Goal: Information Seeking & Learning: Learn about a topic

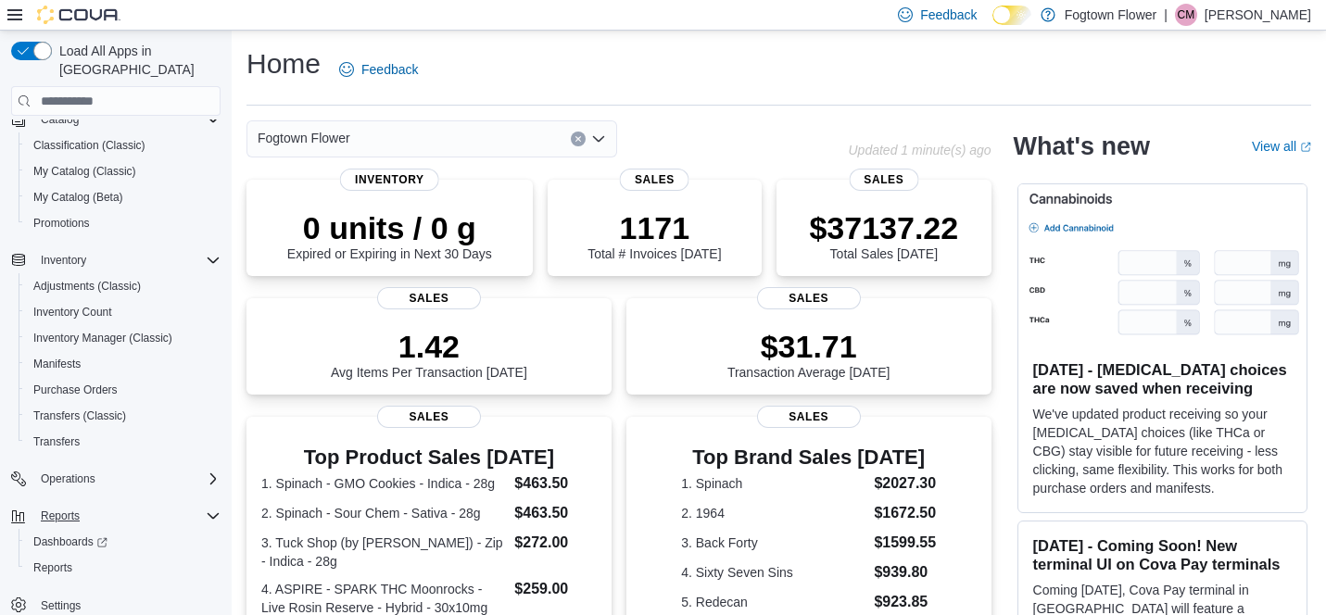
scroll to position [134, 0]
click at [67, 560] on span "Reports" at bounding box center [52, 567] width 39 height 15
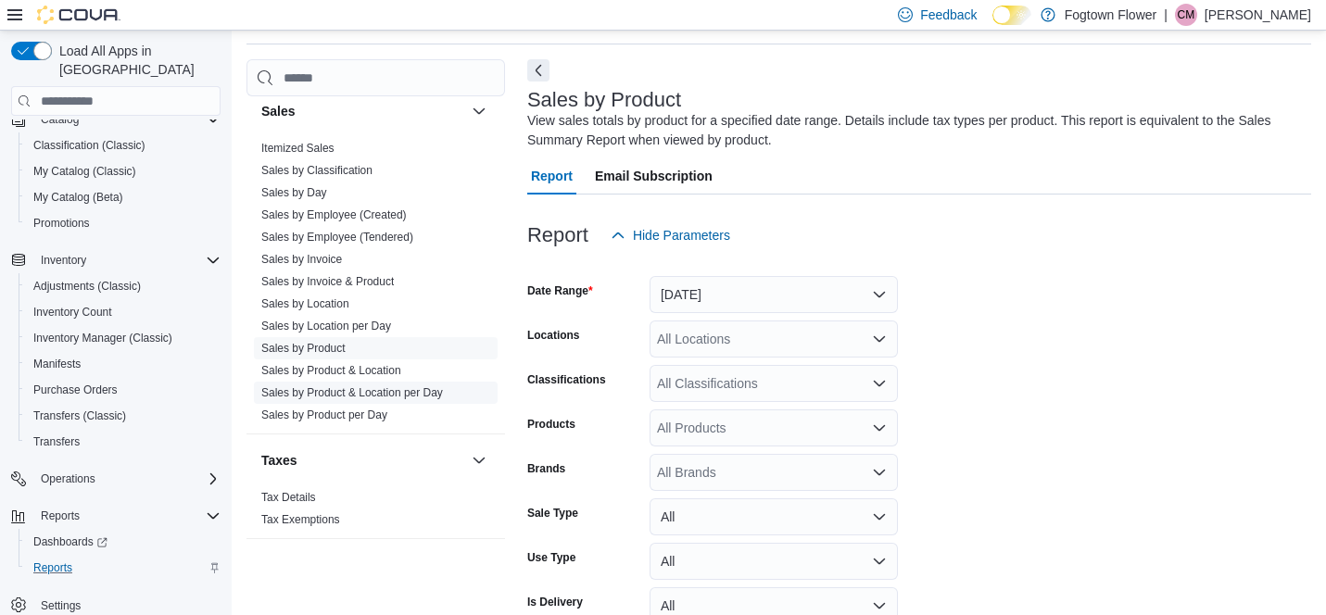
scroll to position [1331, 0]
click at [330, 344] on link "Sales by Product" at bounding box center [303, 348] width 84 height 13
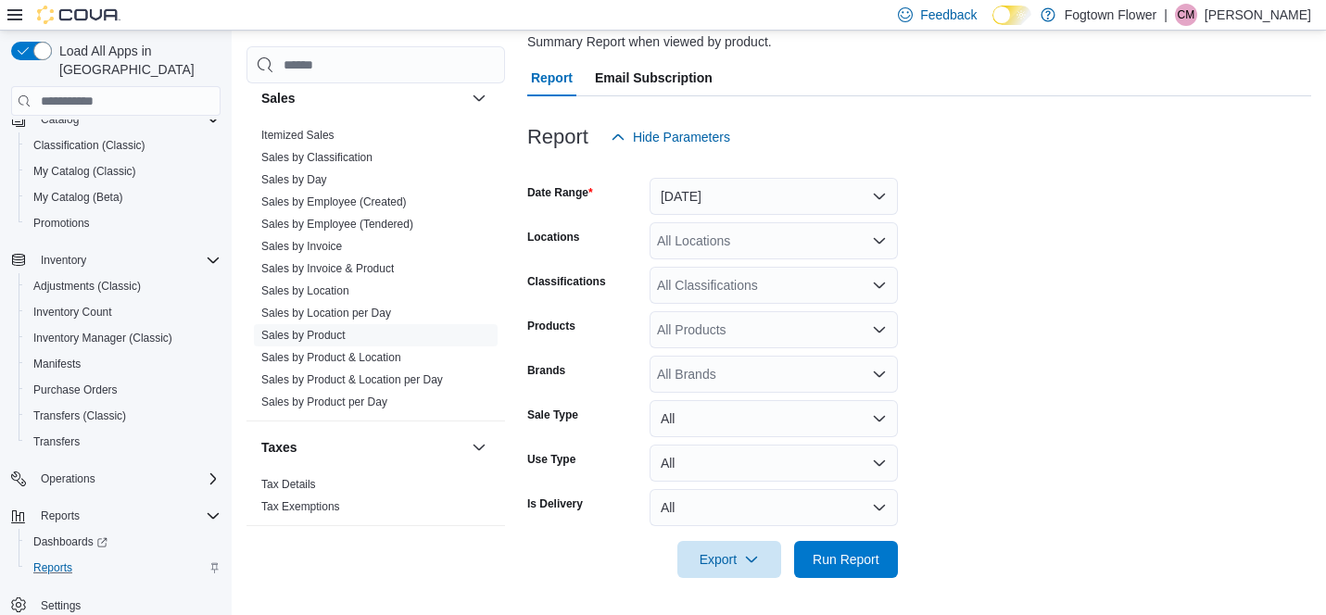
scroll to position [158, 0]
click at [827, 337] on div "All Products" at bounding box center [773, 330] width 248 height 37
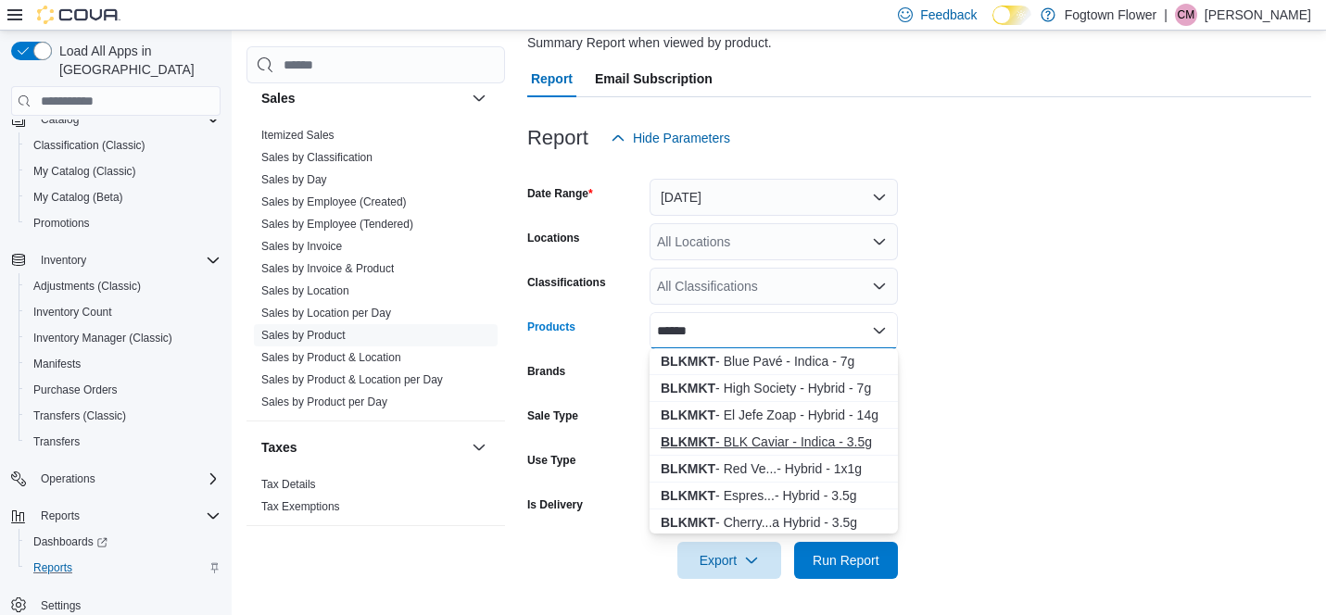
type input "******"
click at [774, 439] on div "BLKMKT - BLK Caviar - Indica - 3.5g" at bounding box center [774, 442] width 226 height 19
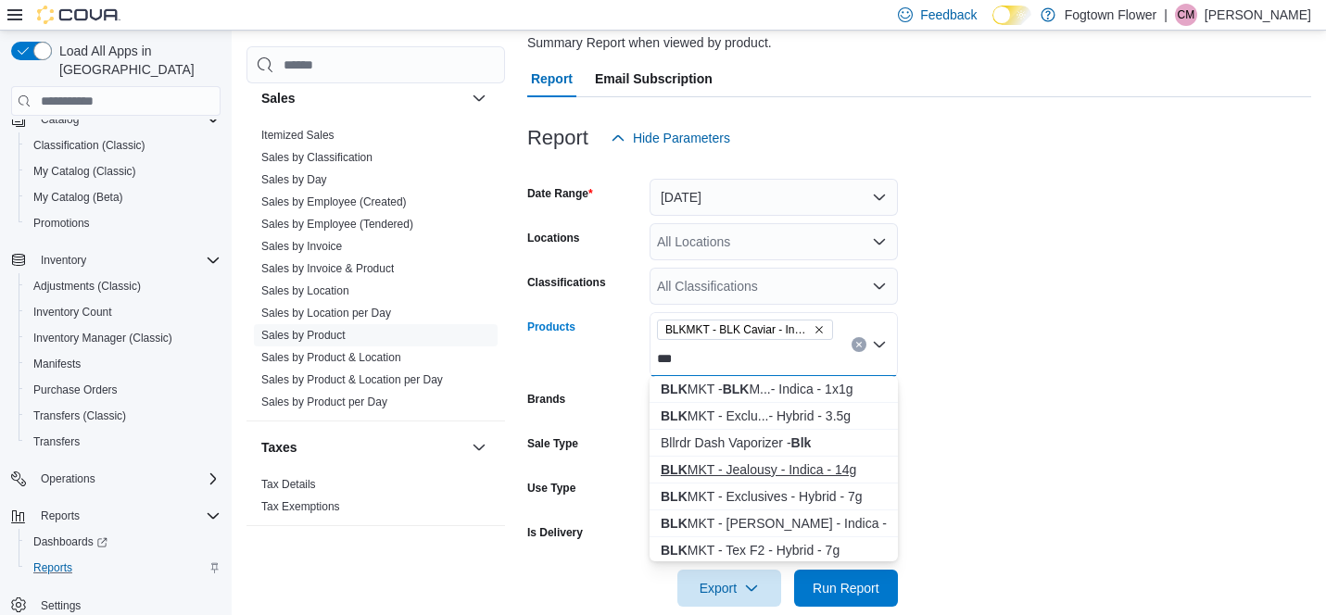
type input "***"
click at [824, 466] on div "BLK MKT - Jealousy - Indica - 14g" at bounding box center [774, 469] width 226 height 19
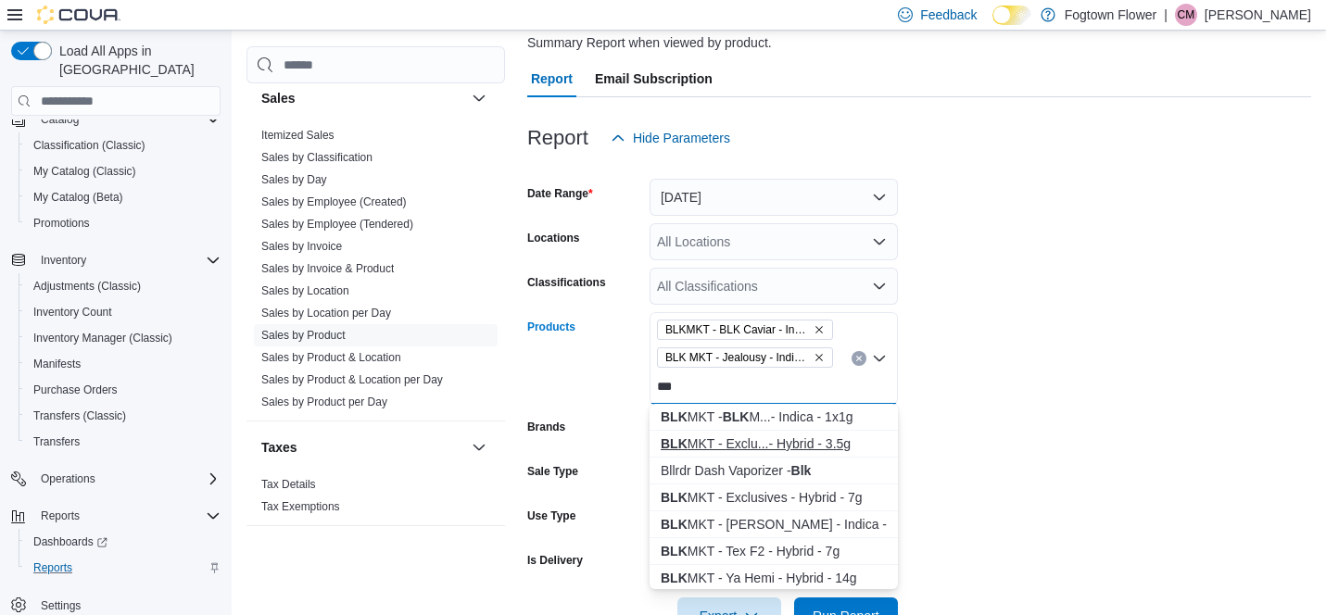
type input "***"
click at [837, 451] on div "BLK MKT - Exclu...- Hybrid - 3.5g" at bounding box center [774, 443] width 226 height 19
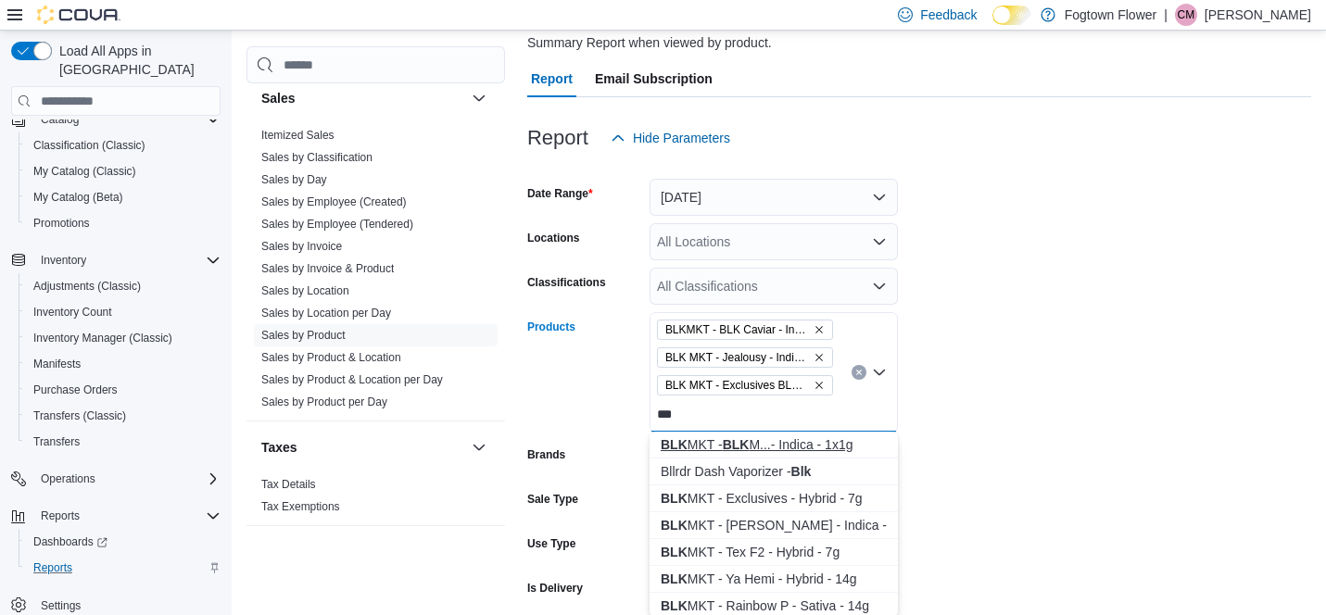
type input "***"
click at [821, 455] on button "BLK MKT - BLK M...- Indica - 1x1g" at bounding box center [773, 445] width 248 height 27
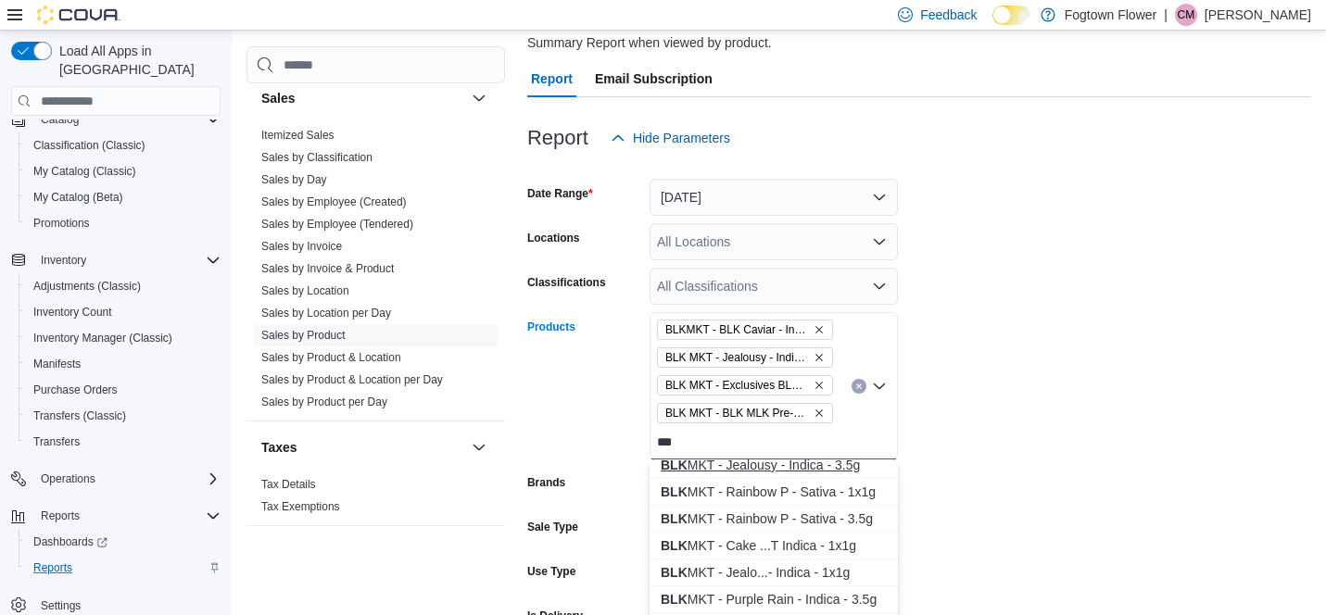
scroll to position [197, 0]
type input "***"
click at [837, 487] on div "BLK MKT - Rainbow P - Sativa - 1x1g" at bounding box center [774, 490] width 226 height 19
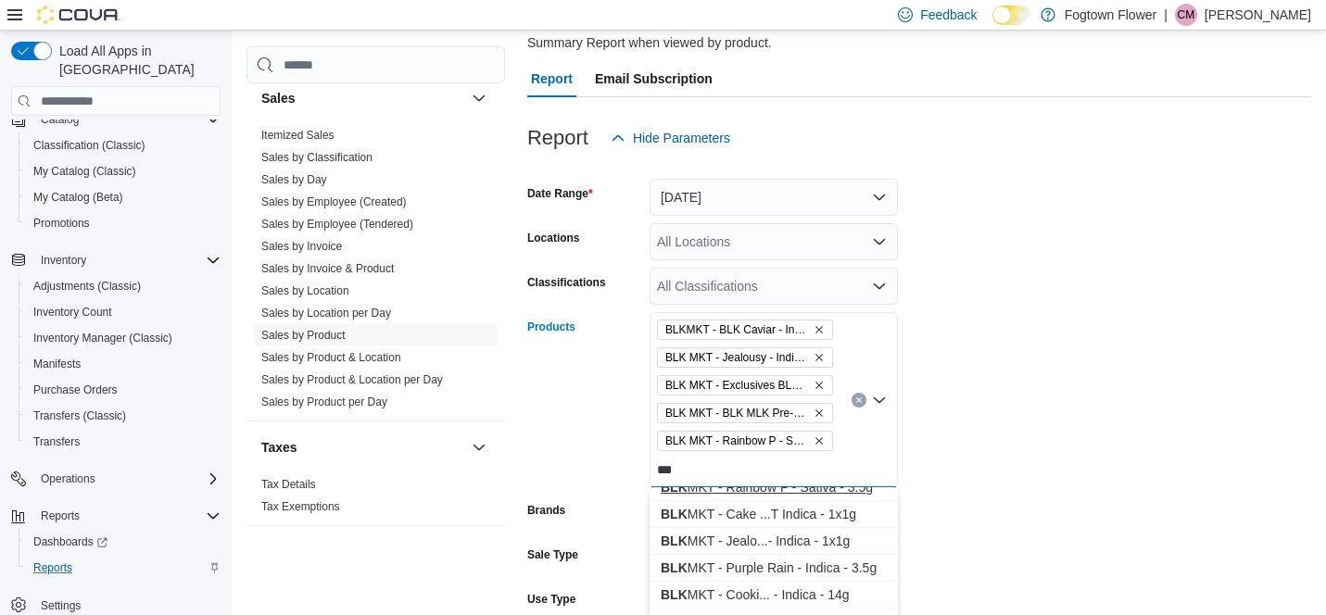
scroll to position [230, 0]
type input "***"
click at [842, 541] on div "BLK MKT - Jealo...- Indica - 1x1g" at bounding box center [774, 539] width 226 height 19
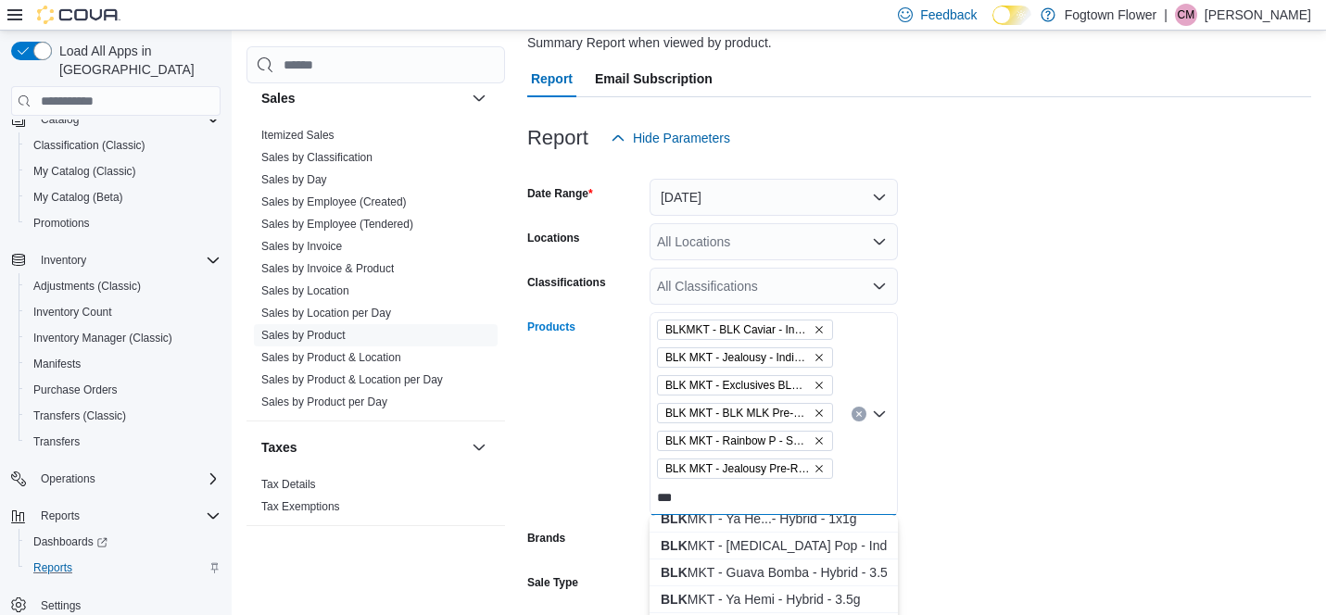
scroll to position [413, 0]
type input "***"
click at [817, 525] on div "BLK MKT - Ya He...- Hybrid - 1x1g" at bounding box center [774, 518] width 226 height 19
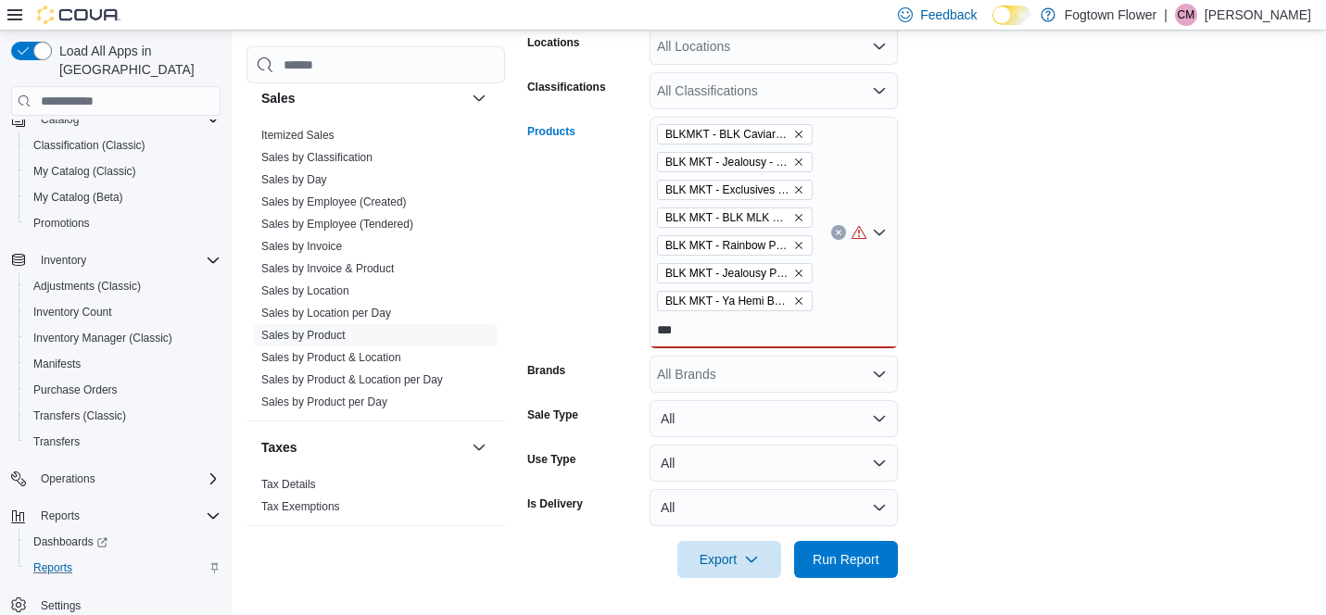
scroll to position [353, 0]
type input "***"
click at [835, 330] on div "BLKMKT - BLK Caviar - Indica - 3.5g BLK MKT - Jealousy - Indica - 14g BLK MKT -…" at bounding box center [773, 234] width 248 height 232
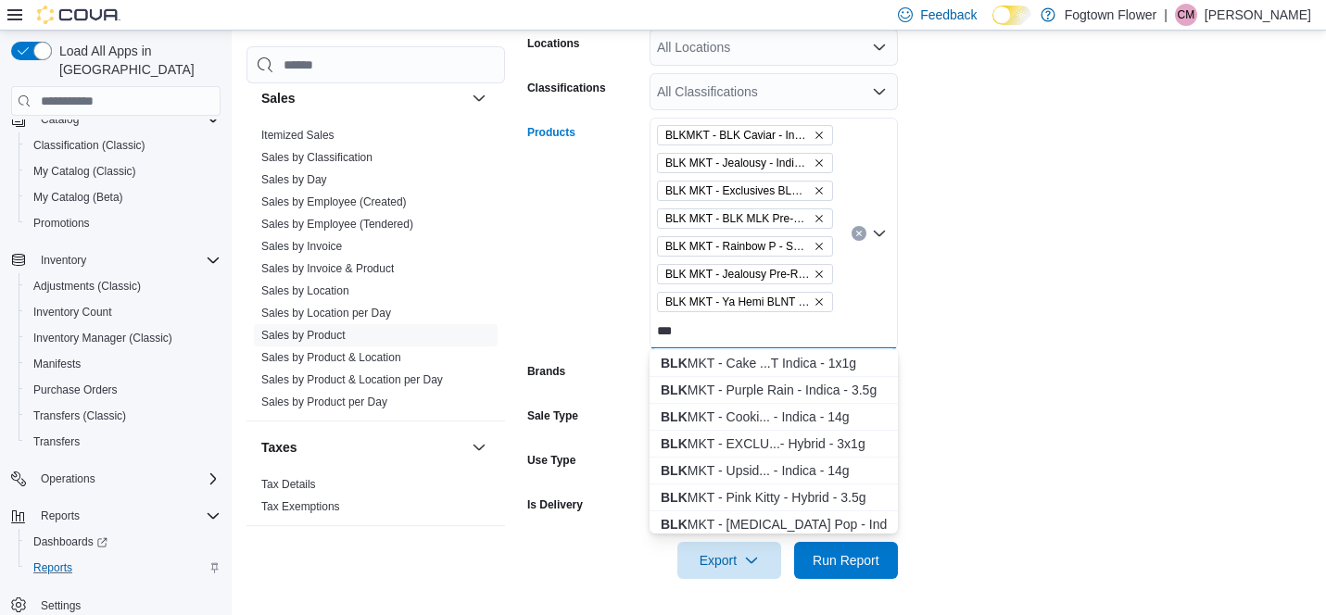
scroll to position [241, 0]
click at [849, 449] on div "BLK MKT - EXCLU...- Hybrid - 3x1g" at bounding box center [774, 443] width 226 height 19
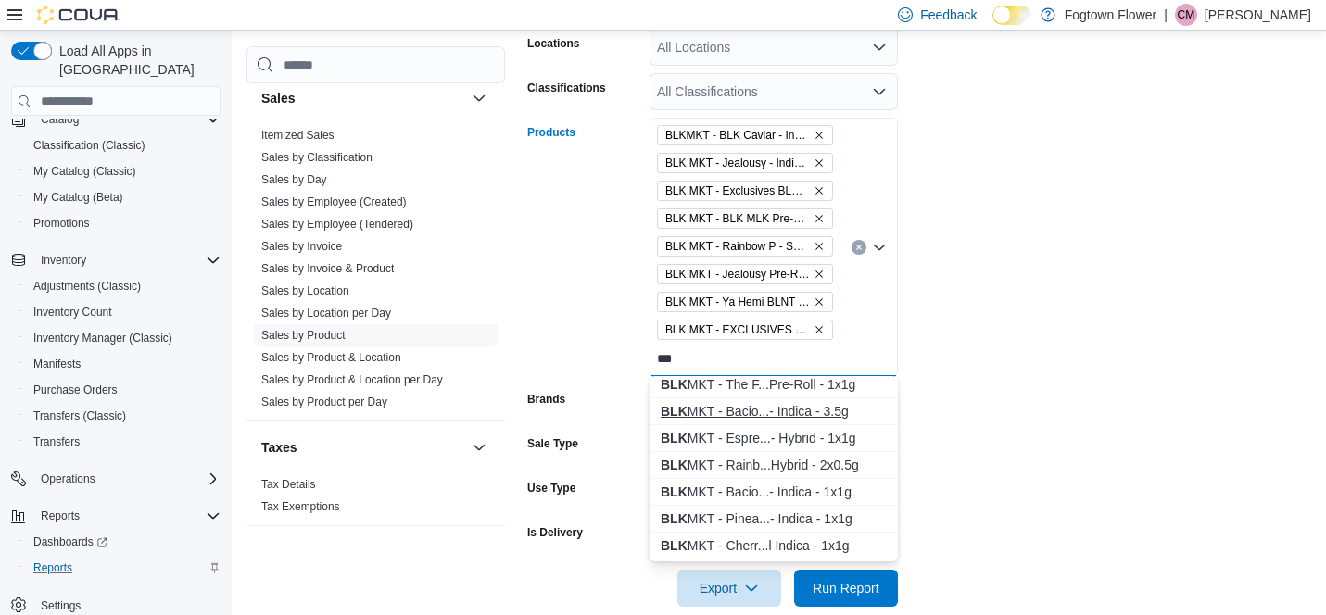
scroll to position [548, 0]
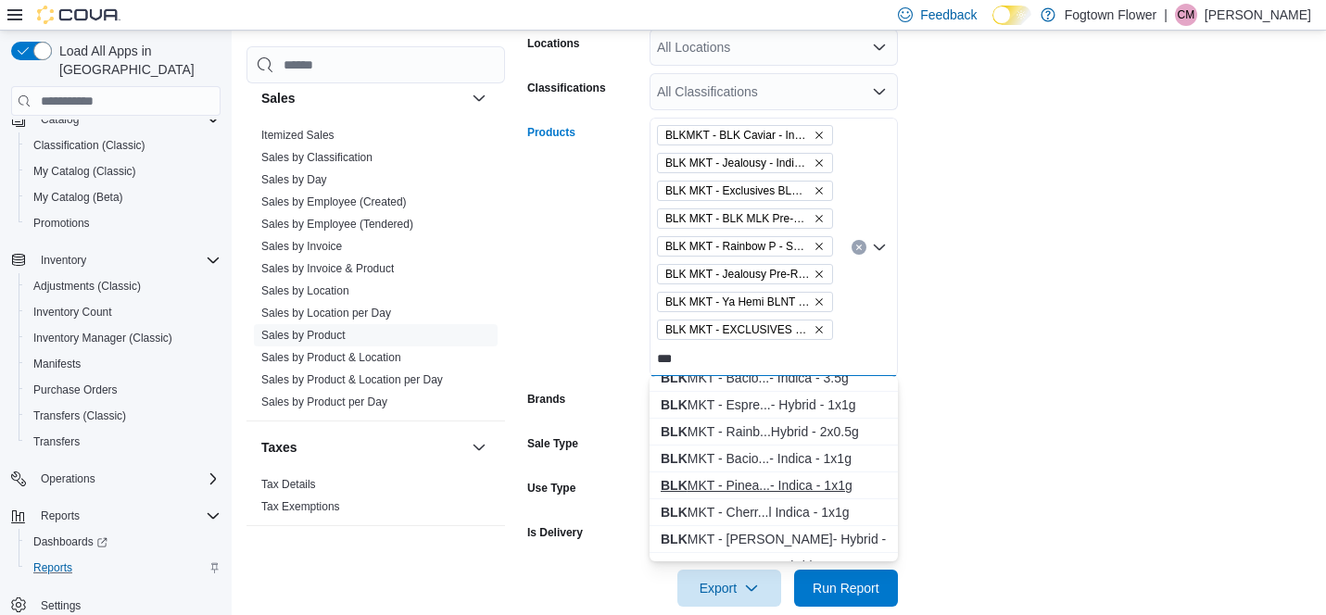
type input "***"
click at [771, 489] on div "BLK MKT - Pinea...- Indica - 1x1g" at bounding box center [774, 485] width 226 height 19
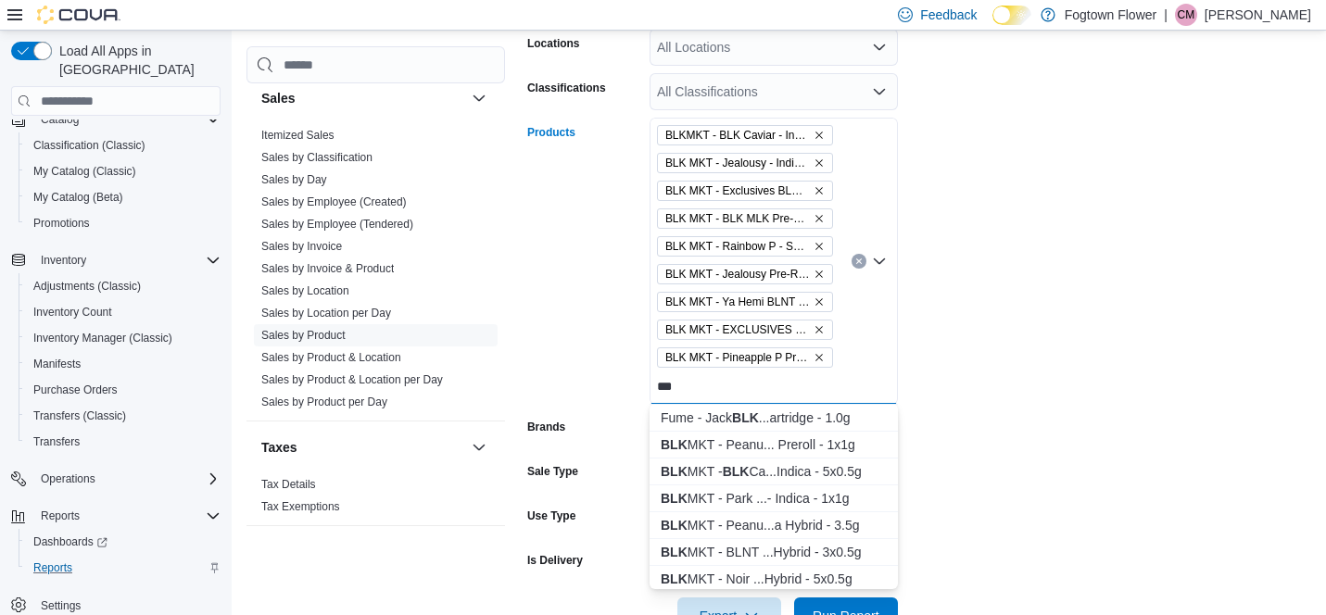
scroll to position [755, 0]
type input "***"
click at [824, 545] on div "BLK MKT - BLNT ...Hybrid - 3x0.5g" at bounding box center [774, 548] width 226 height 19
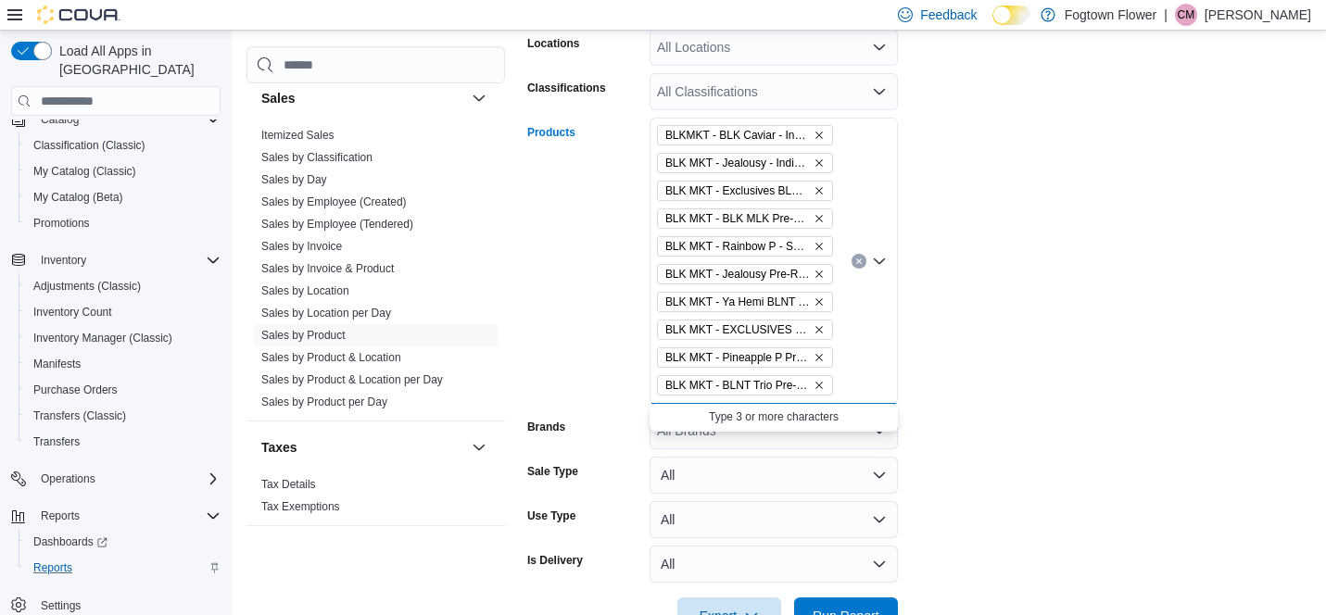
scroll to position [0, 0]
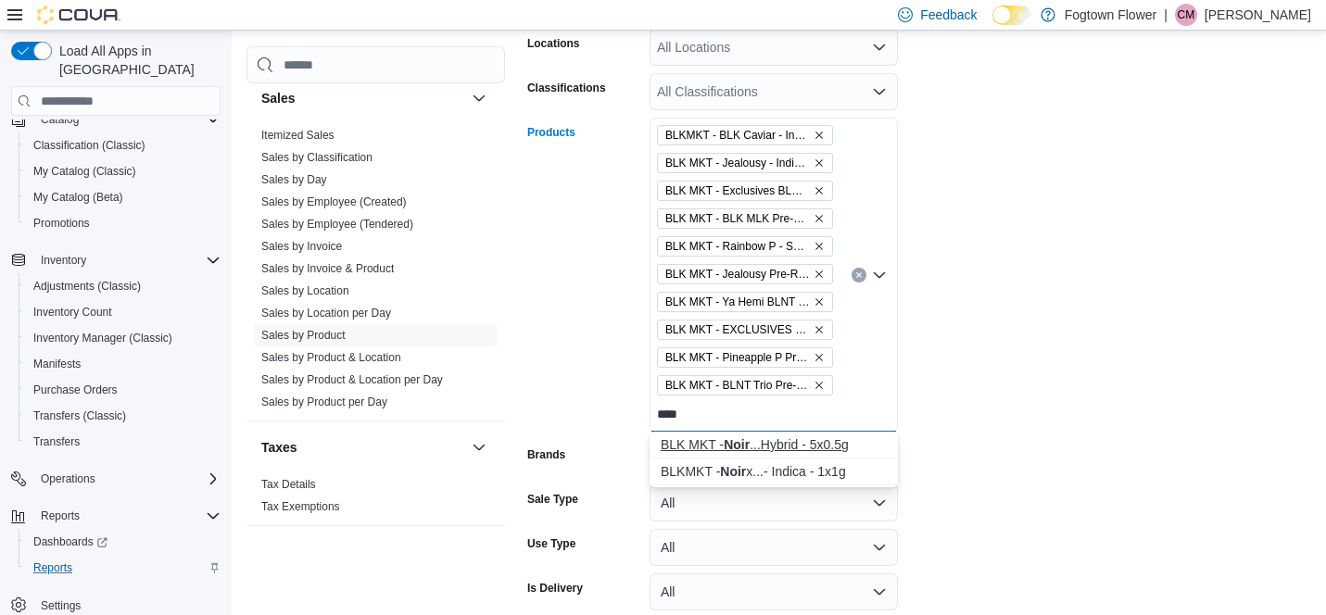
type input "****"
click at [837, 437] on div "BLK MKT - Noir ...Hybrid - 5x0.5g" at bounding box center [774, 444] width 226 height 19
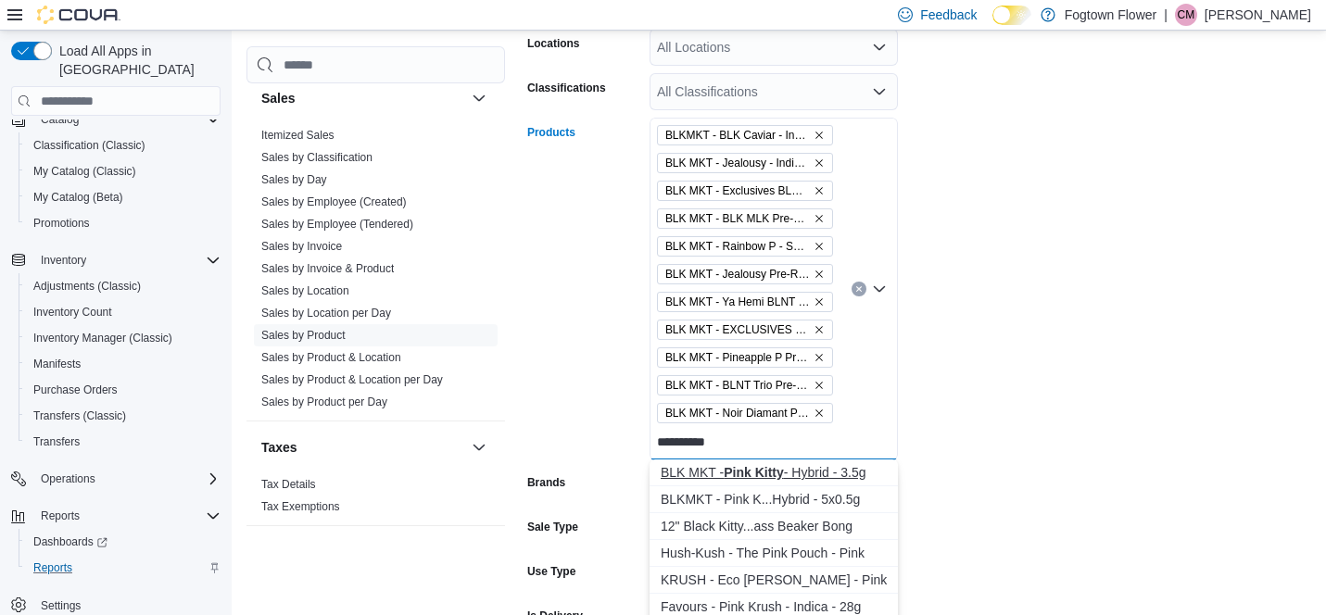
type input "**********"
click at [824, 478] on div "BLK MKT - Pink Kitty - Hybrid - 3.5g" at bounding box center [774, 472] width 226 height 19
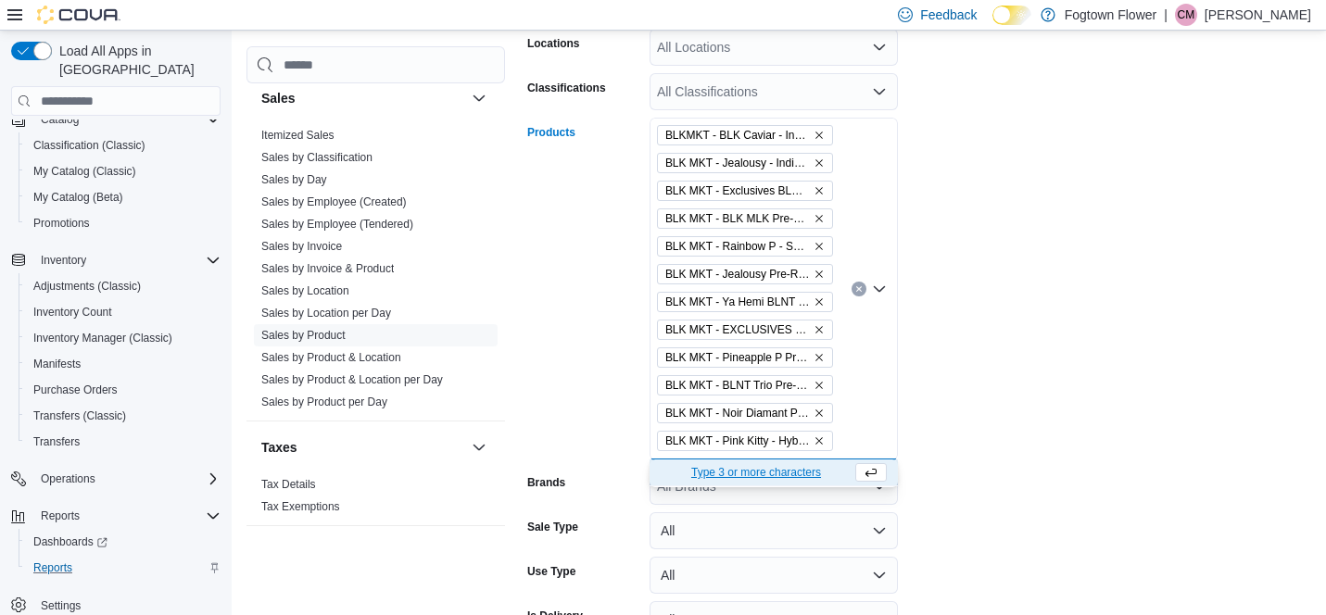
type input "*"
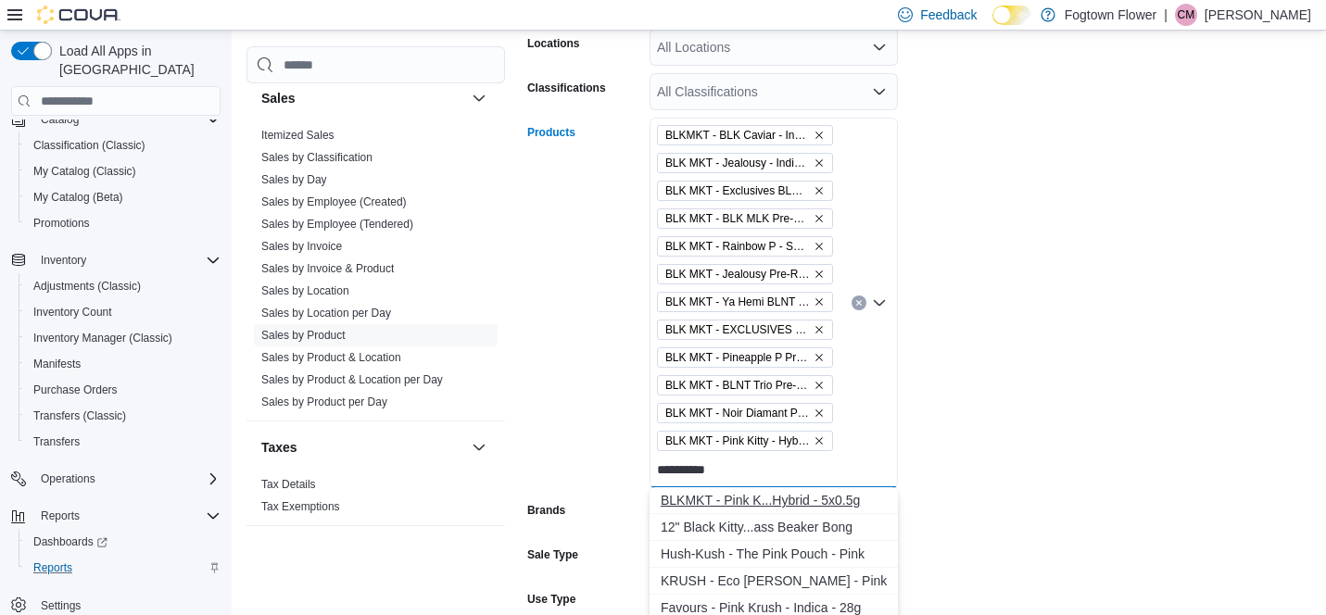
type input "**********"
click at [845, 510] on button "BLKMKT - Pink K...Hybrid - 5x0.5g" at bounding box center [773, 500] width 248 height 27
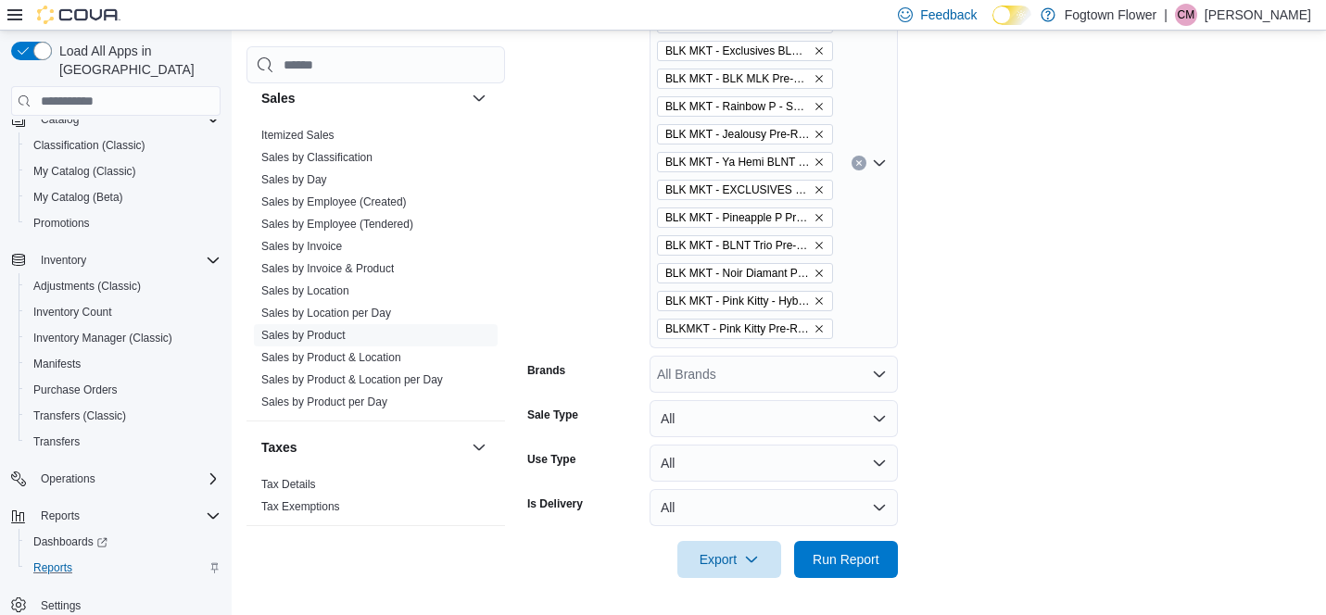
scroll to position [492, 0]
click at [862, 561] on span "Run Report" at bounding box center [845, 559] width 67 height 19
click at [861, 167] on icon "Clear input" at bounding box center [858, 163] width 7 height 7
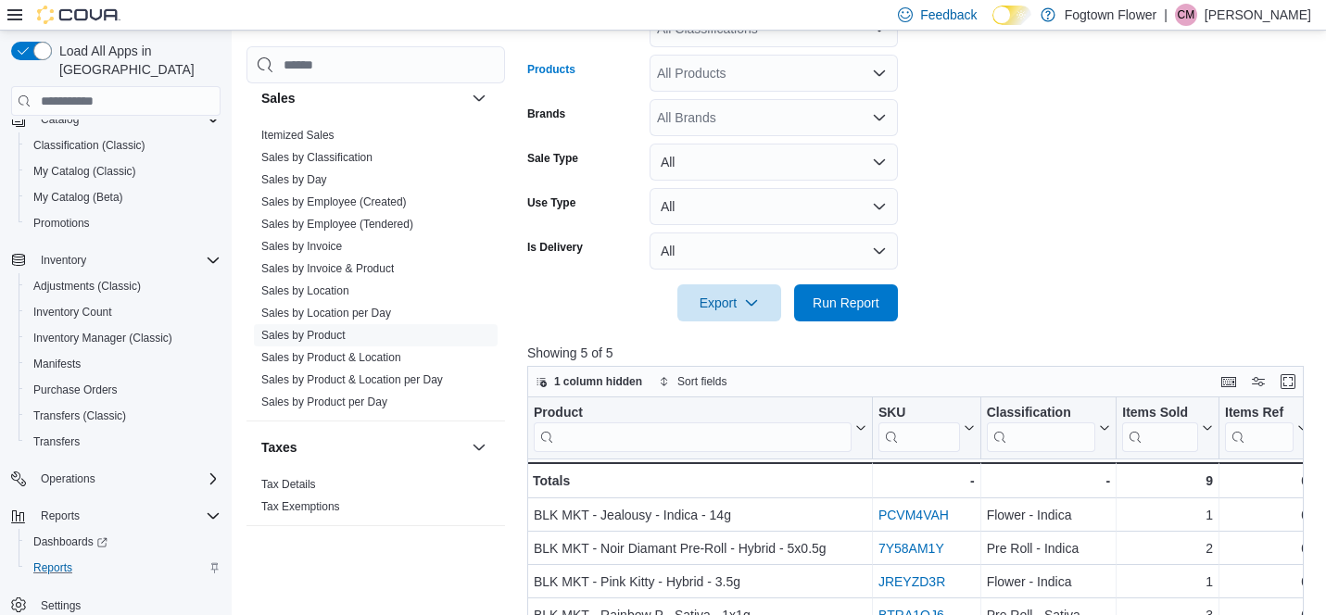
scroll to position [409, 0]
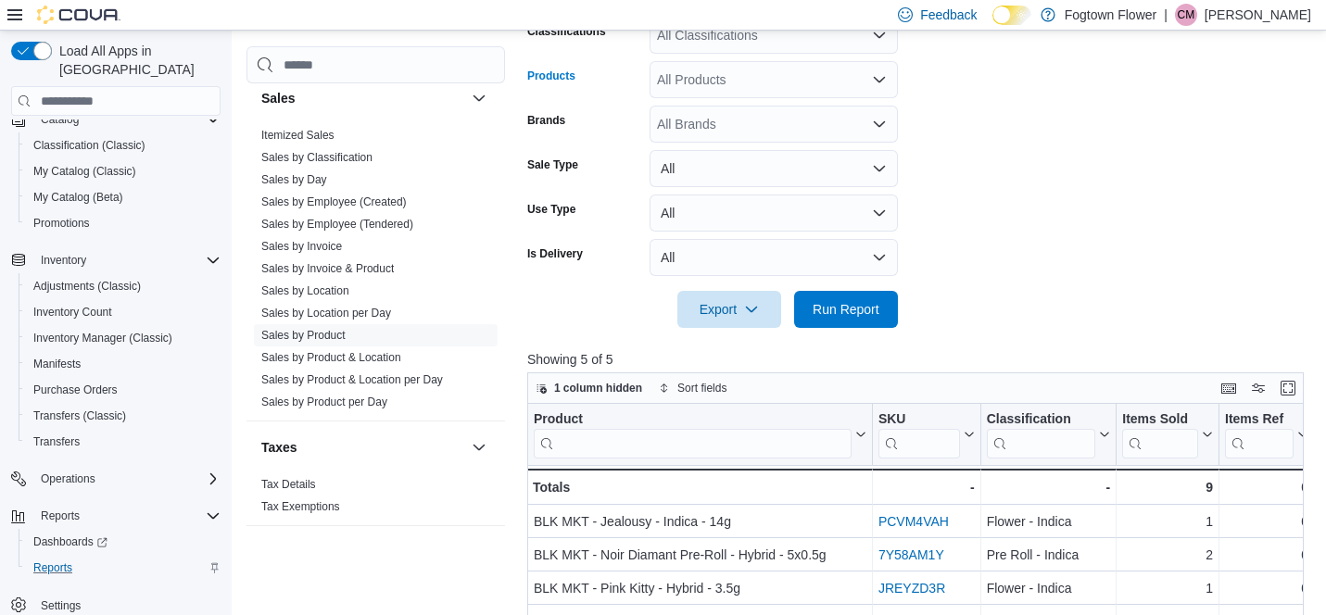
click at [774, 121] on div "All Brands" at bounding box center [773, 124] width 248 height 37
type input "***"
click at [710, 158] on span "BLK MKT" at bounding box center [774, 154] width 226 height 19
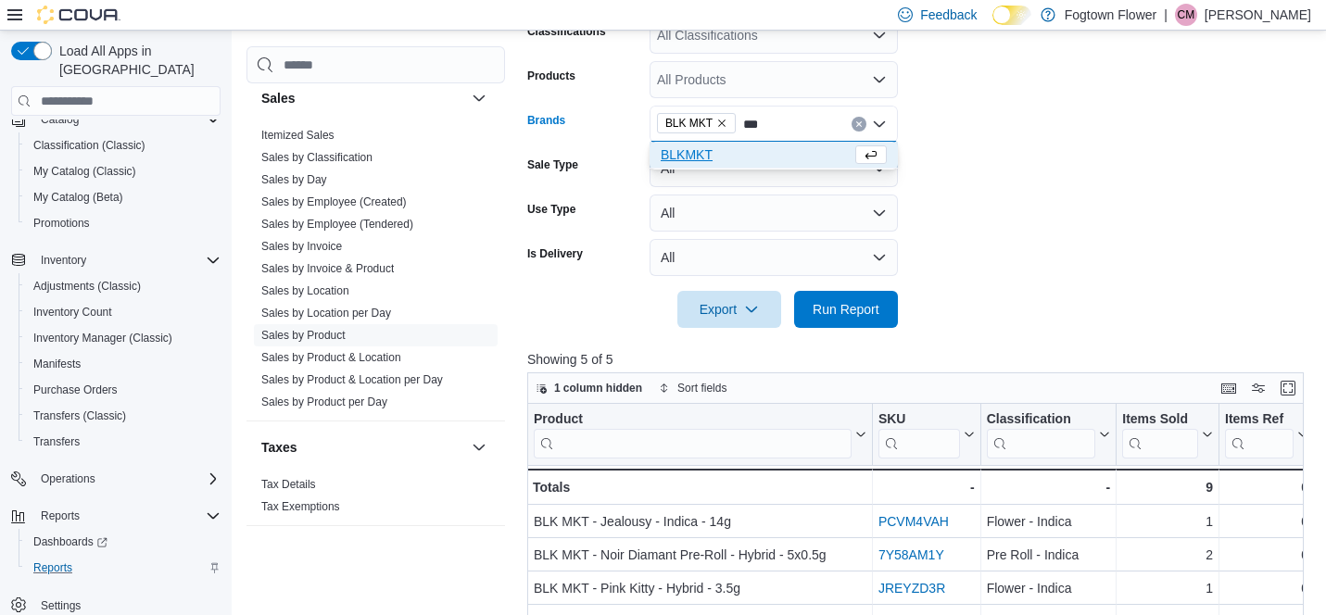
type input "***"
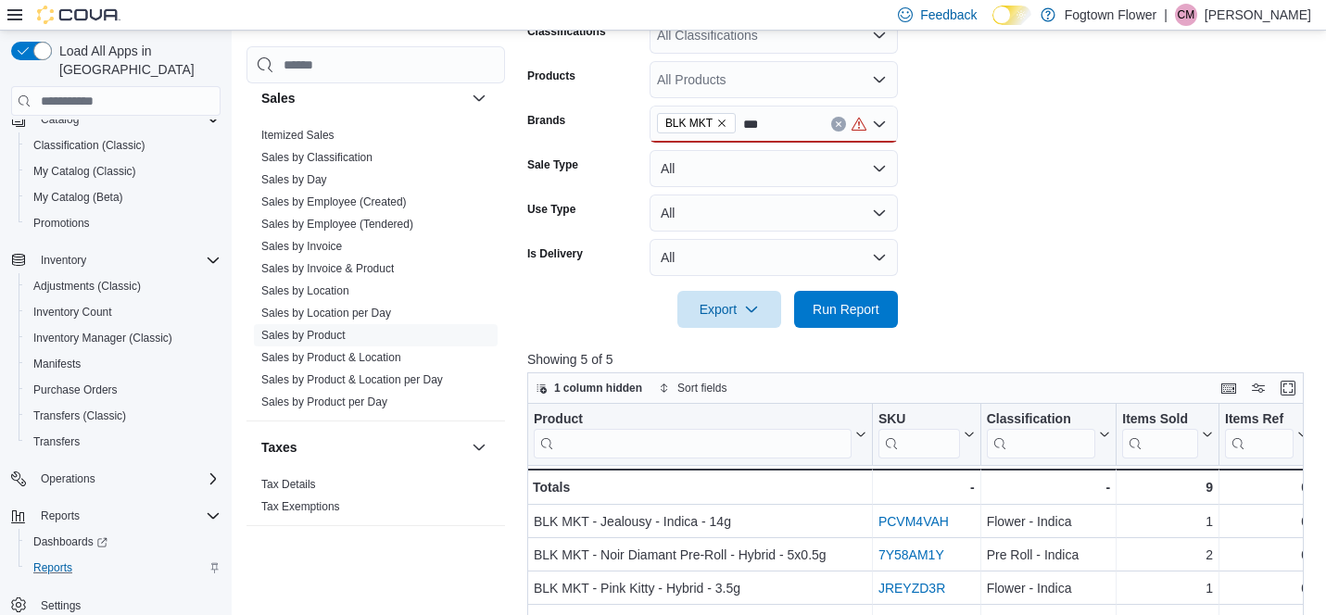
click at [741, 173] on button "All" at bounding box center [773, 168] width 248 height 37
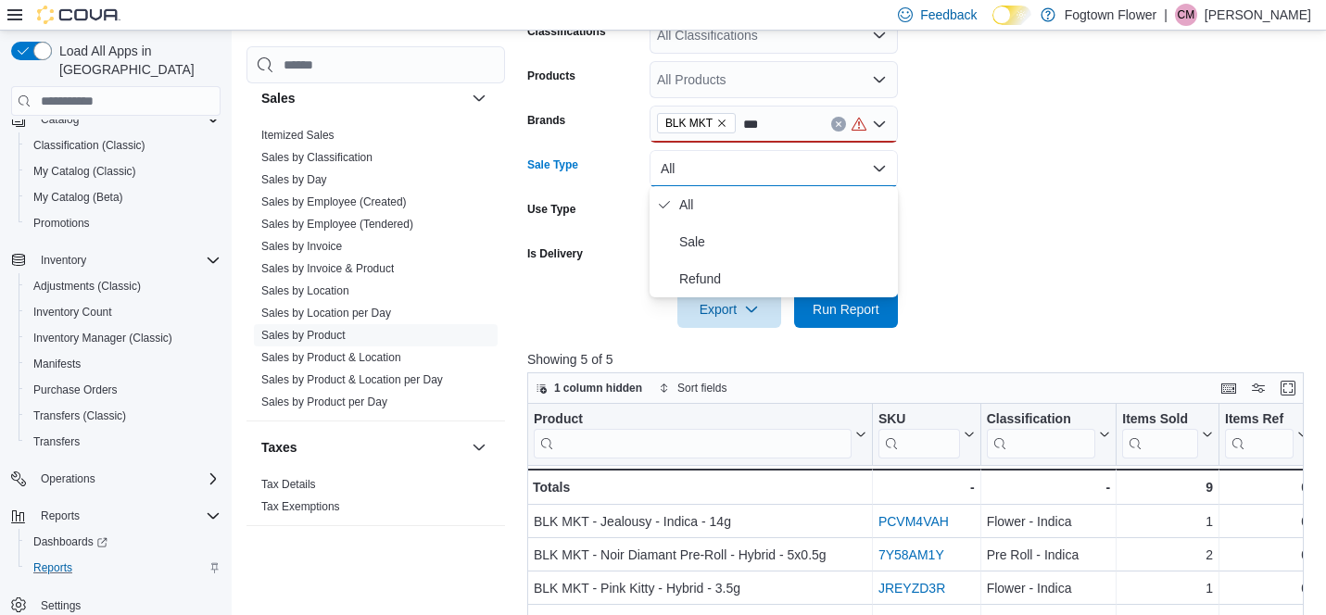
click at [780, 120] on div "BLK MKT ***" at bounding box center [773, 124] width 248 height 37
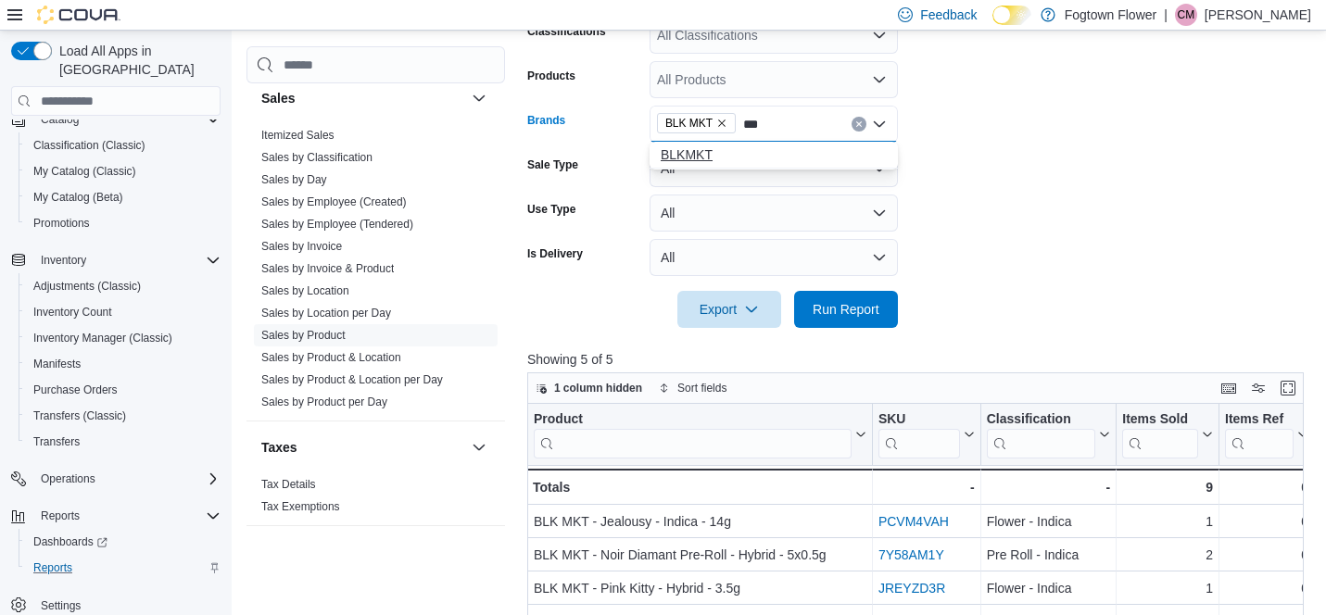
click at [749, 155] on span "BLKMKT" at bounding box center [774, 154] width 226 height 19
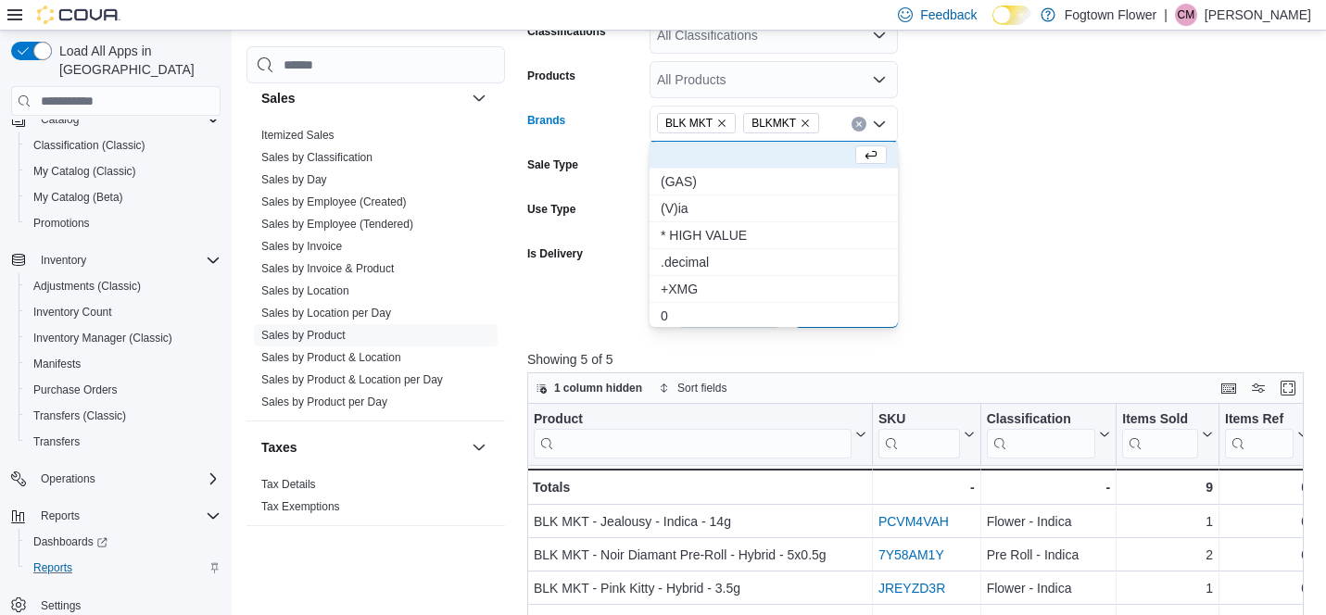
click at [1010, 246] on form "Date Range Yesterday Locations All Locations Classifications All Classification…" at bounding box center [919, 117] width 784 height 422
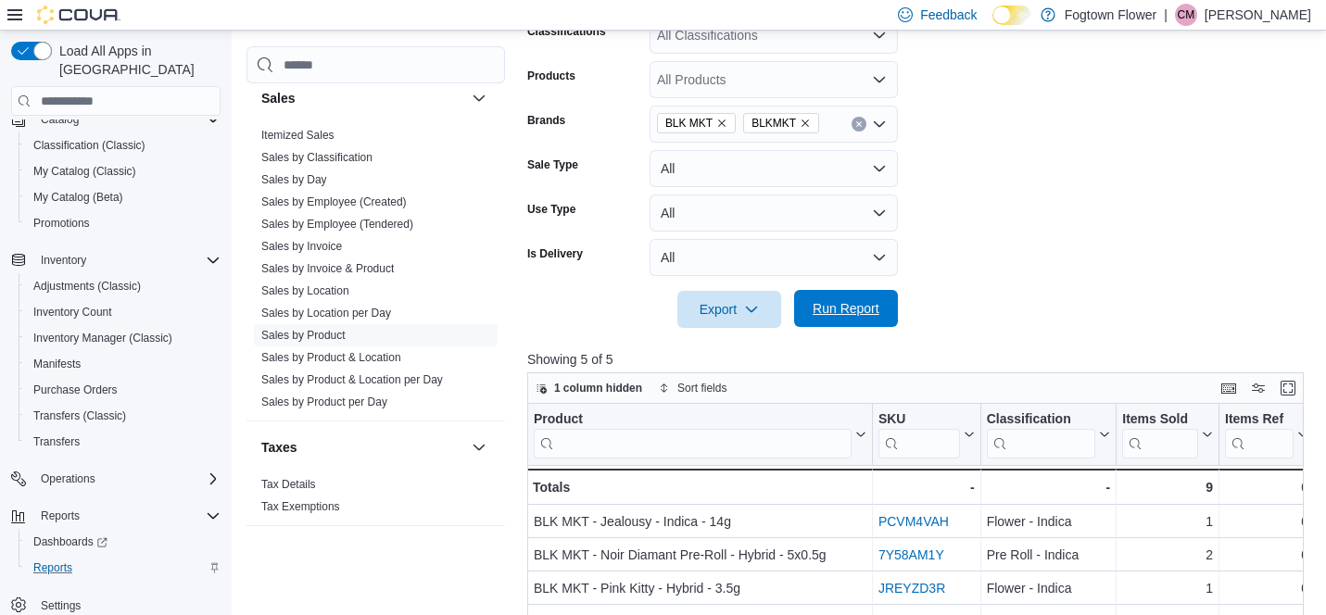
click at [857, 304] on span "Run Report" at bounding box center [845, 308] width 67 height 19
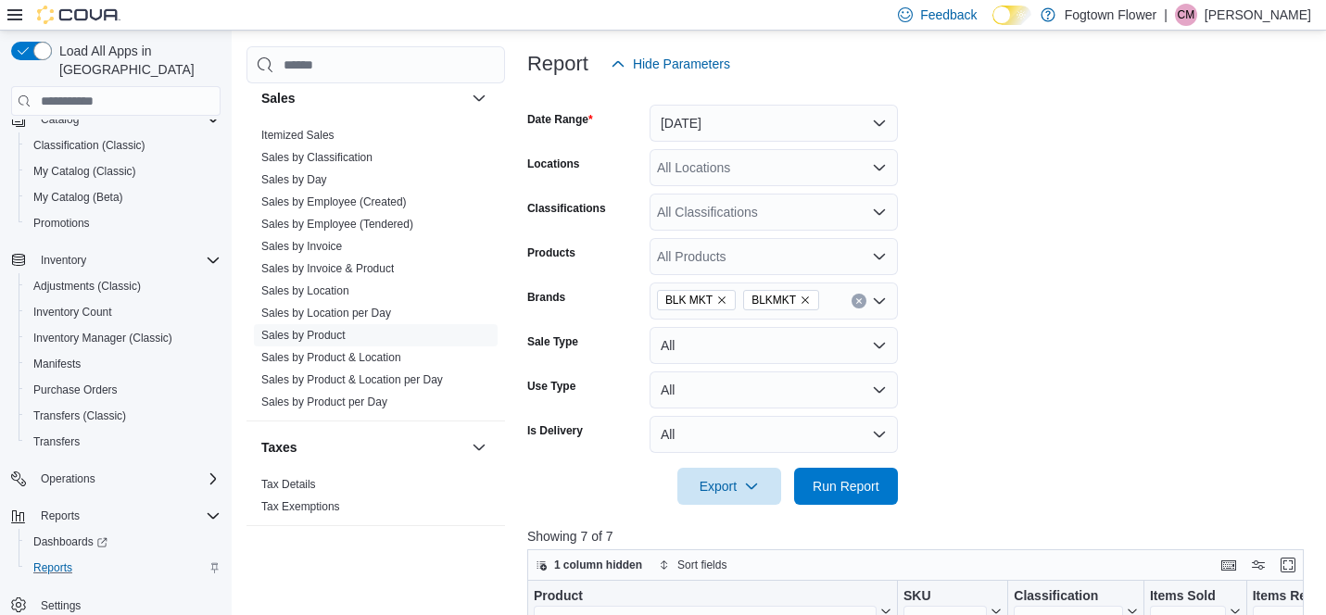
scroll to position [220, 0]
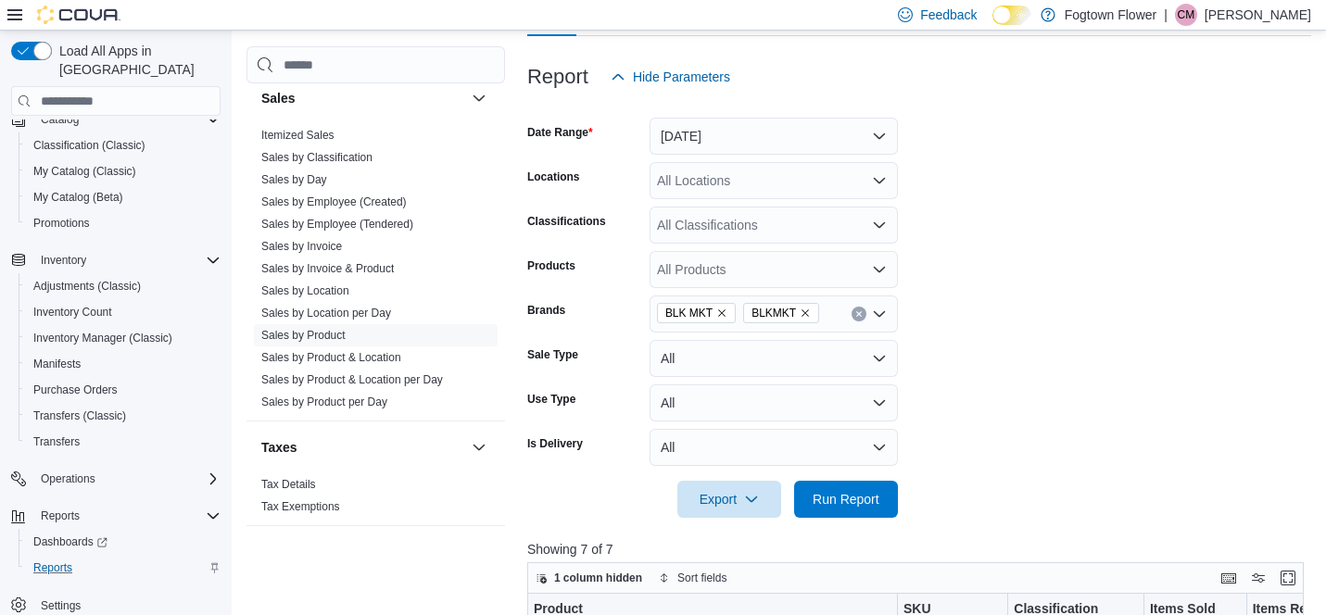
click at [859, 140] on button "Yesterday" at bounding box center [773, 136] width 248 height 37
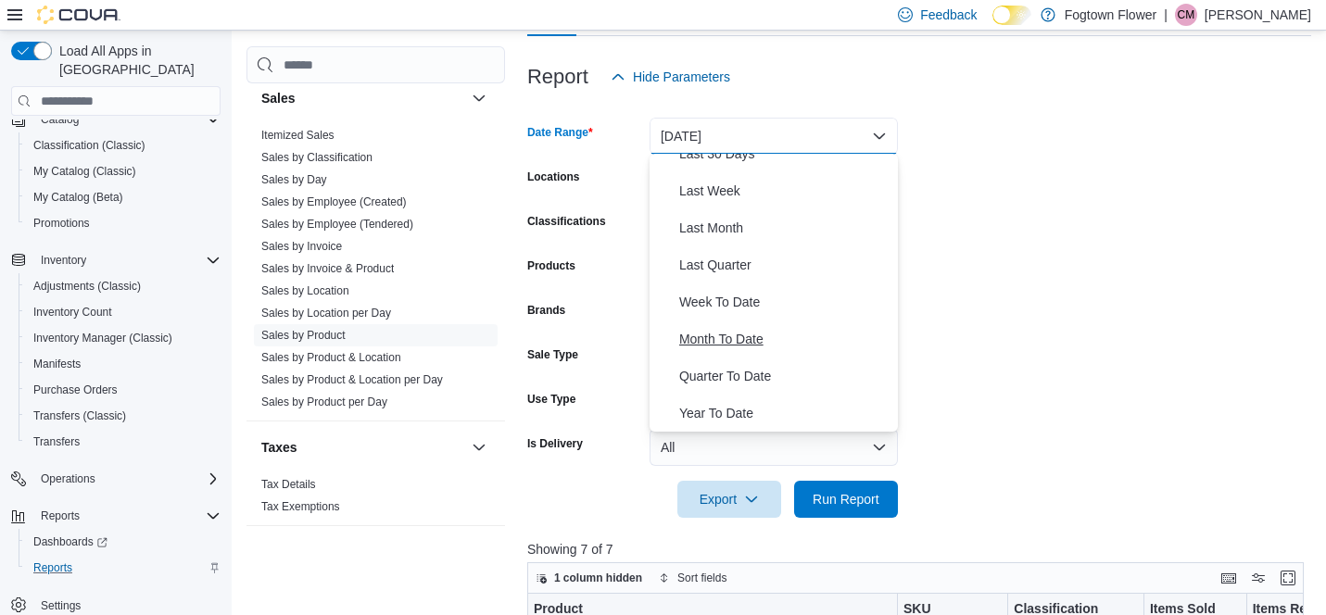
scroll to position [278, 0]
click at [734, 412] on span "Year To Date" at bounding box center [784, 413] width 211 height 22
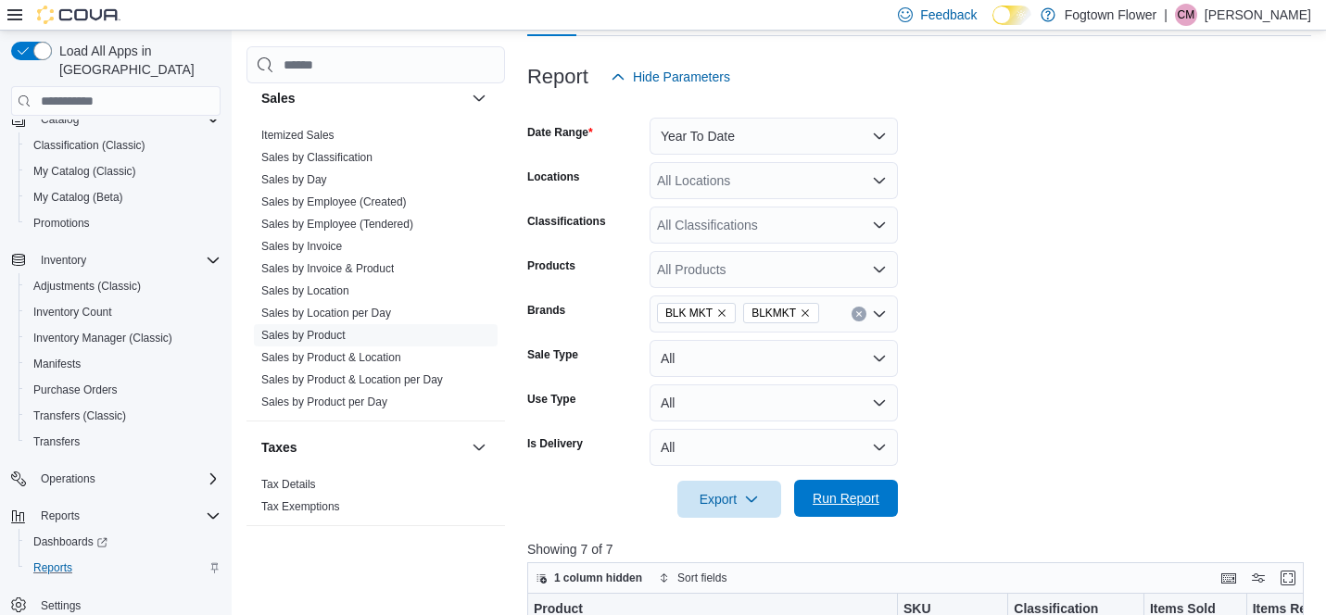
click at [849, 484] on span "Run Report" at bounding box center [846, 498] width 82 height 37
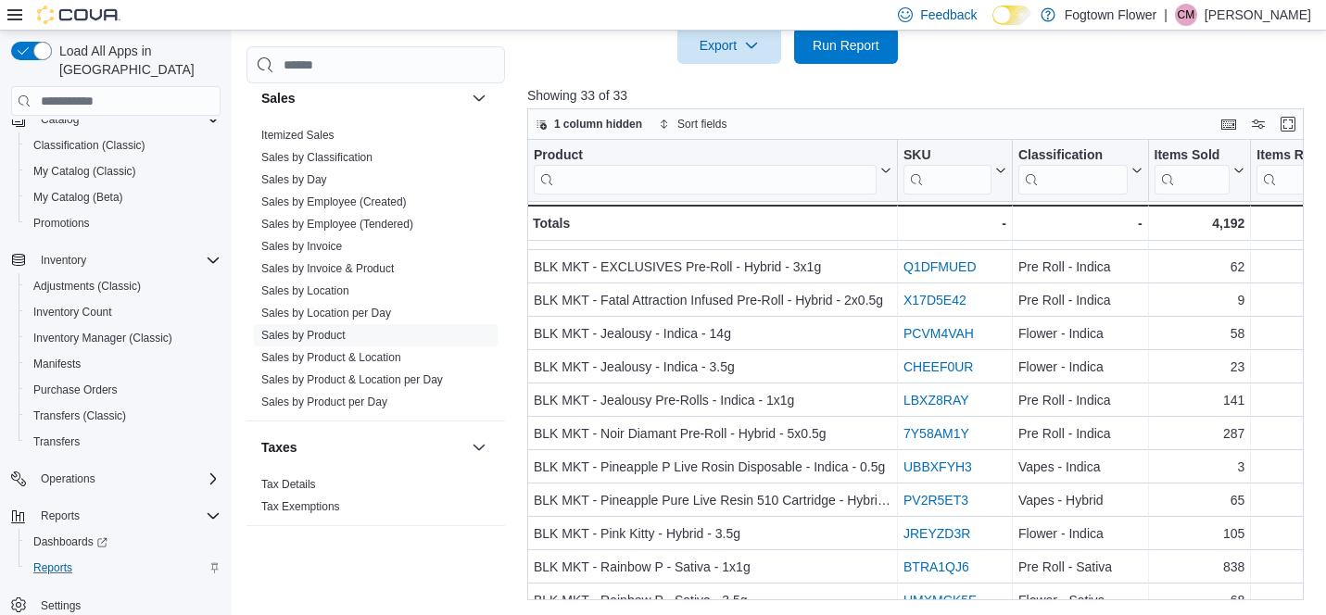
scroll to position [673, 0]
click at [1291, 120] on button "Enter fullscreen" at bounding box center [1288, 124] width 22 height 22
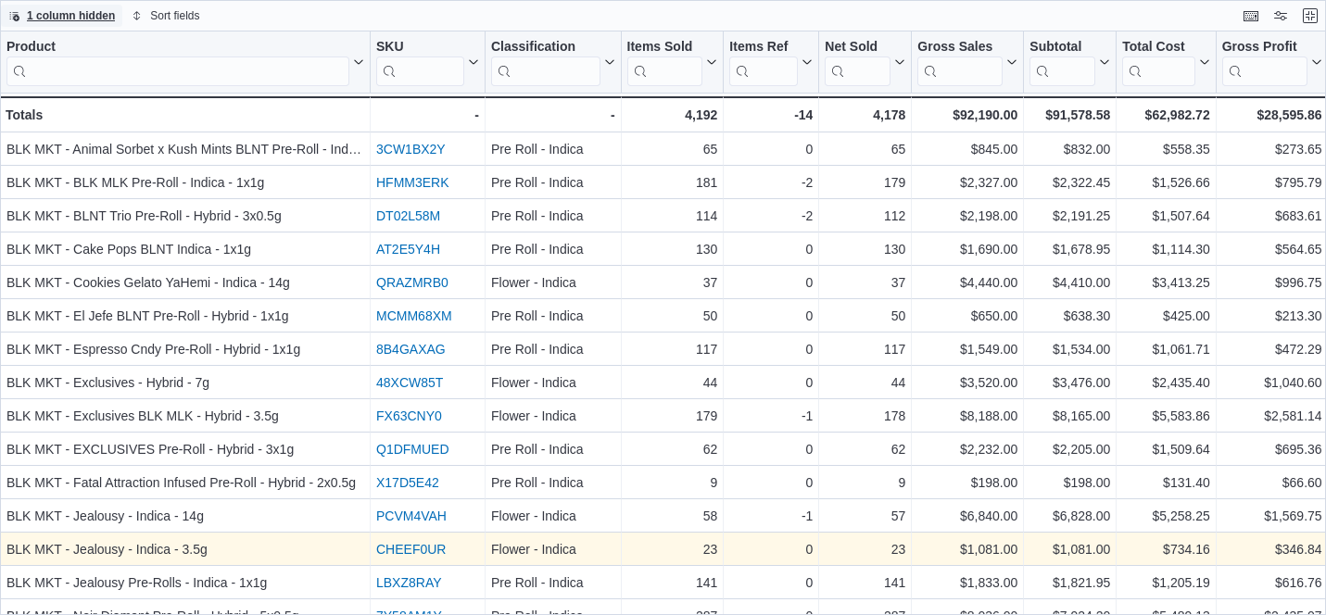
scroll to position [0, 0]
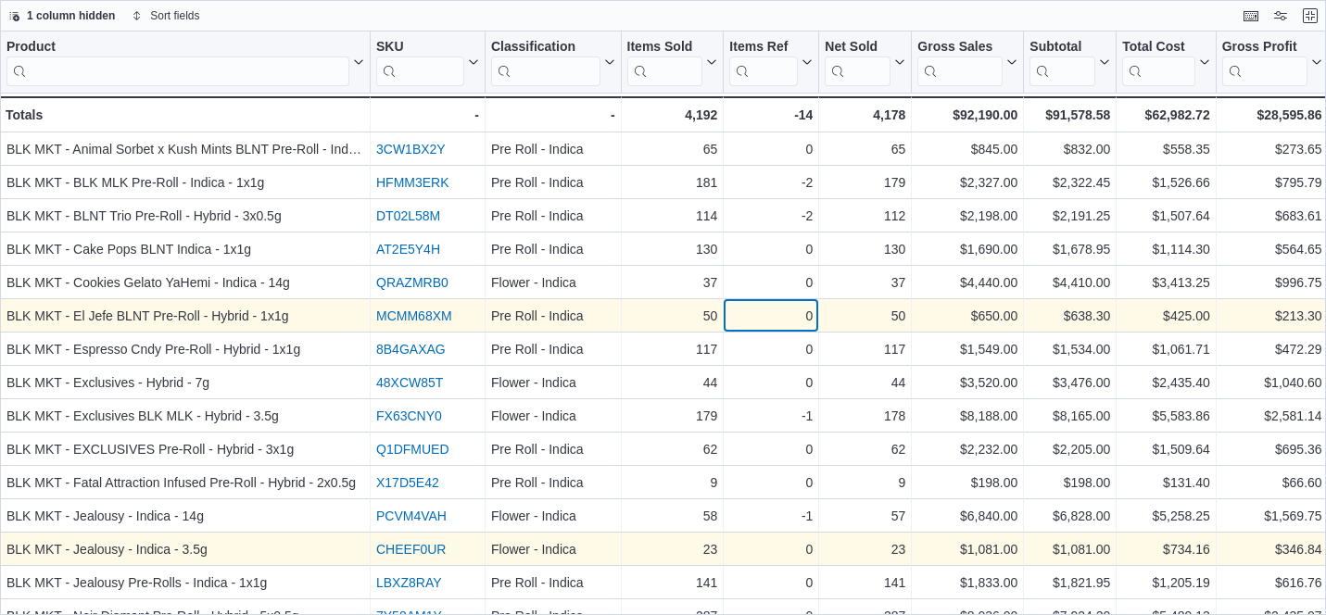
click at [806, 308] on div "0" at bounding box center [770, 316] width 83 height 22
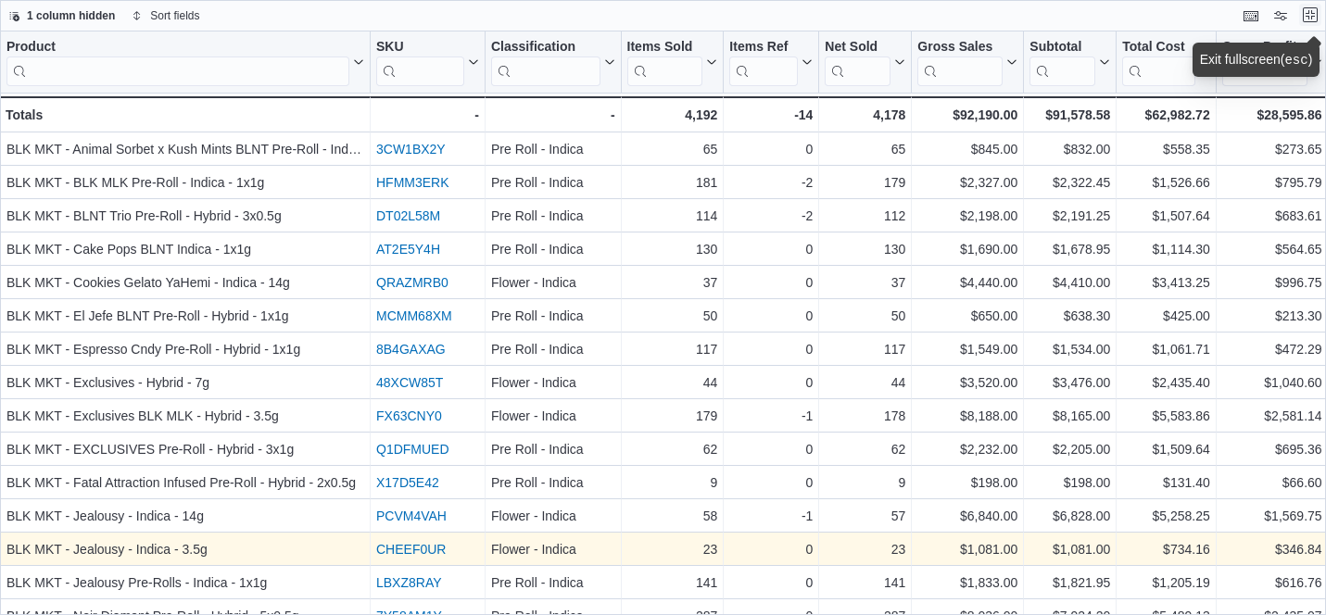
click at [1315, 15] on button "Exit fullscreen" at bounding box center [1310, 15] width 22 height 22
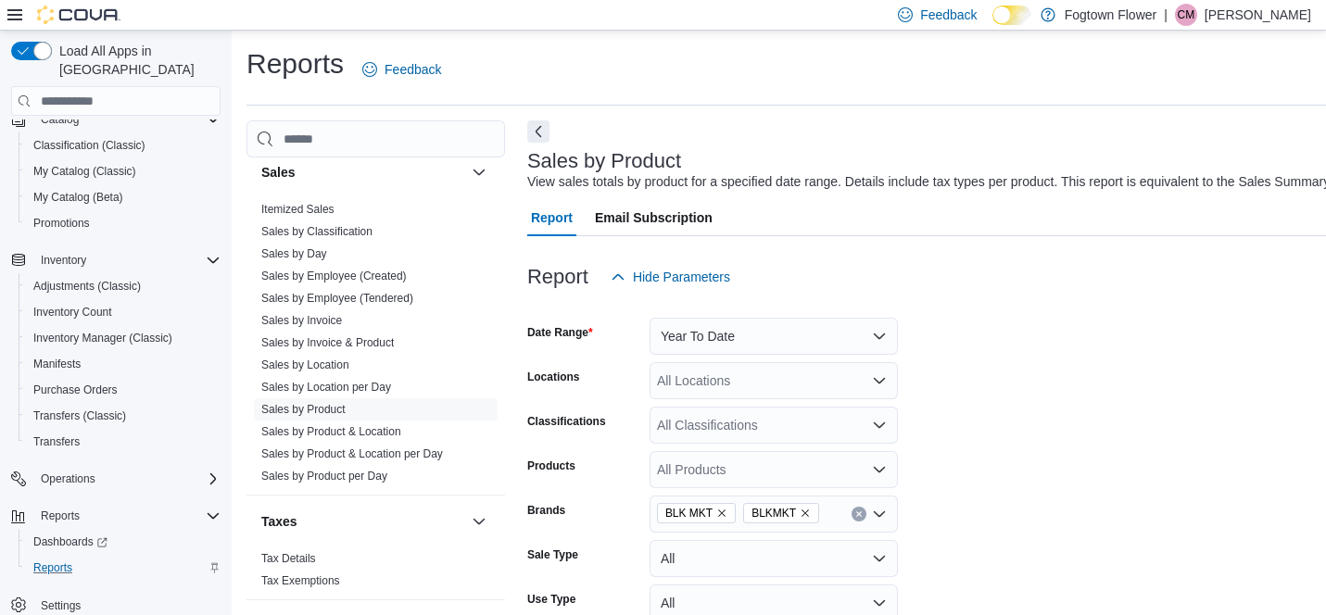
click at [720, 512] on icon "Remove BLK MKT from selection in this group" at bounding box center [721, 513] width 11 height 11
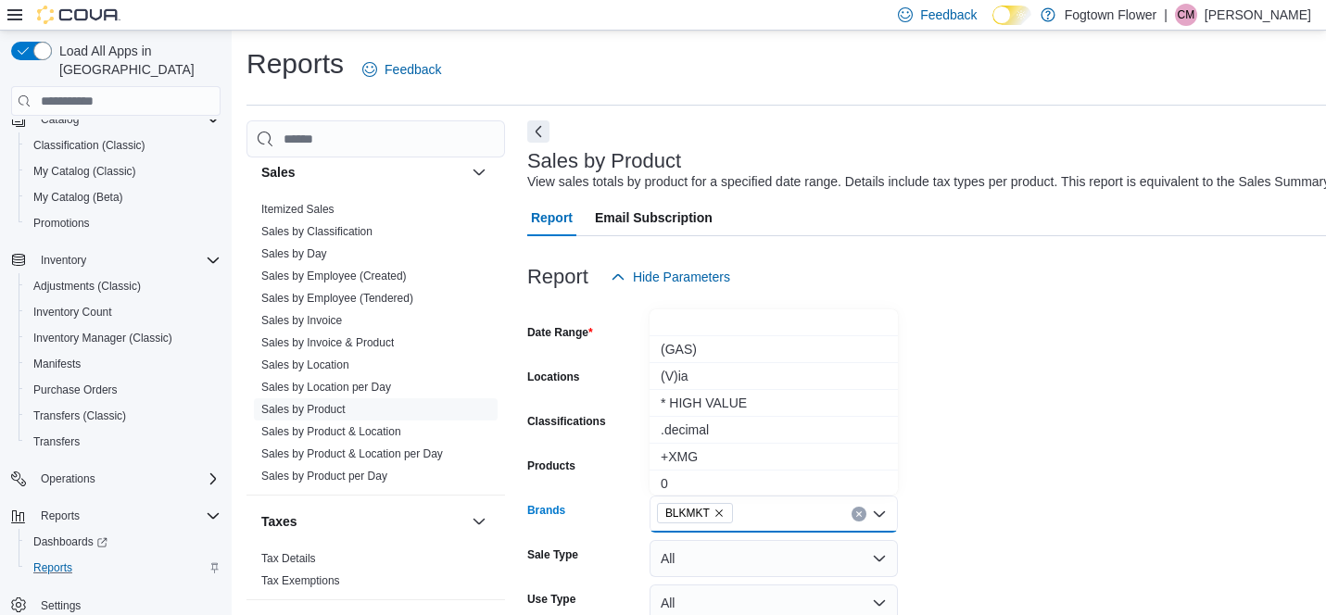
click at [720, 512] on icon "Remove BLKMKT from selection in this group" at bounding box center [718, 513] width 7 height 7
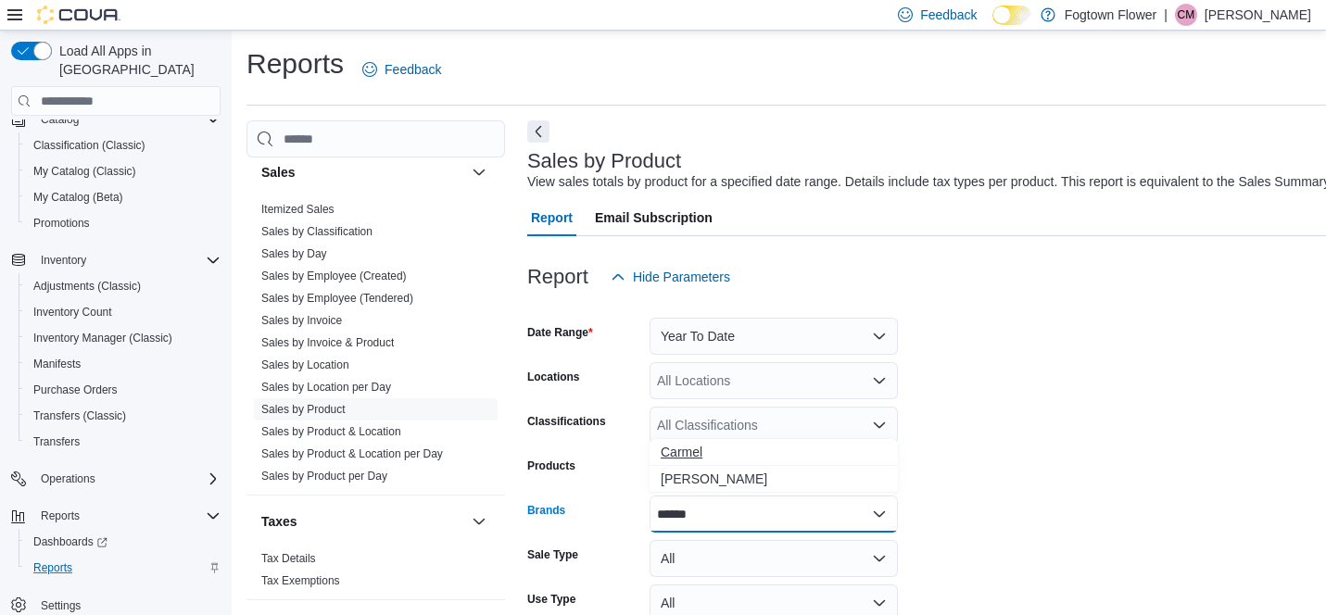
type input "******"
click at [689, 449] on span "Carmel" at bounding box center [774, 452] width 226 height 19
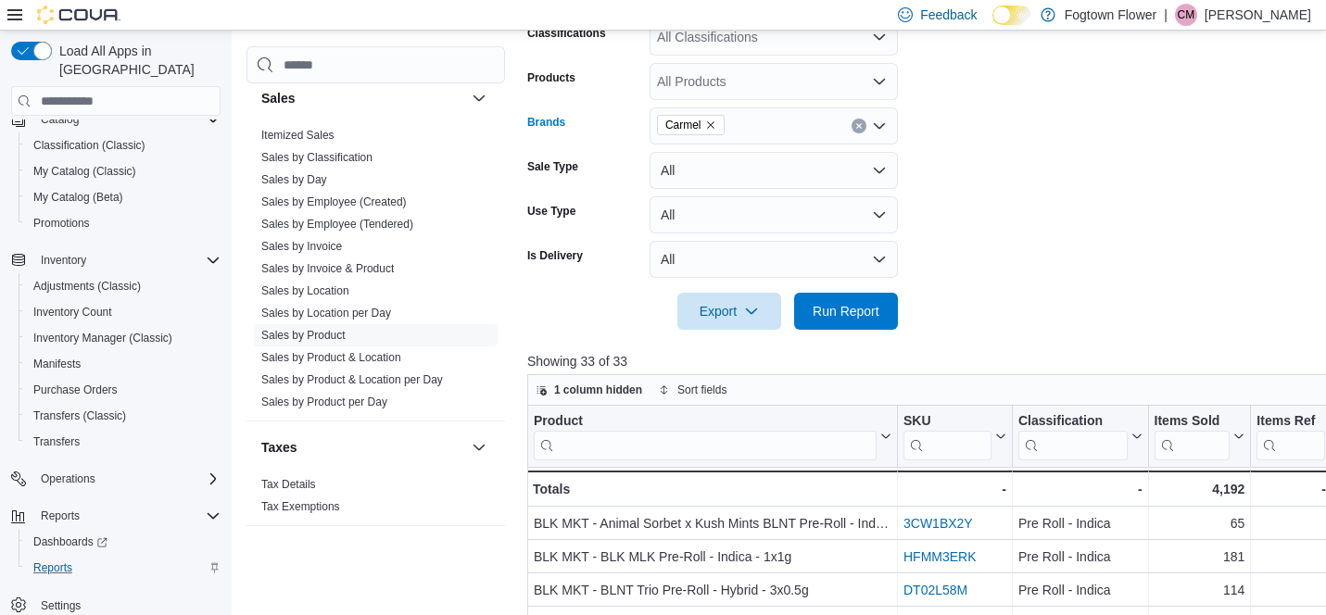
scroll to position [422, 0]
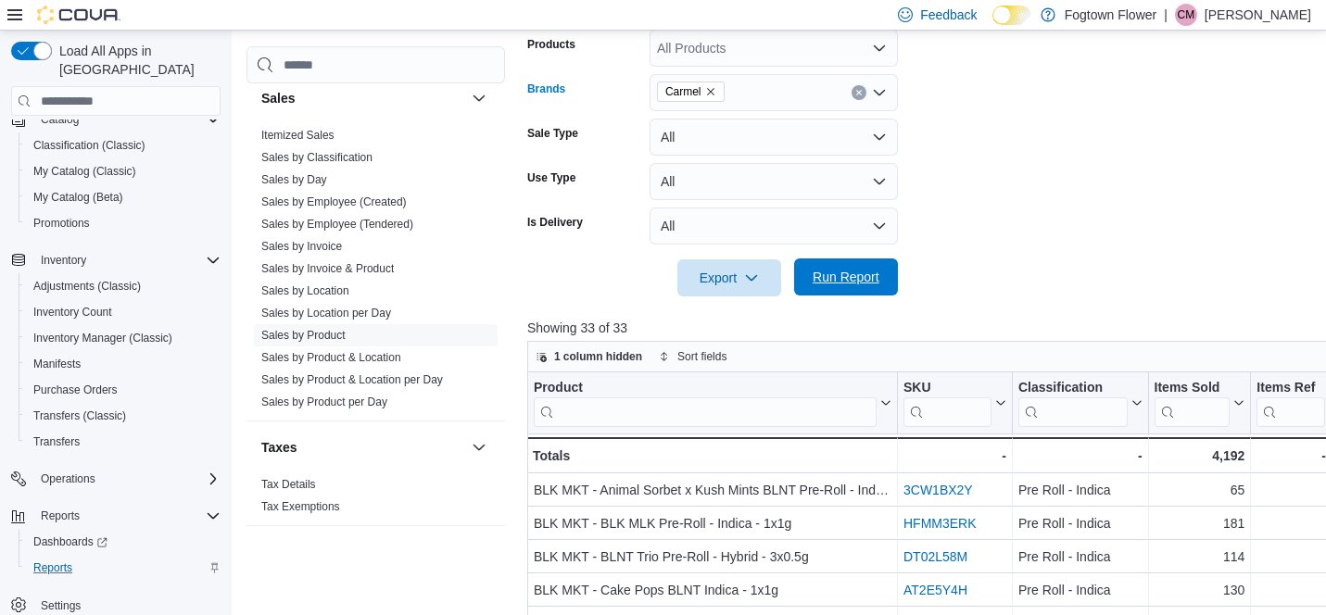
click at [852, 276] on span "Run Report" at bounding box center [845, 277] width 67 height 19
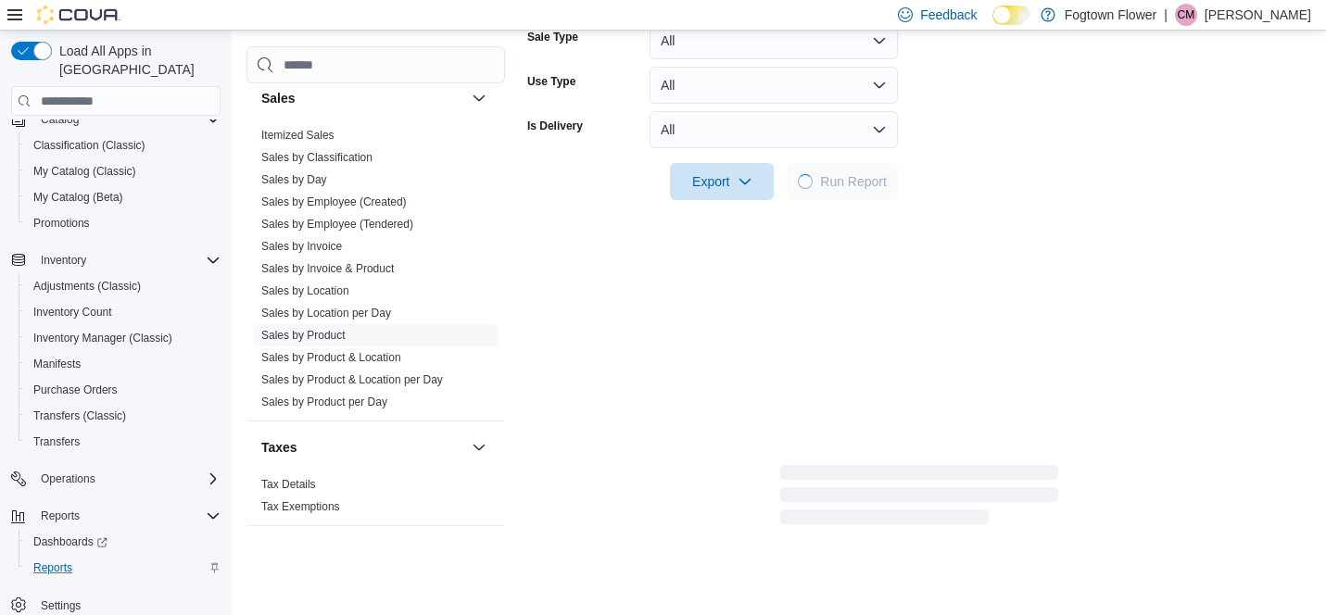
scroll to position [581, 0]
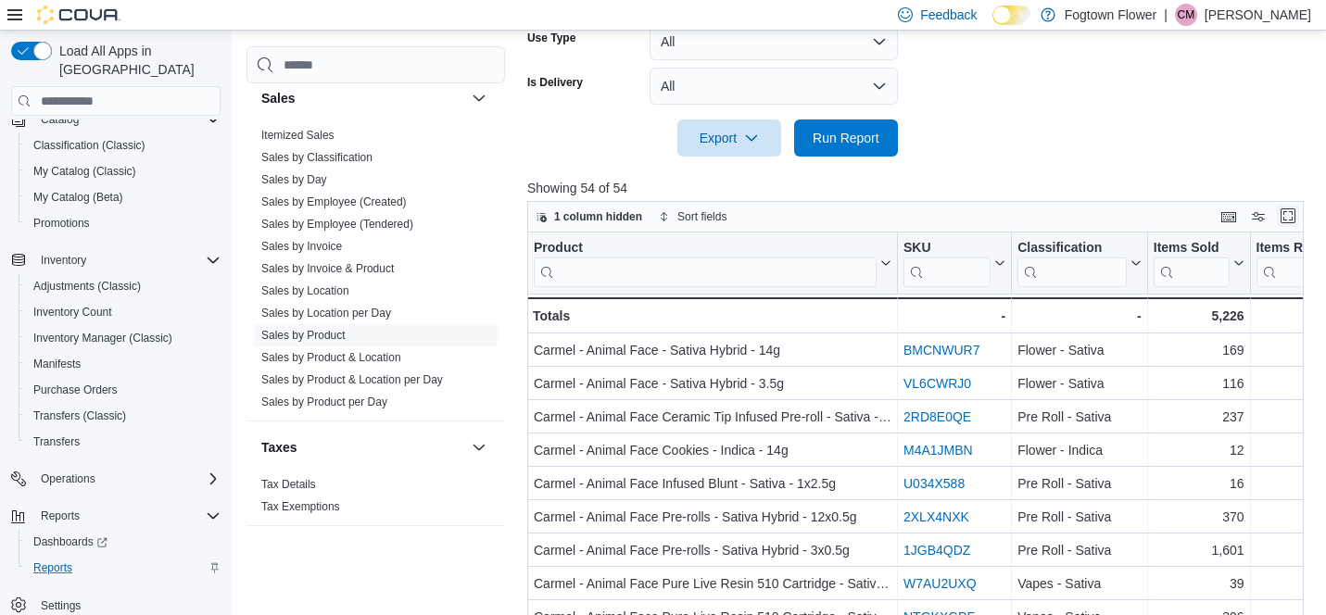
click at [1290, 220] on button "Enter fullscreen" at bounding box center [1288, 216] width 22 height 22
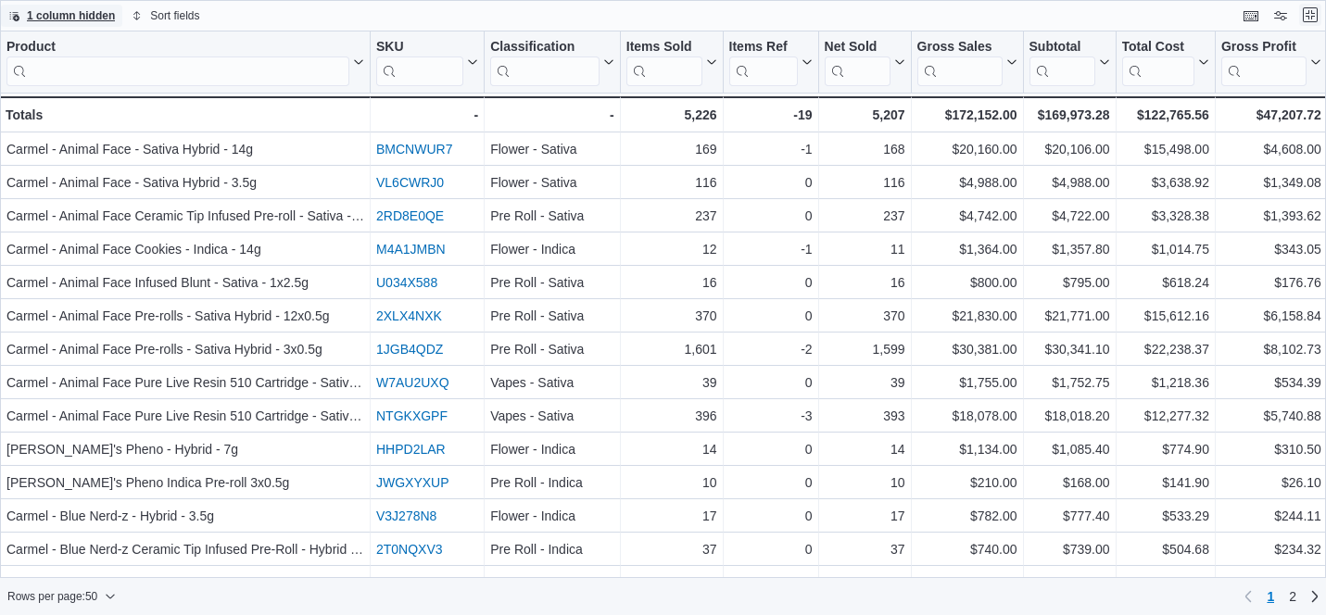
scroll to position [0, 0]
click at [1316, 18] on button "Exit fullscreen" at bounding box center [1310, 15] width 22 height 22
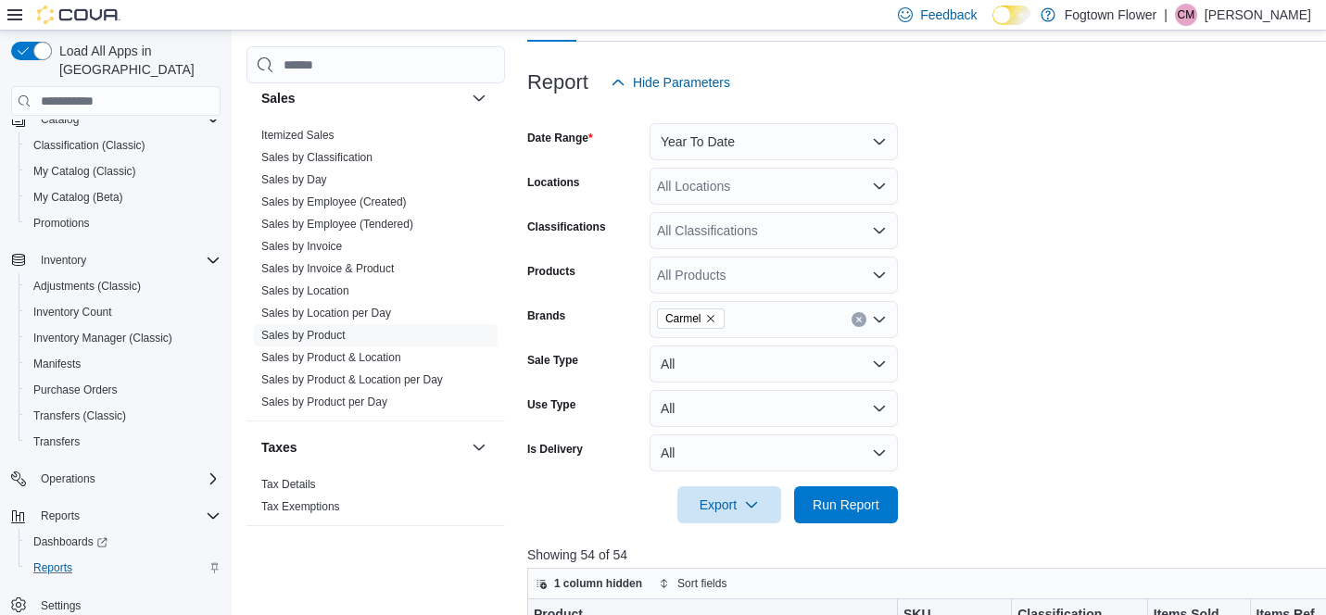
scroll to position [212, 0]
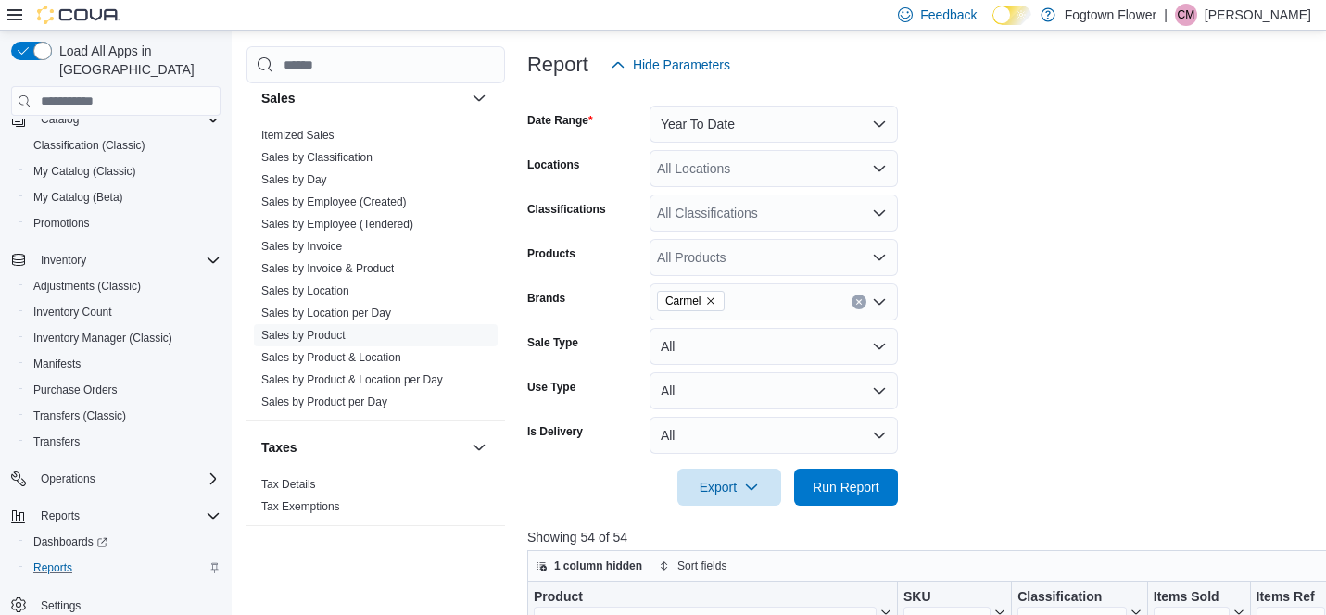
click at [862, 303] on button "Clear input" at bounding box center [858, 302] width 15 height 15
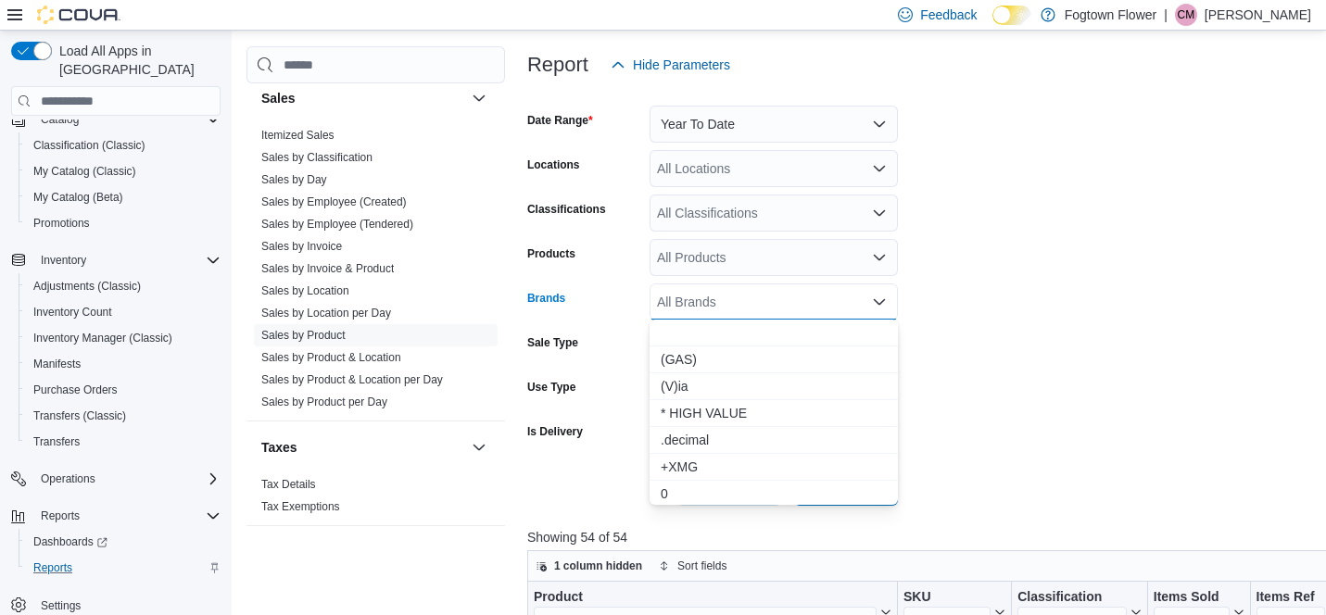
click at [798, 304] on div "All Brands Combo box. Selected. Combo box input. All Brands. Type some text or,…" at bounding box center [773, 301] width 248 height 37
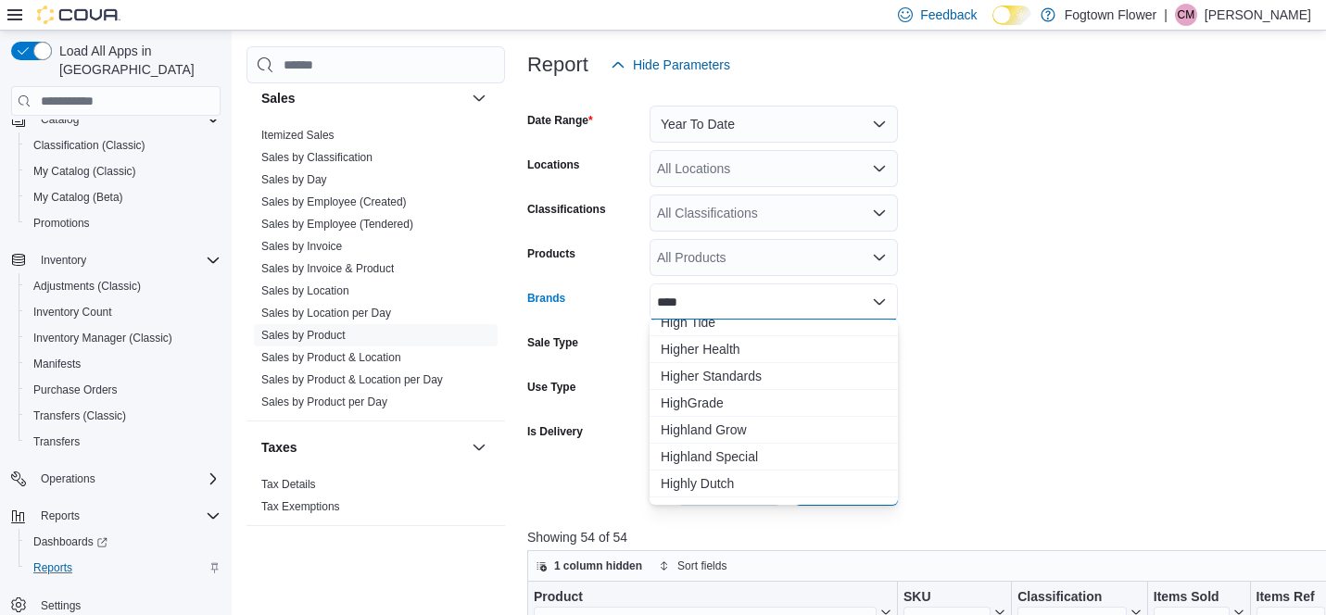
scroll to position [392, 0]
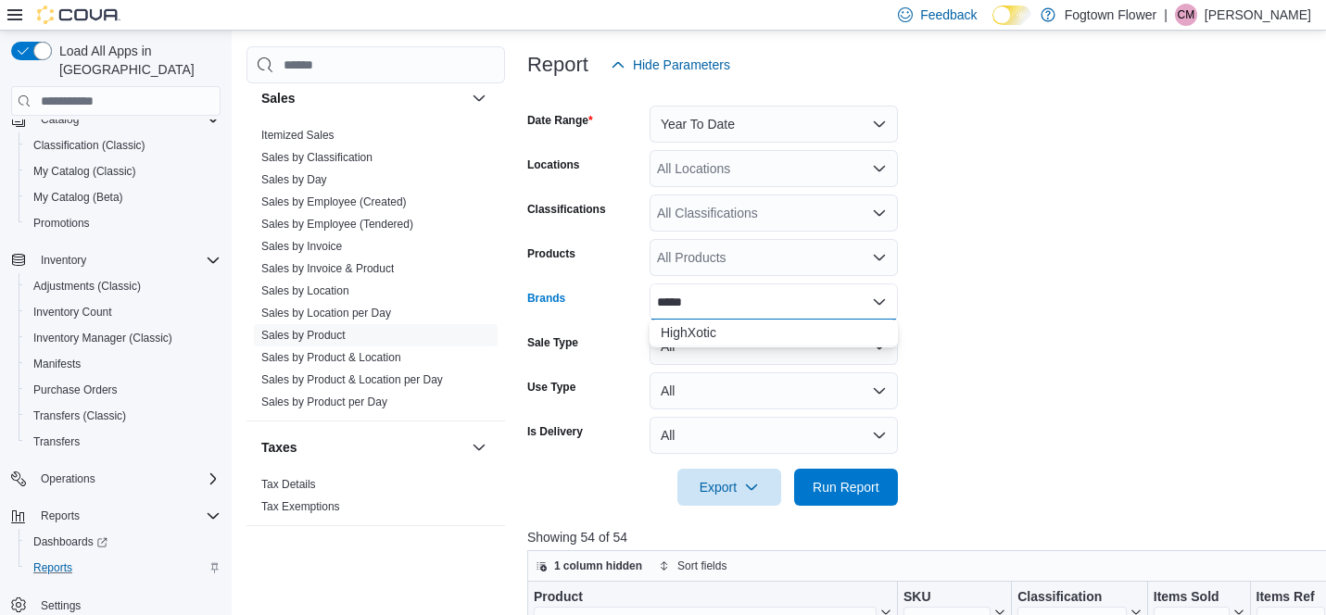
type input "****"
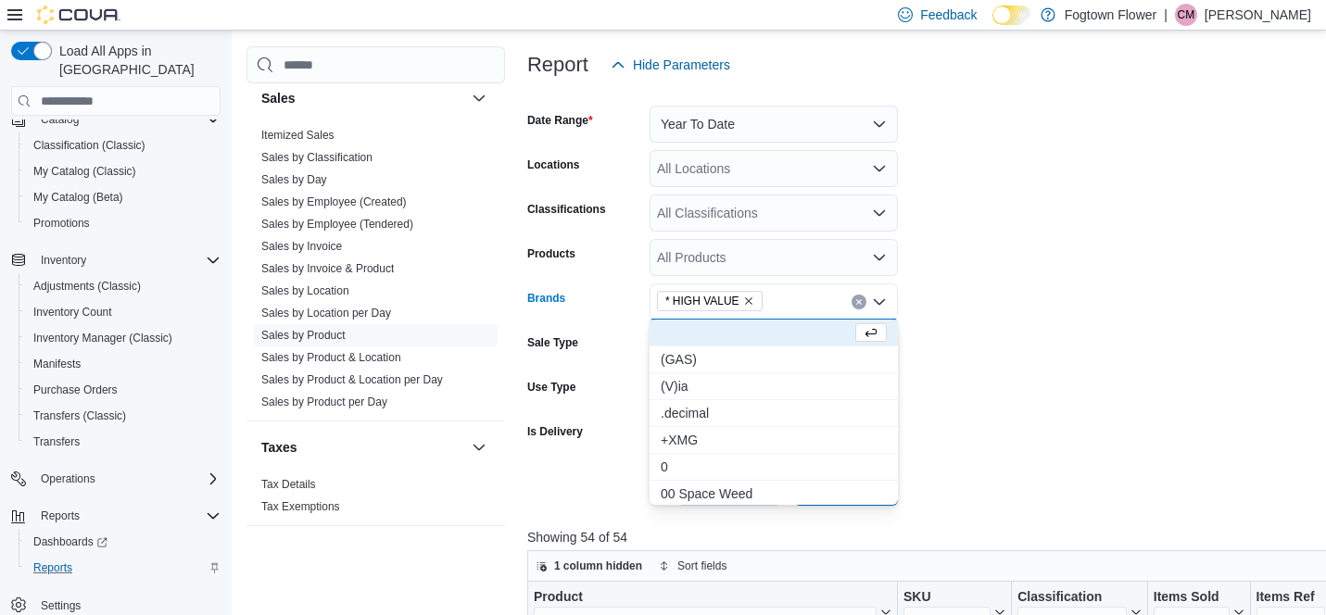
click at [1010, 359] on form "Date Range Year To Date Locations All Locations Classifications All Classificat…" at bounding box center [1034, 294] width 1015 height 422
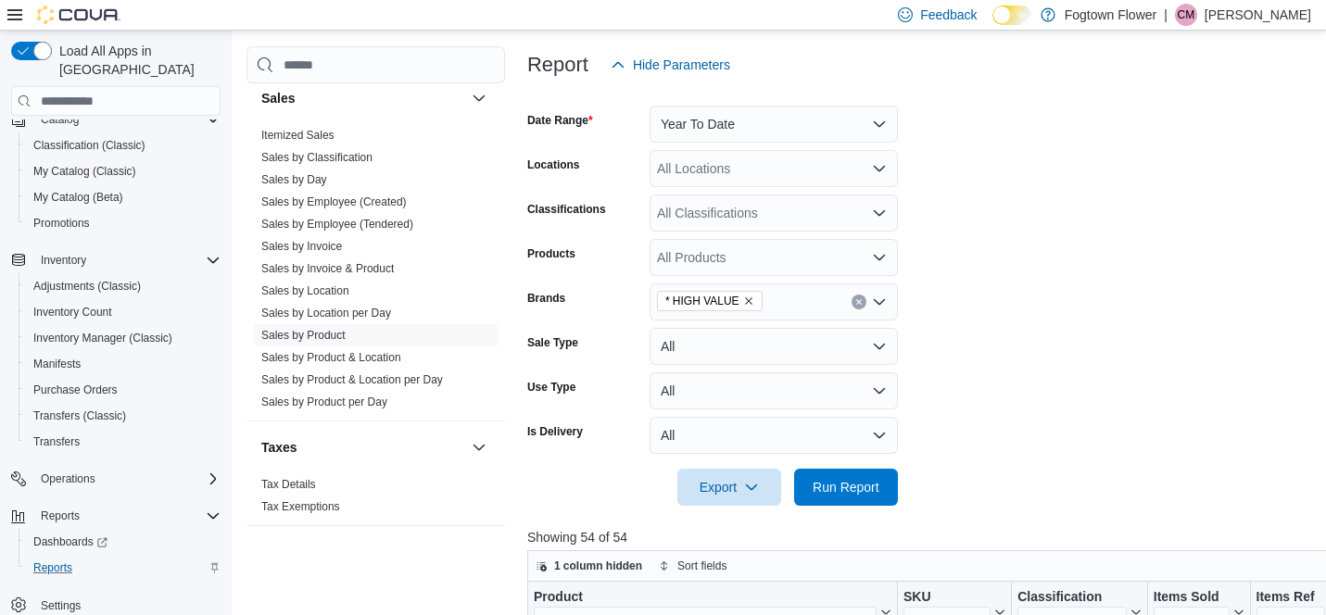
click at [860, 299] on icon "Clear input" at bounding box center [858, 301] width 7 height 7
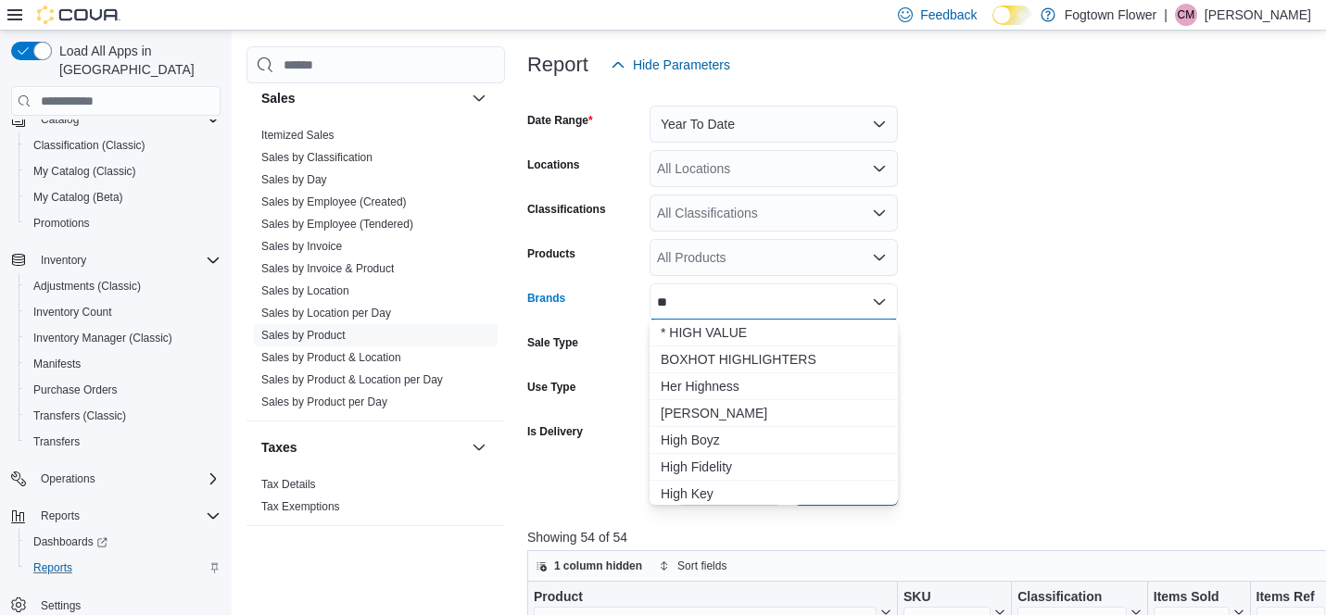
type input "*"
click at [745, 252] on div "All Products" at bounding box center [773, 257] width 248 height 37
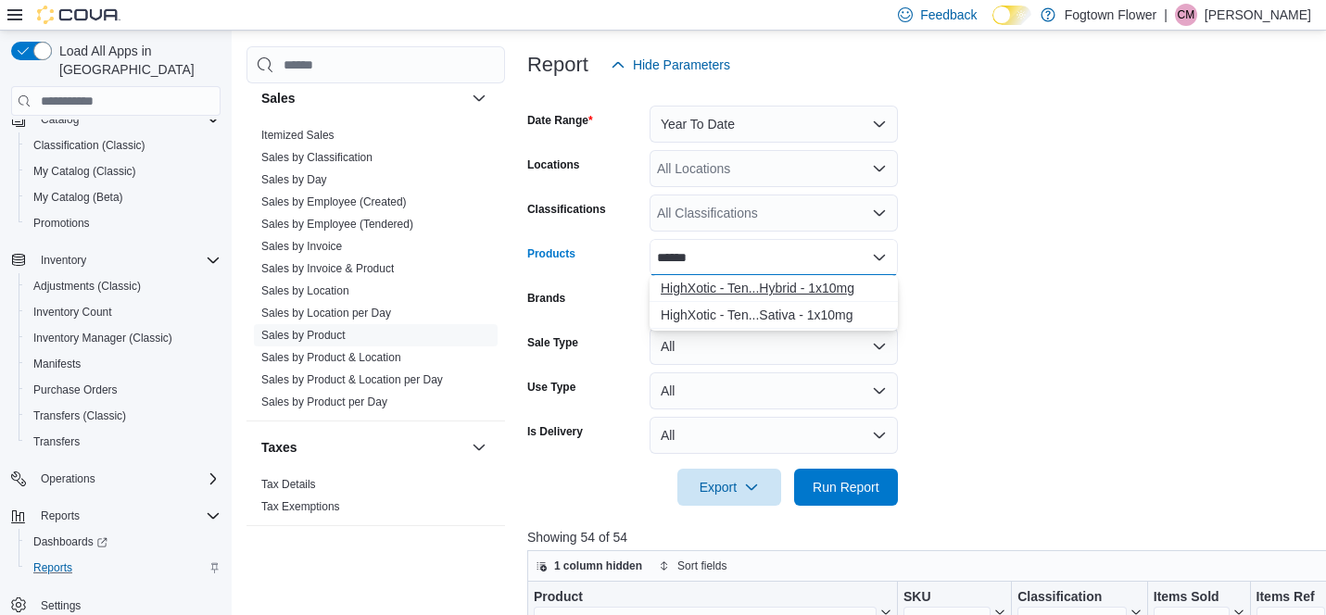
type input "******"
click at [741, 294] on div "HighXotic - Ten...Hybrid - 1x10mg" at bounding box center [774, 288] width 226 height 19
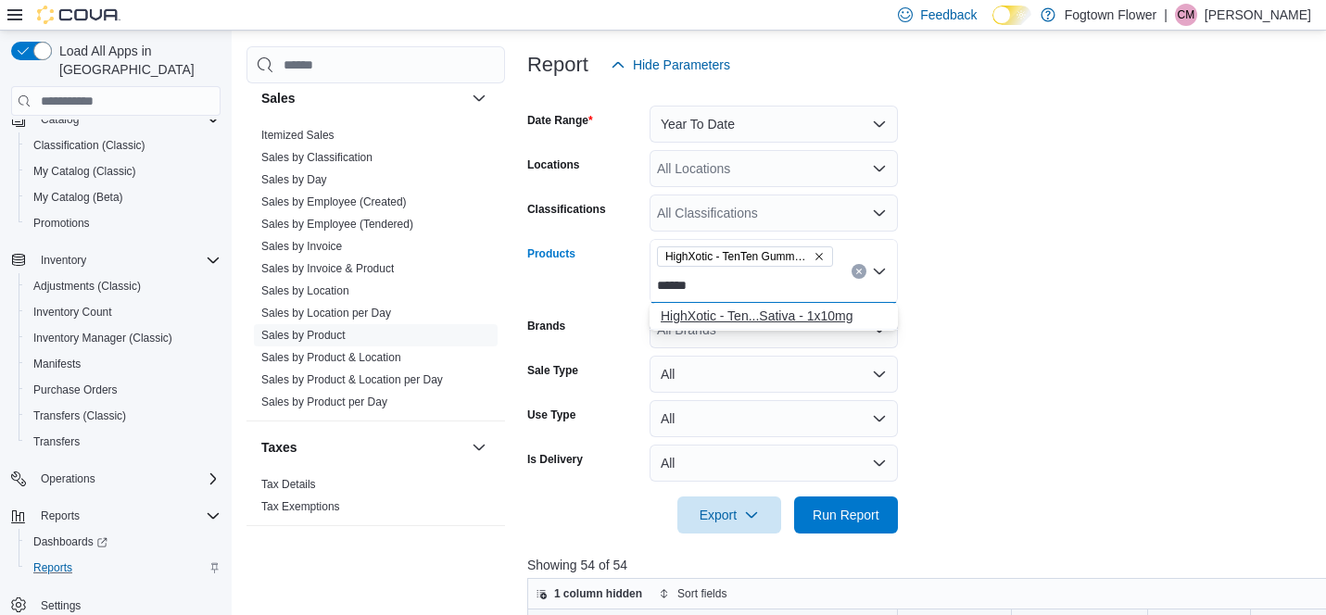
type input "******"
click at [775, 314] on div "HighXotic - Ten...Sativa - 1x10mg" at bounding box center [774, 316] width 226 height 19
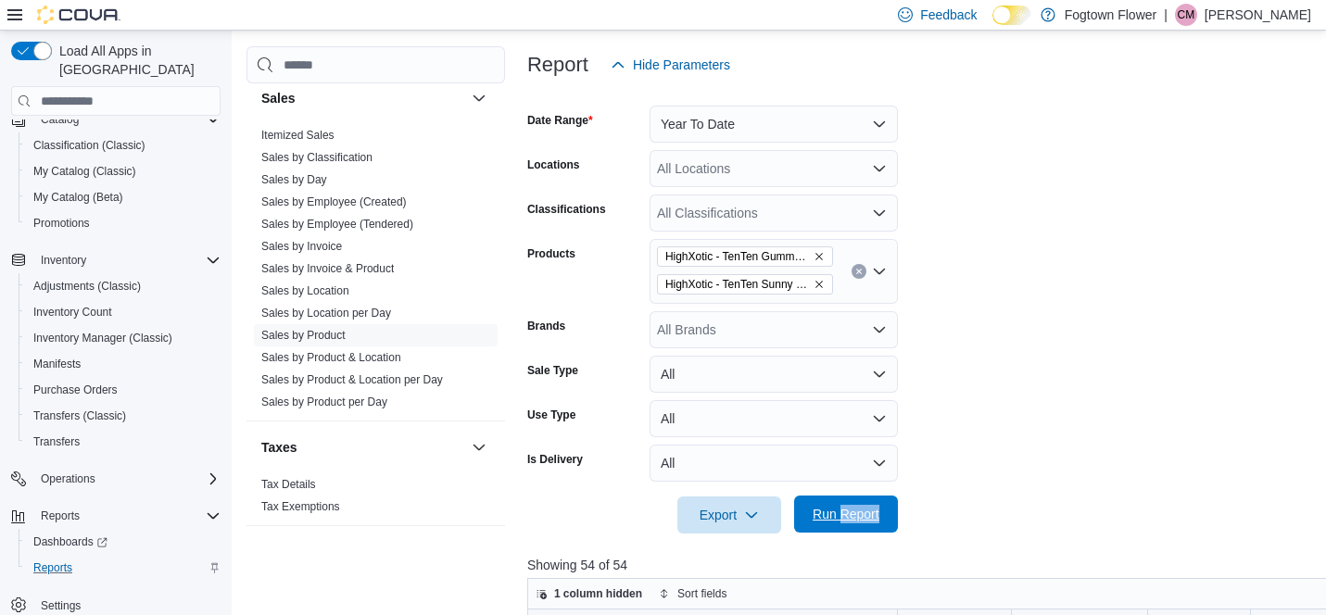
click at [826, 517] on span "Run Report" at bounding box center [845, 514] width 67 height 19
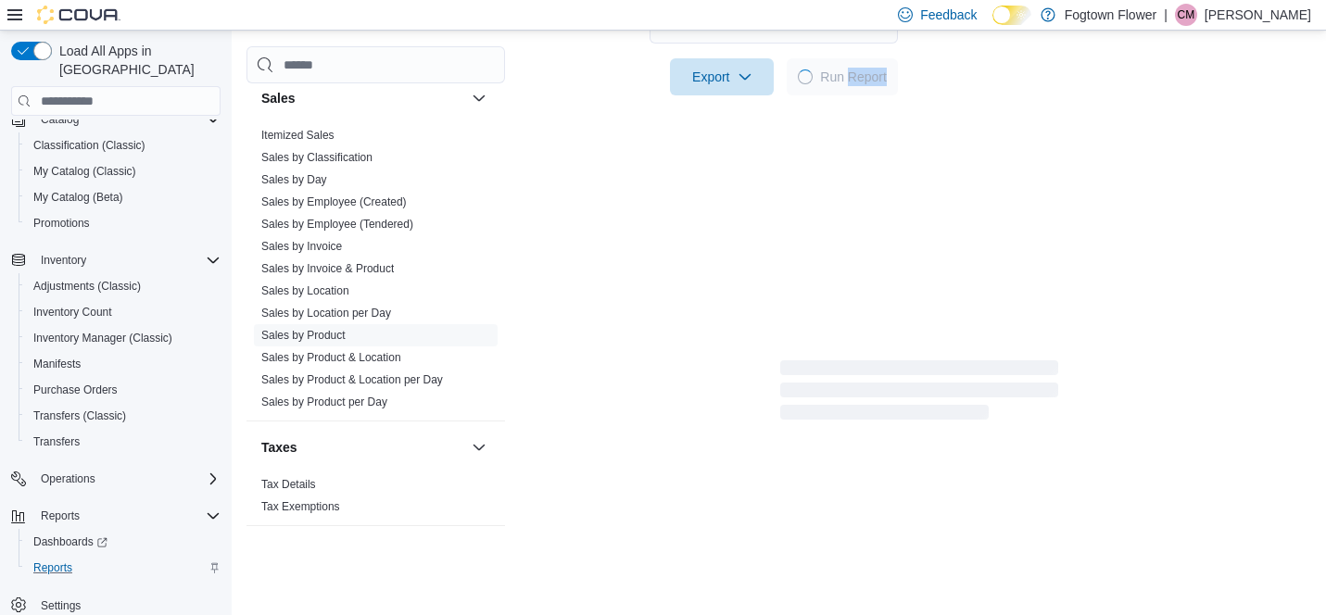
scroll to position [672, 0]
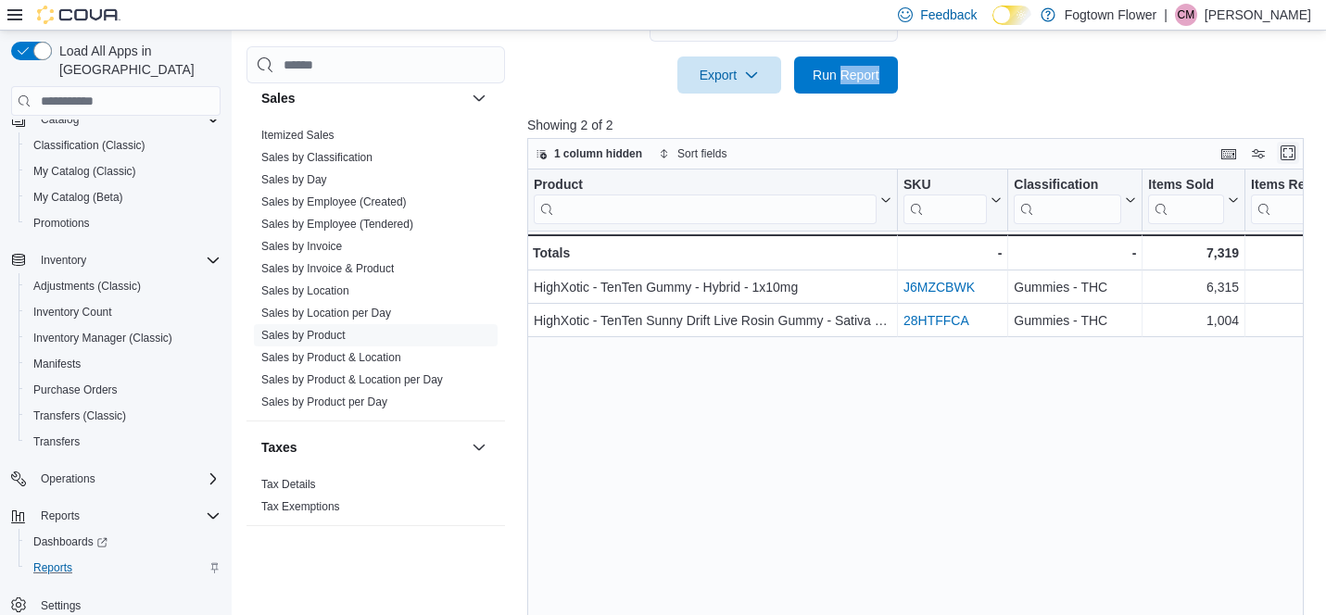
click at [1286, 155] on button "Enter fullscreen" at bounding box center [1288, 153] width 22 height 22
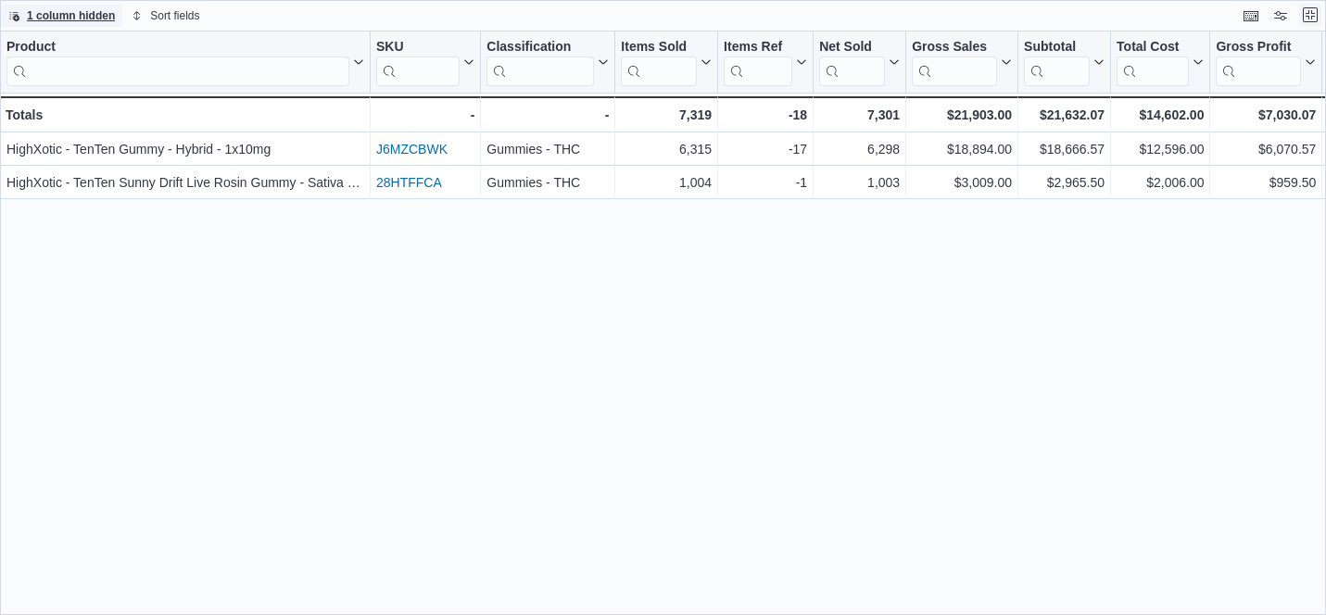
scroll to position [0, 0]
click at [1313, 22] on button "Exit fullscreen" at bounding box center [1310, 15] width 22 height 22
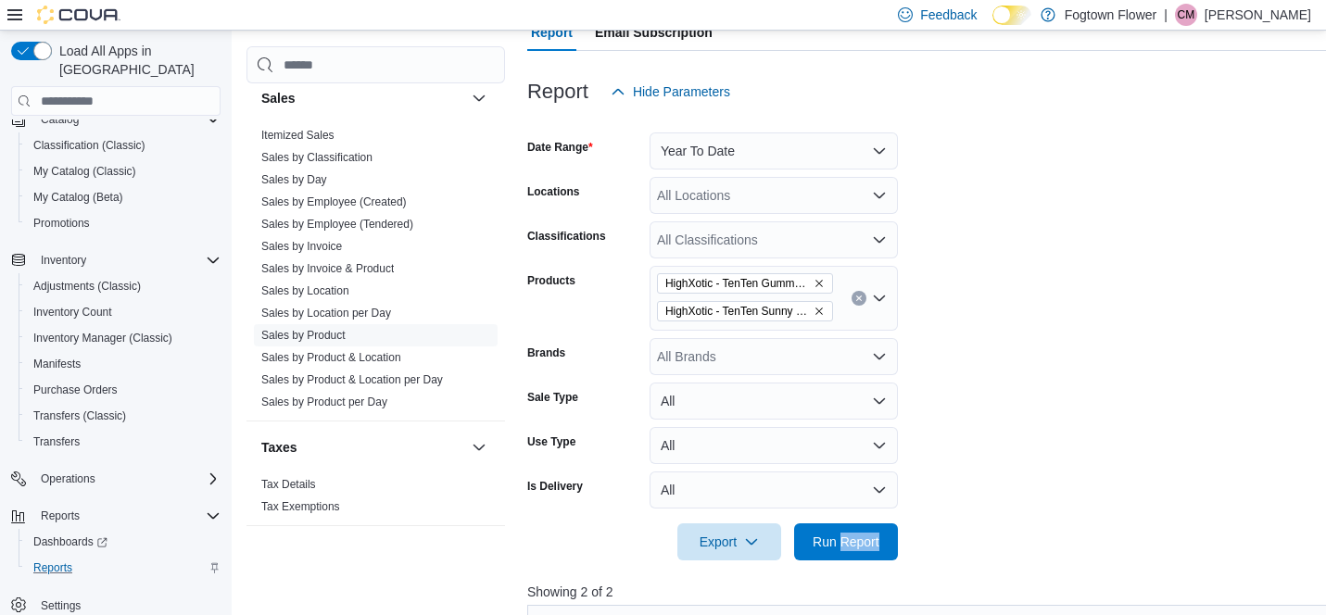
scroll to position [188, 0]
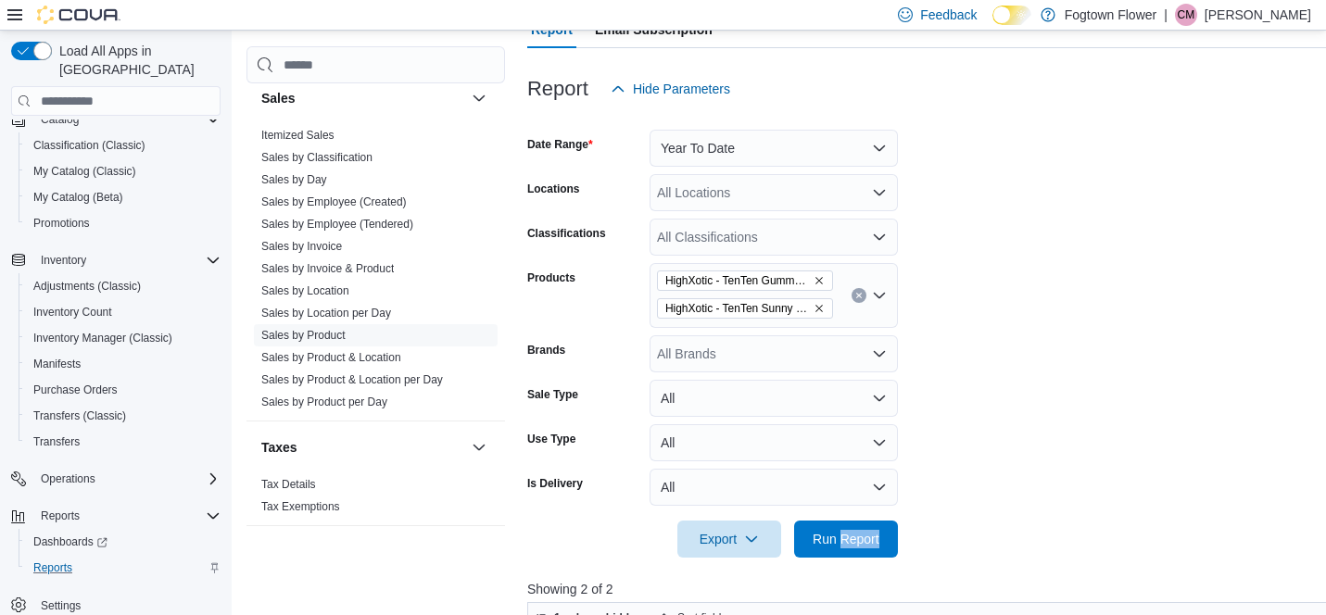
click at [822, 276] on icon "Remove HighXotic - TenTen Gummy - Hybrid - 1x10mg from selection in this group" at bounding box center [818, 280] width 11 height 11
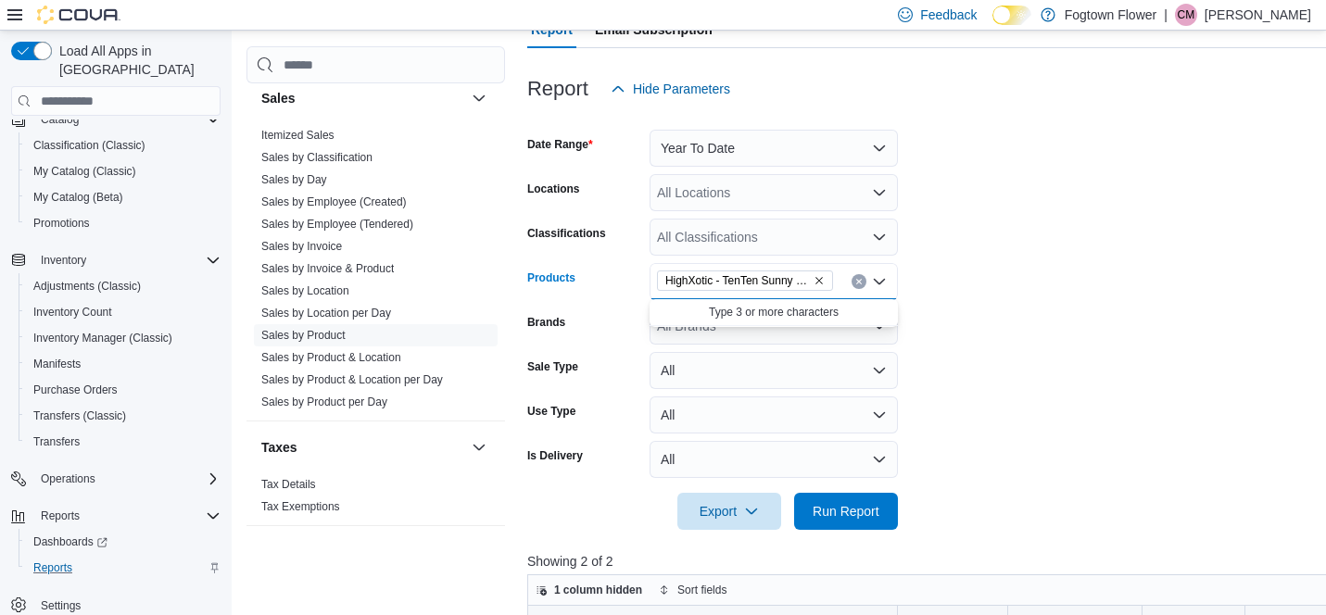
click at [822, 276] on icon "Remove HighXotic - TenTen Sunny Drift Live Rosin Gummy - Sativa - 1x10mg from s…" at bounding box center [818, 280] width 11 height 11
click at [1041, 339] on form "Date Range Year To Date Locations All Locations Classifications All Classificat…" at bounding box center [1034, 318] width 1015 height 422
click at [833, 327] on div "All Brands" at bounding box center [773, 326] width 248 height 37
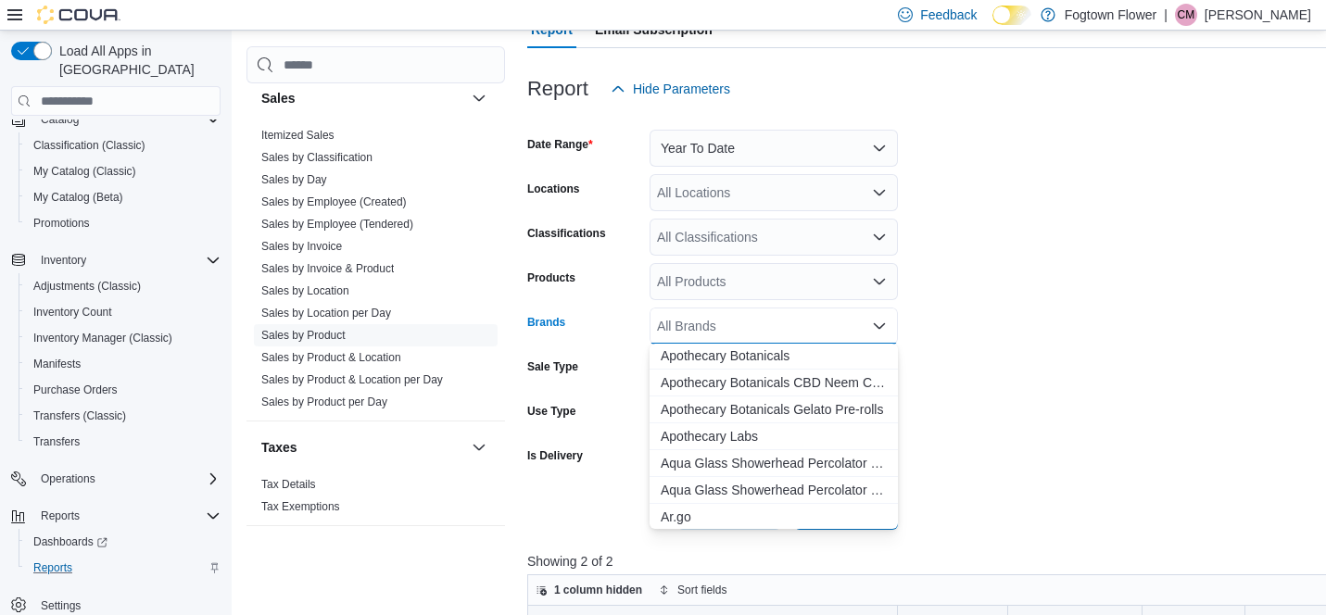
scroll to position [2704, 0]
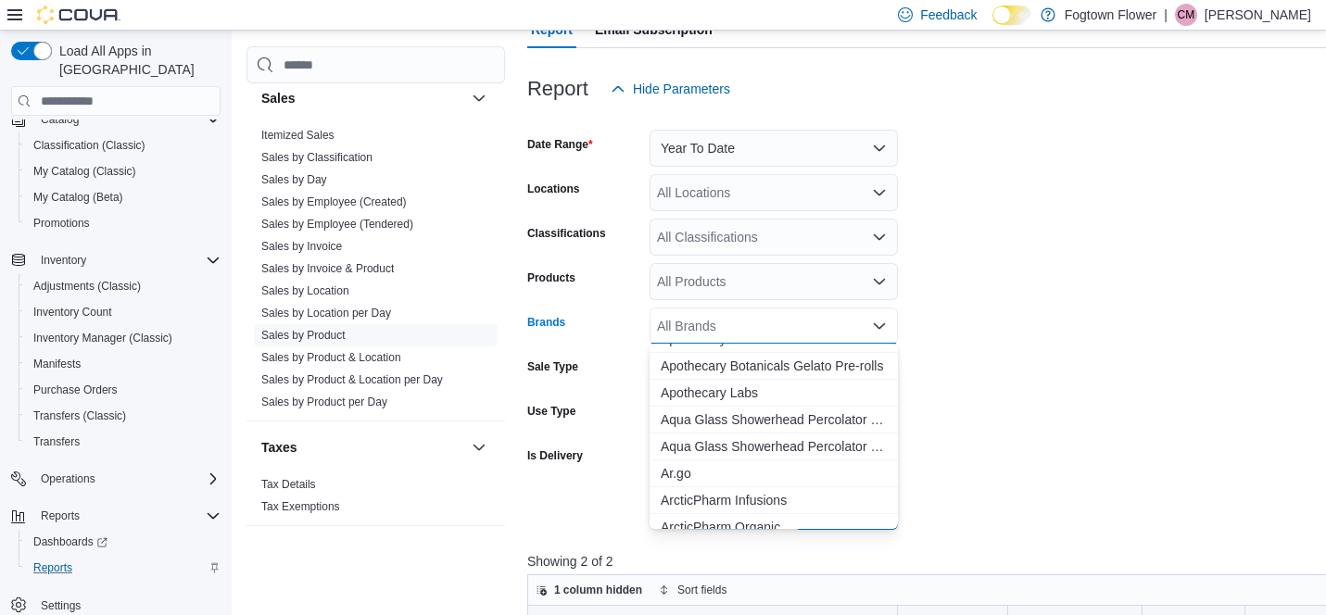
click at [1047, 394] on form "Date Range Year To Date Locations All Locations Classifications All Classificat…" at bounding box center [1034, 318] width 1015 height 422
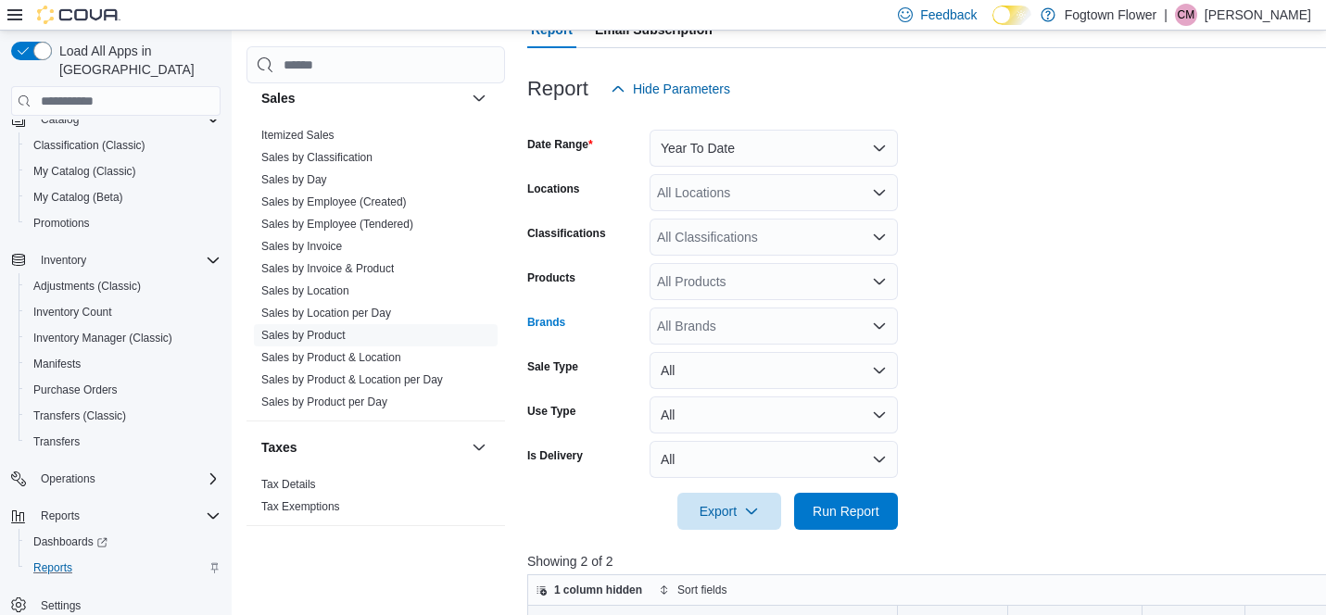
click at [768, 329] on div "All Brands" at bounding box center [773, 326] width 248 height 37
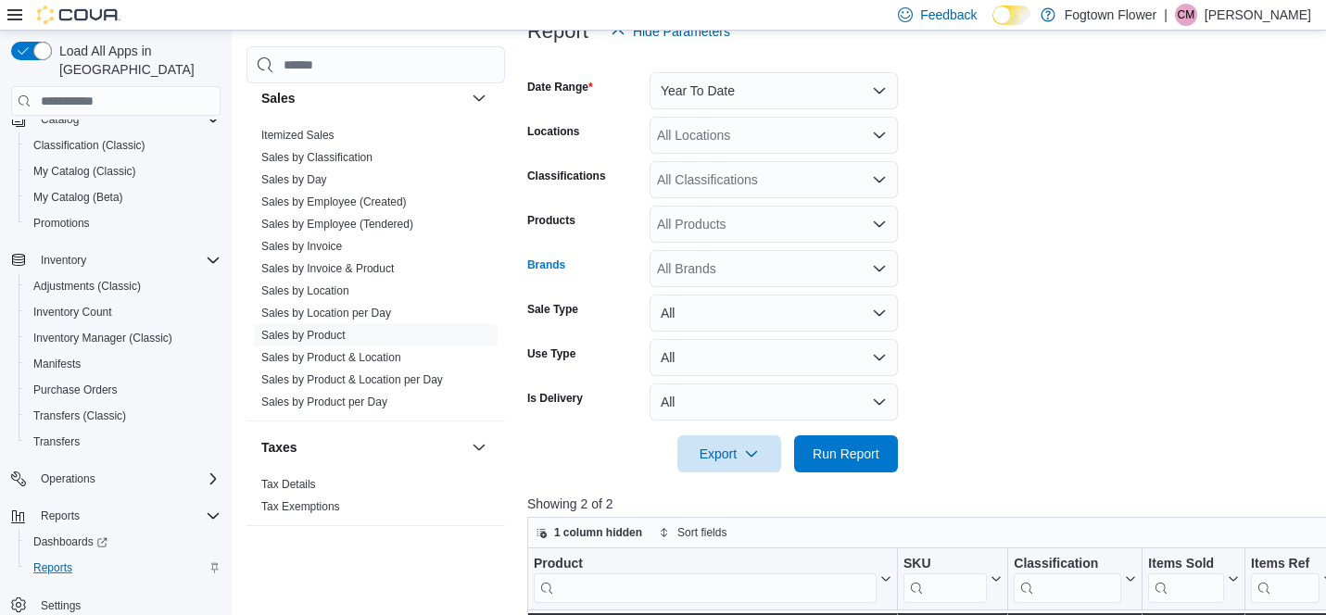
scroll to position [241, 0]
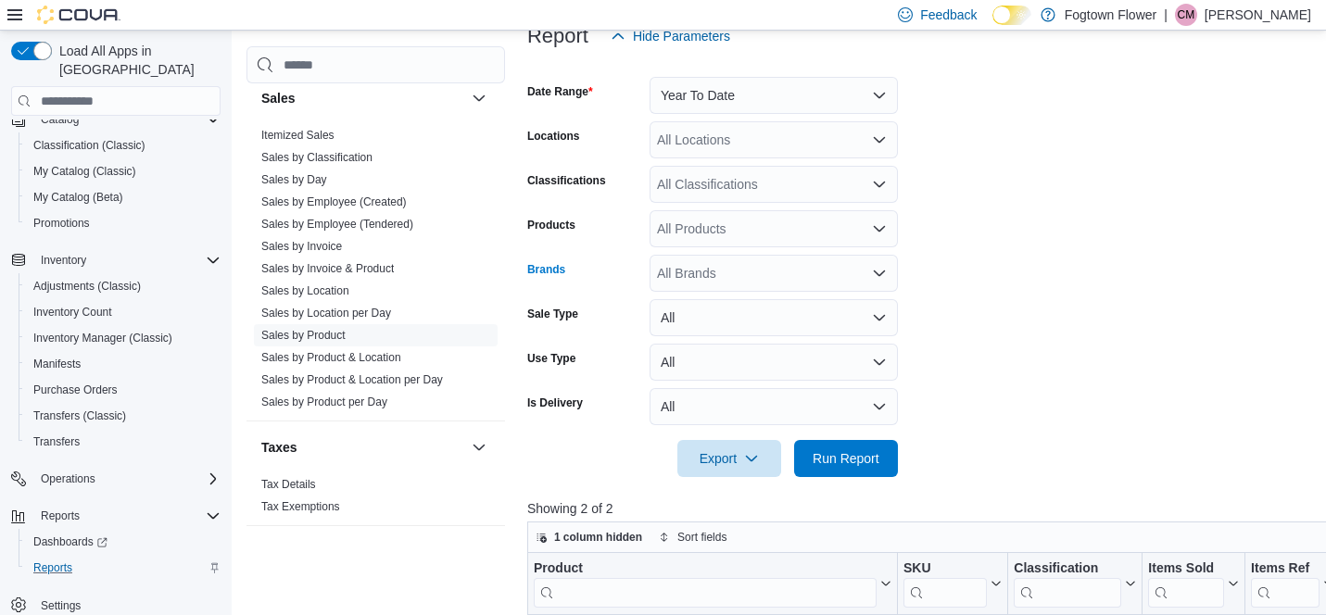
click at [787, 271] on div "All Brands" at bounding box center [773, 273] width 248 height 37
type input "****"
click at [719, 322] on span "Tuck Shop" at bounding box center [774, 330] width 226 height 19
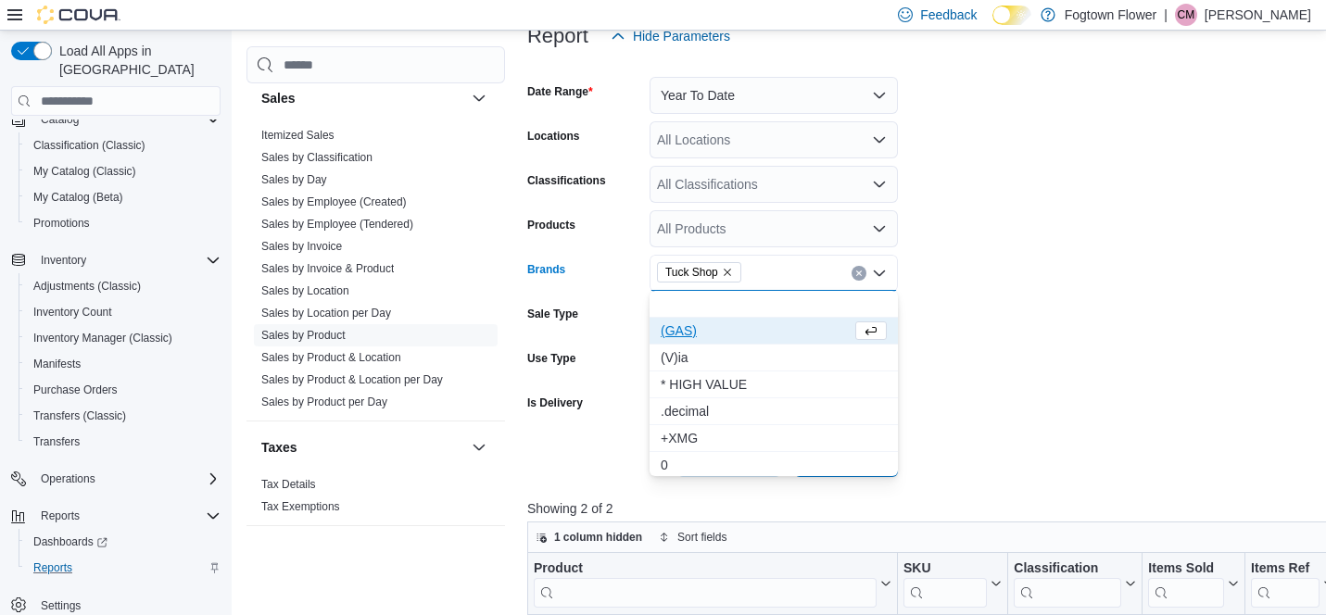
click at [1031, 400] on form "Date Range Year To Date Locations All Locations Classifications All Classificat…" at bounding box center [1034, 266] width 1015 height 422
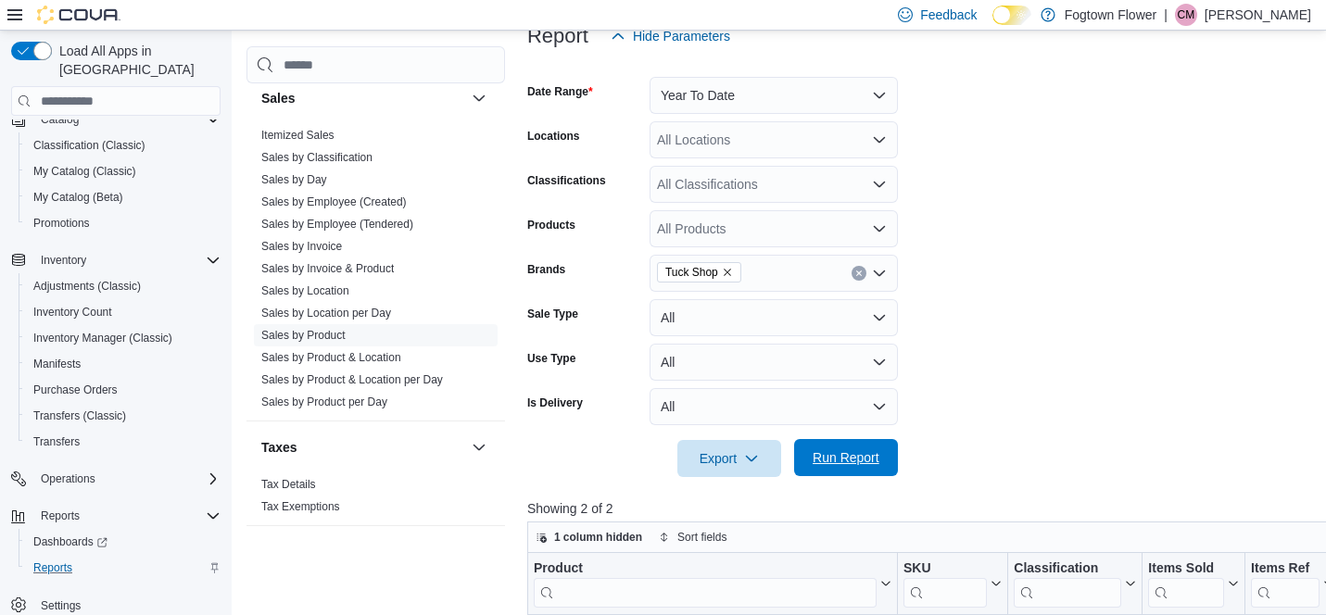
click at [848, 467] on span "Run Report" at bounding box center [846, 457] width 82 height 37
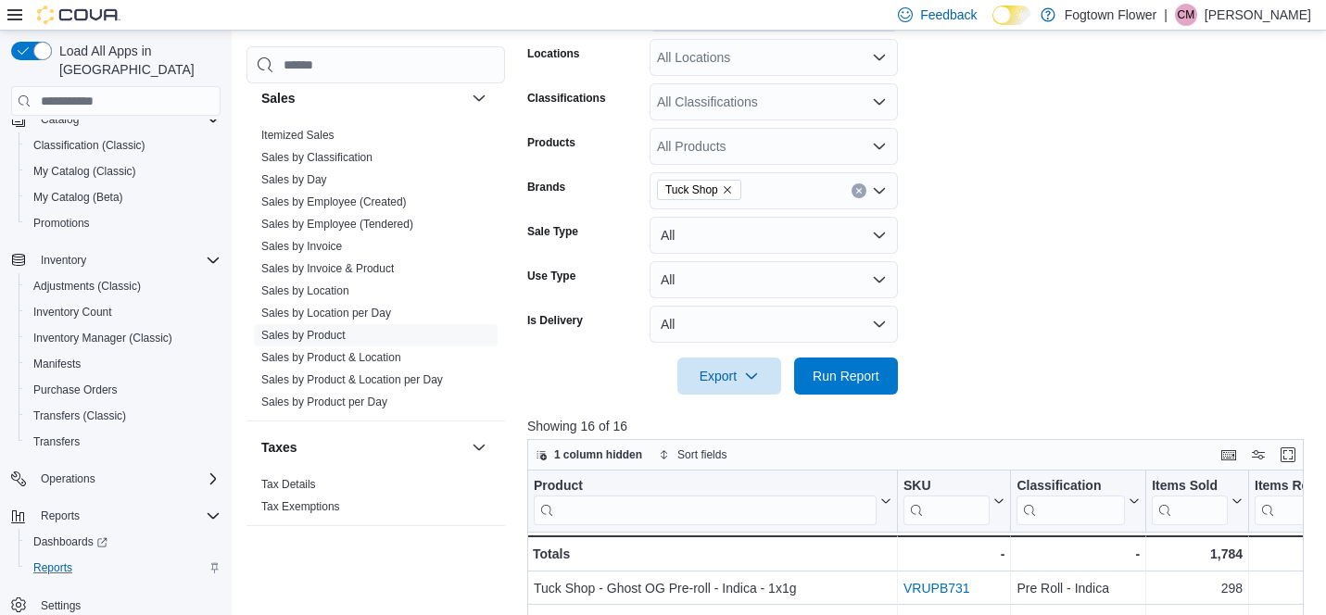
scroll to position [324, 0]
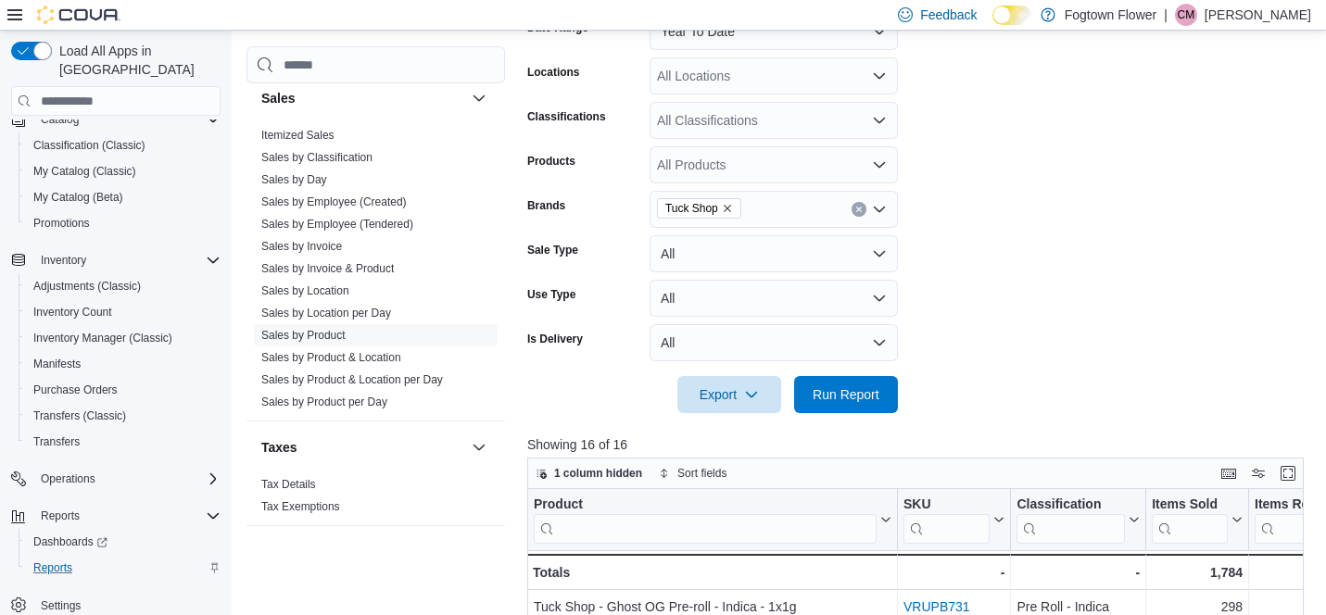
click at [733, 208] on icon "Remove Tuck Shop from selection in this group" at bounding box center [727, 208] width 11 height 11
type input "****"
click at [672, 242] on span "1964" at bounding box center [774, 240] width 226 height 19
click at [966, 321] on form "Date Range Year To Date Locations All Locations Classifications All Classificat…" at bounding box center [919, 202] width 784 height 422
click at [872, 389] on span "Run Report" at bounding box center [845, 393] width 67 height 19
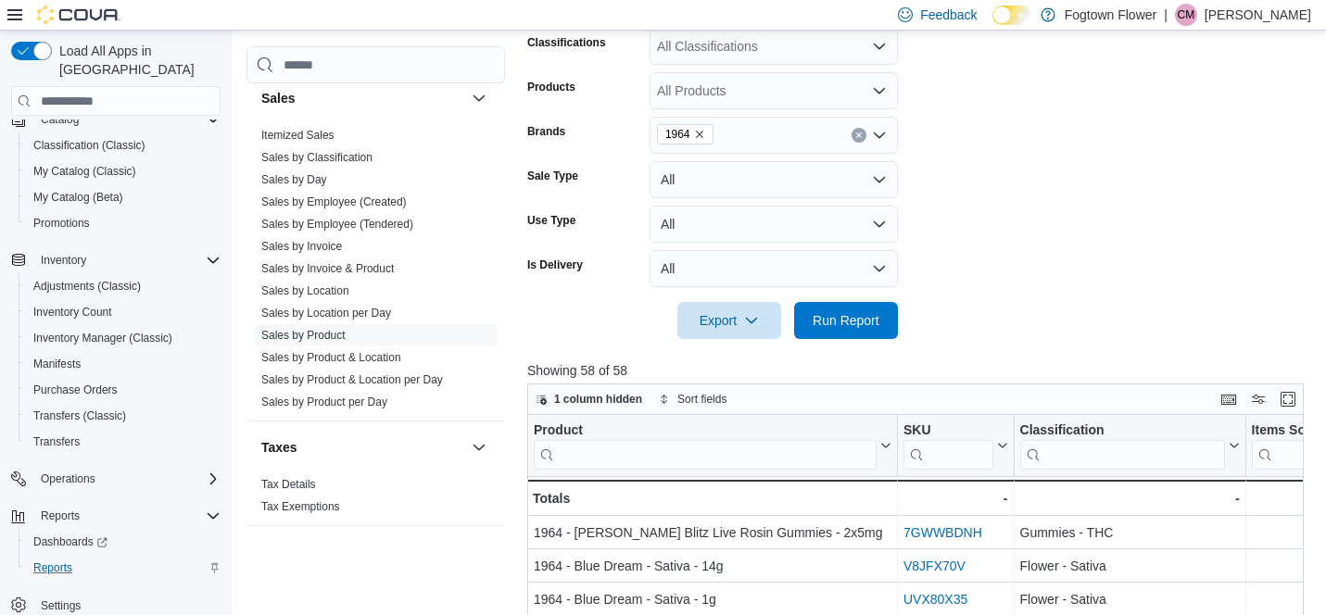
scroll to position [384, 0]
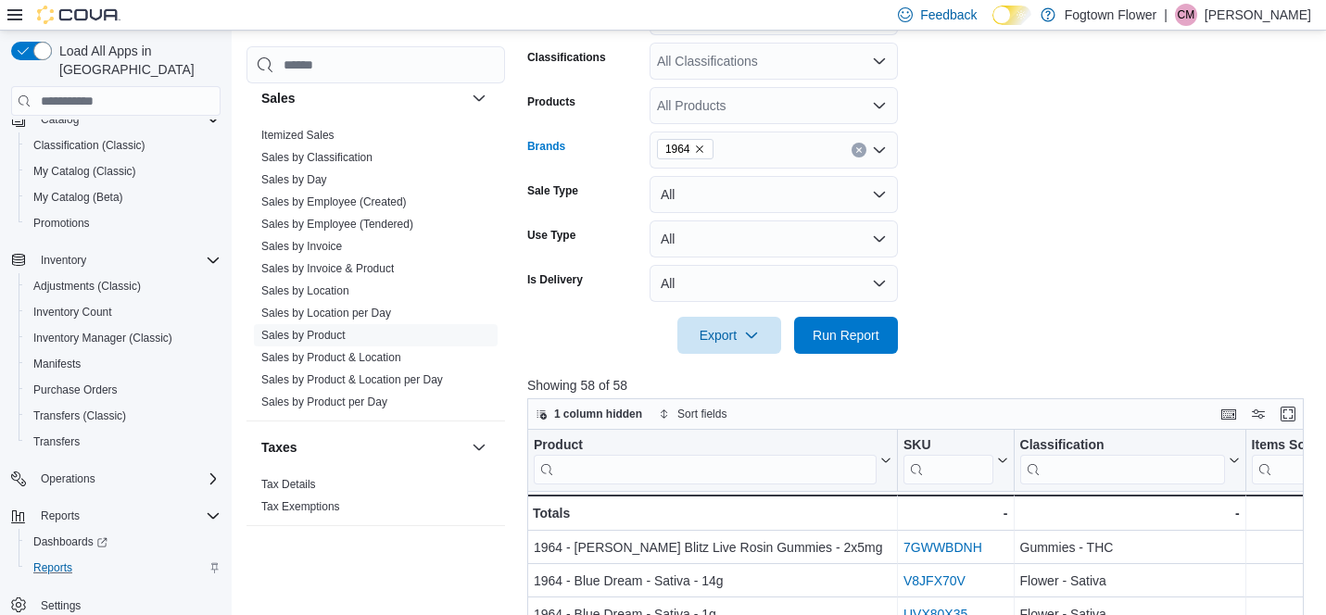
click at [699, 149] on icon "Remove 1964 from selection in this group" at bounding box center [699, 149] width 11 height 11
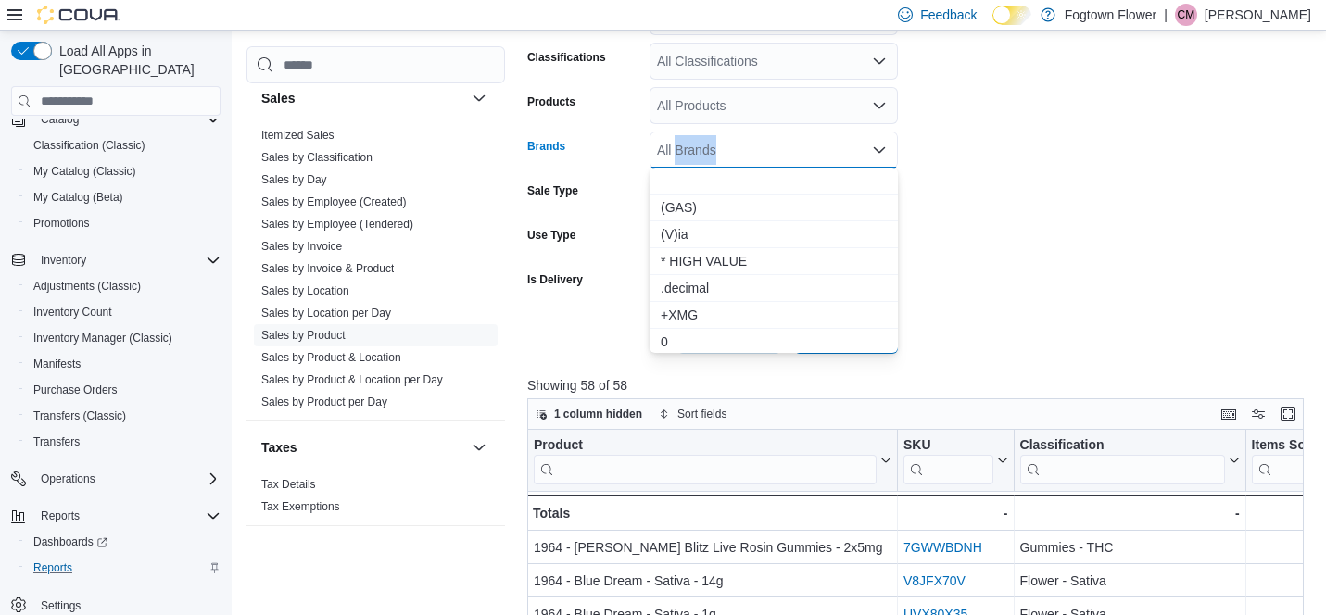
click at [699, 149] on div "All Brands" at bounding box center [773, 150] width 248 height 37
click at [1179, 204] on form "Date Range Year To Date Locations All Locations Classifications All Classificat…" at bounding box center [919, 142] width 784 height 422
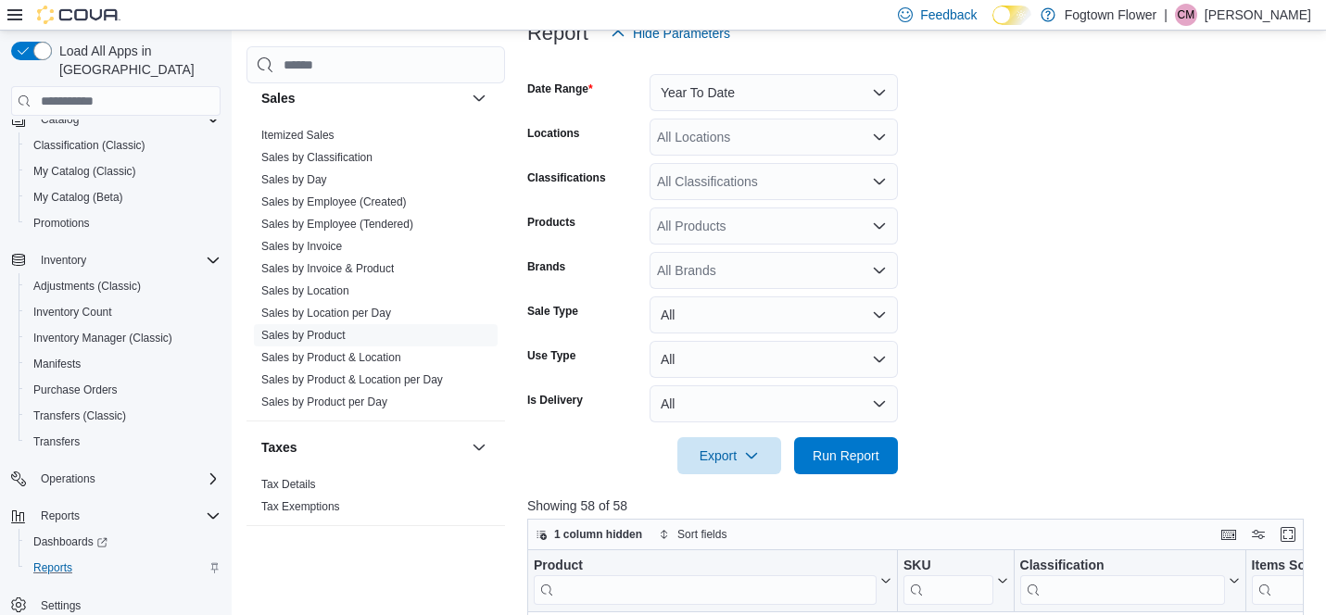
scroll to position [208, 0]
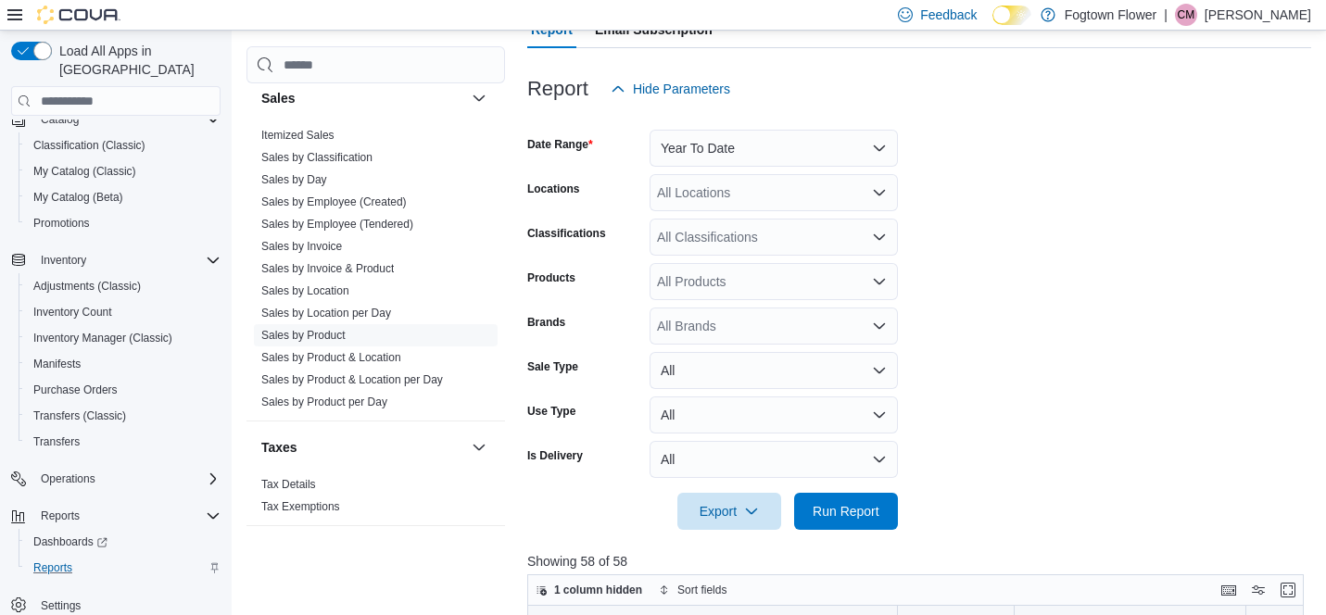
click at [754, 338] on div "All Brands" at bounding box center [773, 326] width 248 height 37
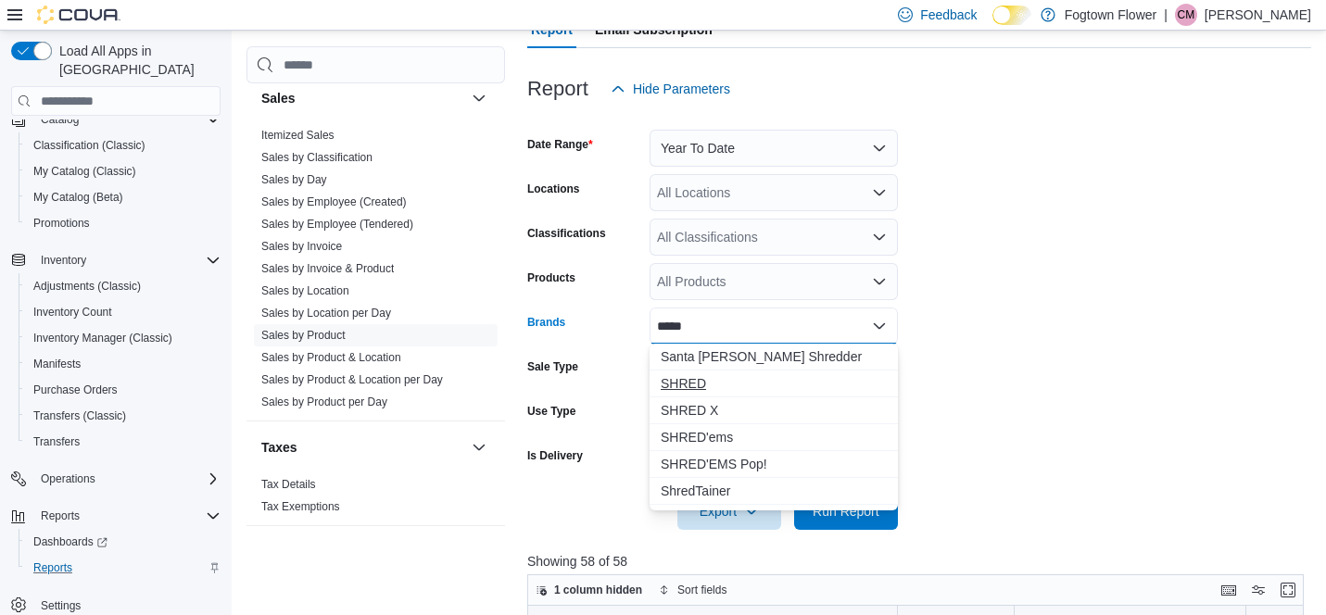
type input "*****"
click at [674, 390] on span "SHRED" at bounding box center [774, 383] width 226 height 19
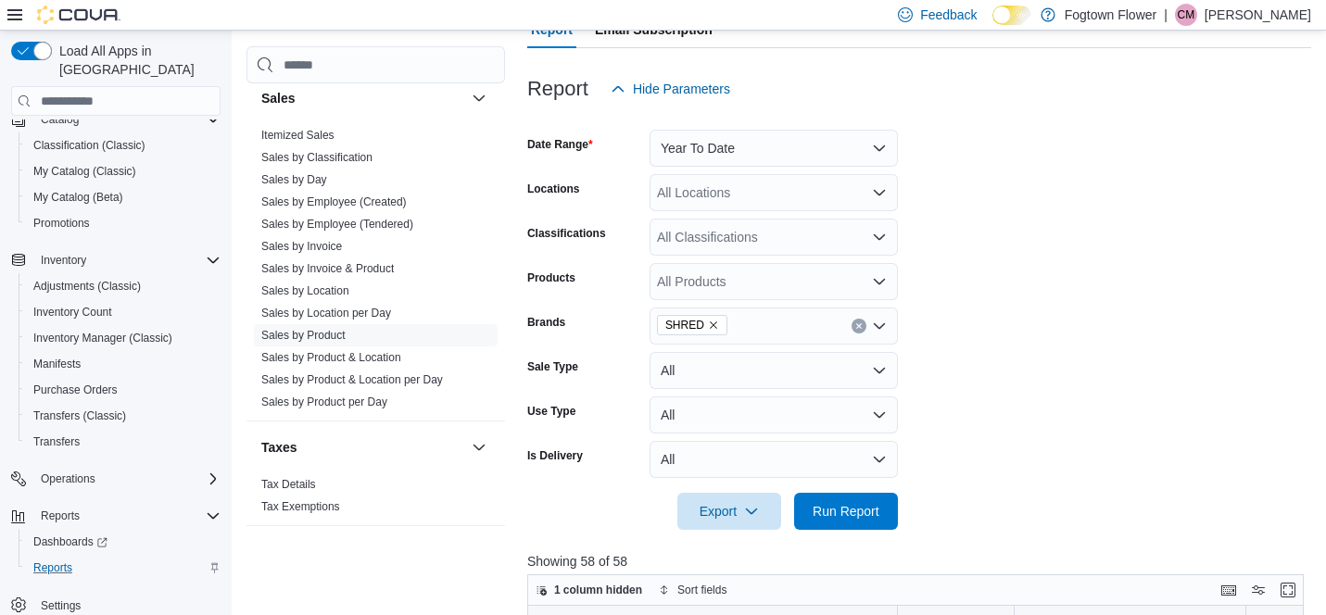
click at [1000, 398] on form "Date Range Year To Date Locations All Locations Classifications All Classificat…" at bounding box center [919, 318] width 784 height 422
click at [867, 512] on span "Run Report" at bounding box center [845, 510] width 67 height 19
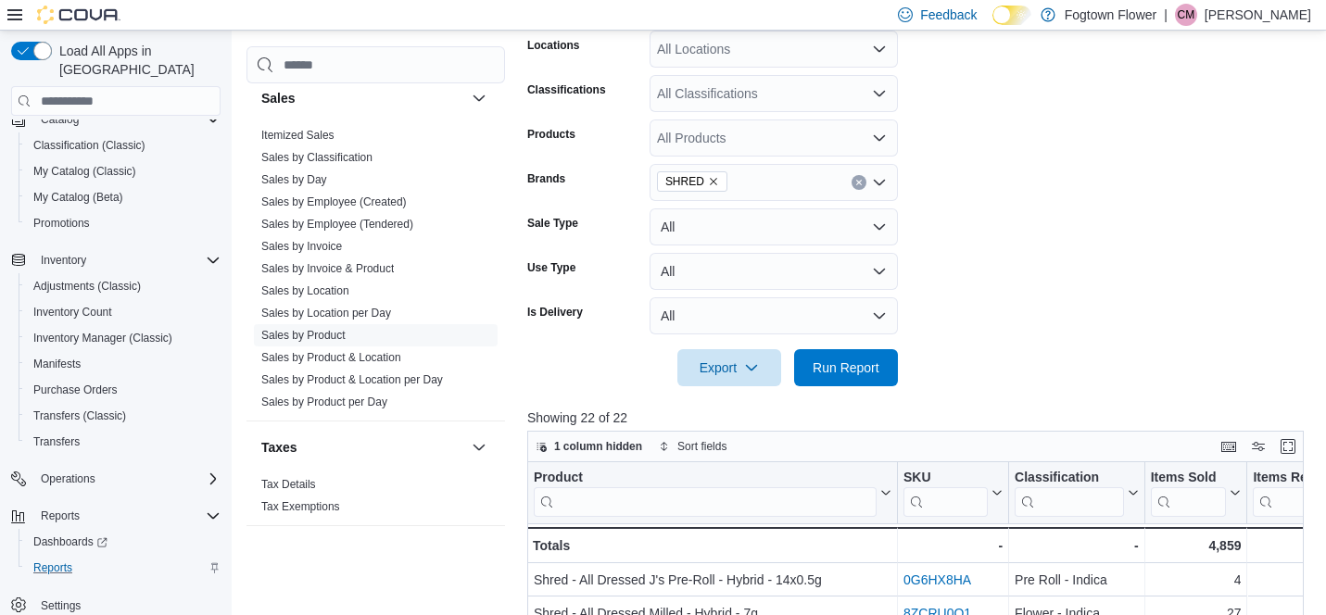
scroll to position [300, 0]
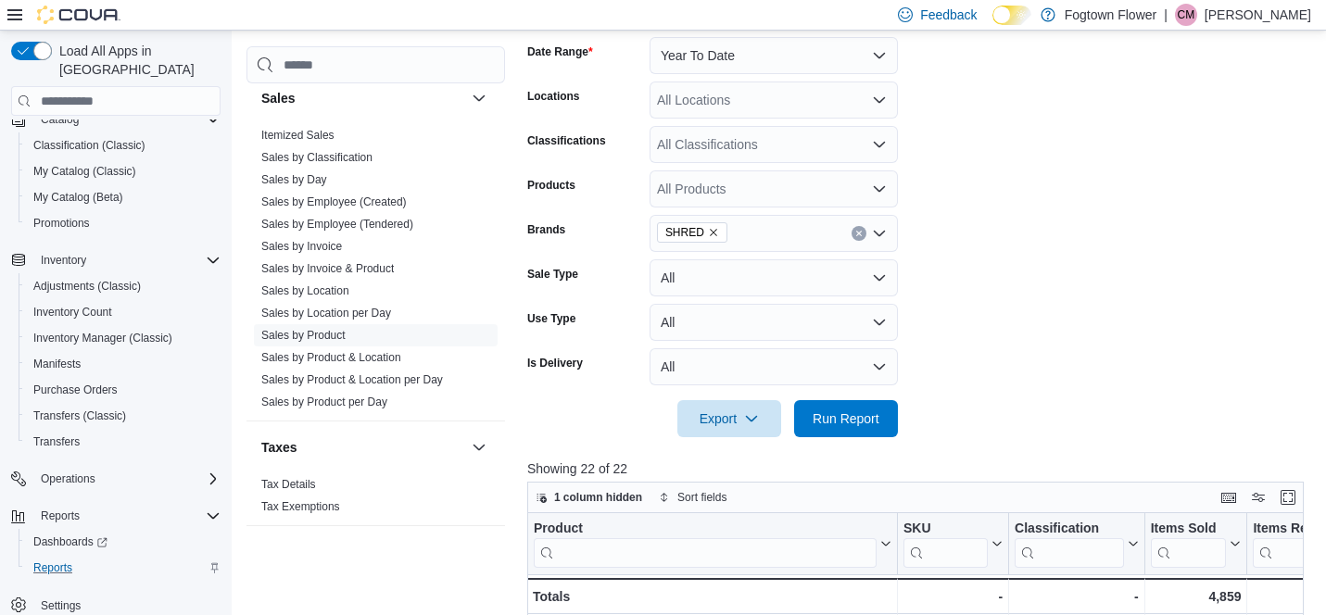
click at [862, 232] on icon "Clear input" at bounding box center [858, 233] width 7 height 7
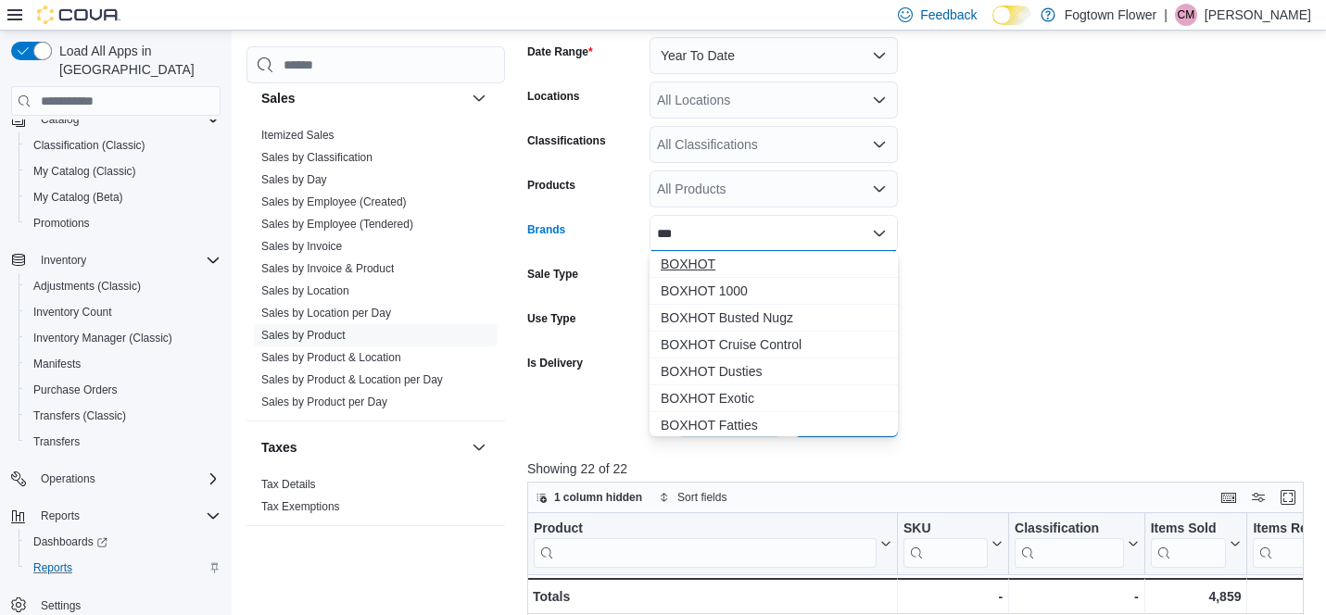
type input "***"
click at [737, 264] on span "BOXHOT" at bounding box center [774, 264] width 226 height 19
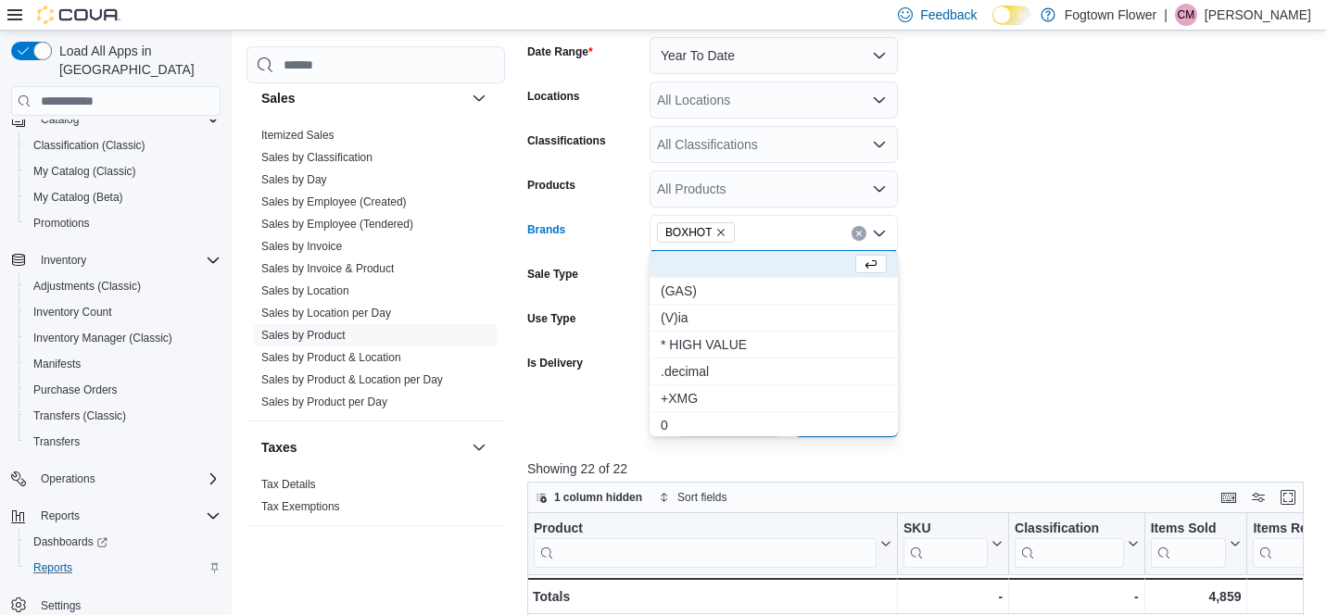
click at [997, 324] on form "Date Range Year To Date Locations All Locations Classifications All Classificat…" at bounding box center [919, 226] width 784 height 422
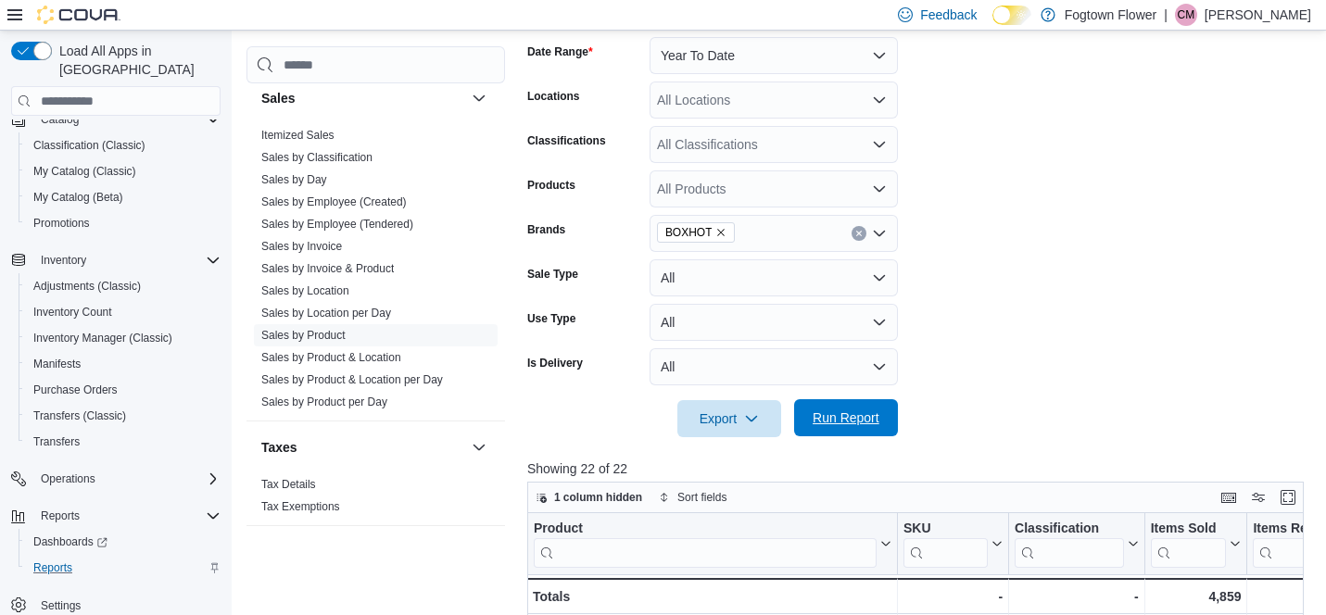
click at [871, 423] on span "Run Report" at bounding box center [845, 418] width 67 height 19
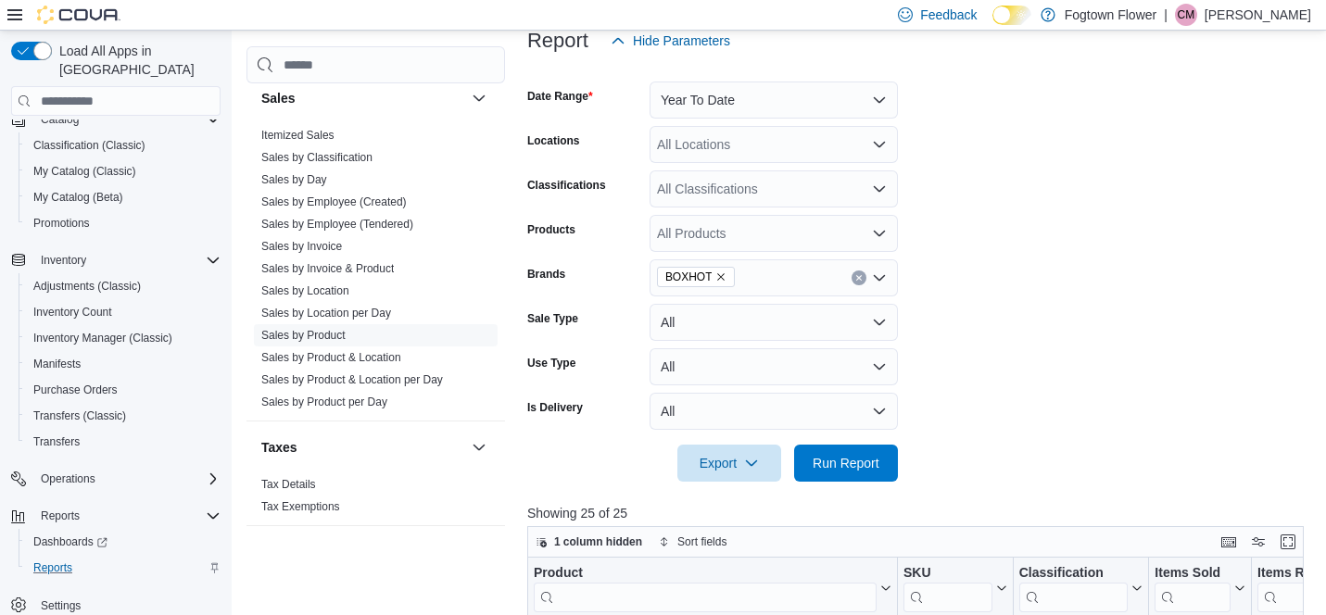
scroll to position [225, 0]
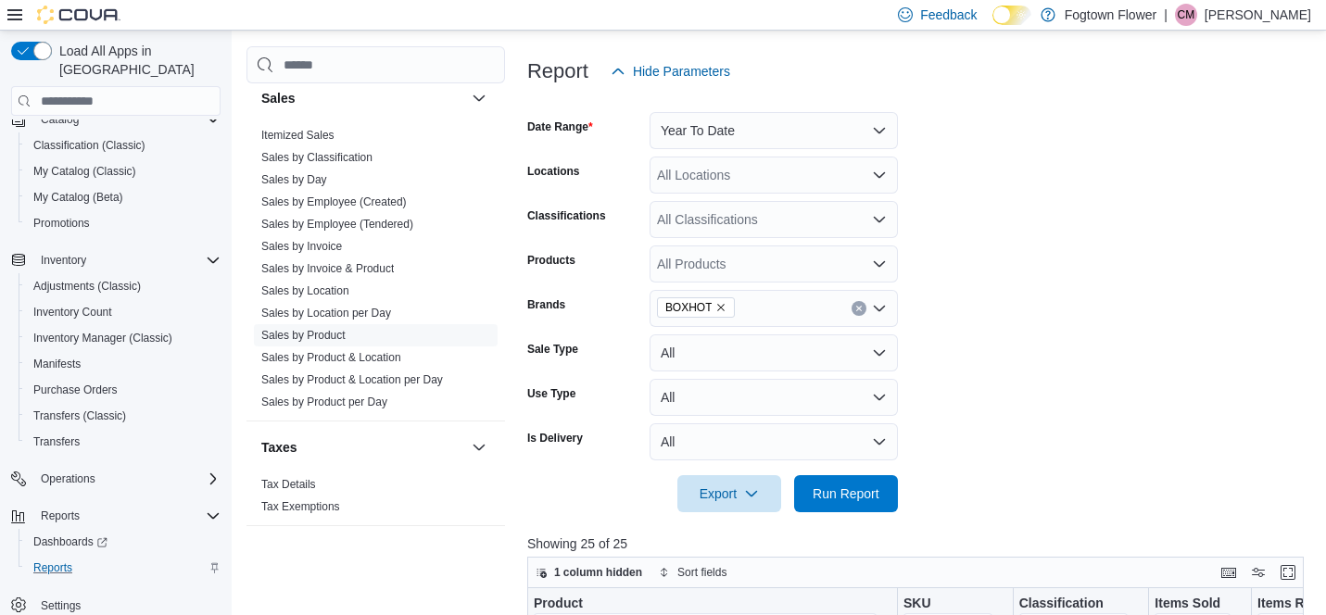
click at [724, 308] on icon "Remove BOXHOT from selection in this group" at bounding box center [720, 307] width 11 height 11
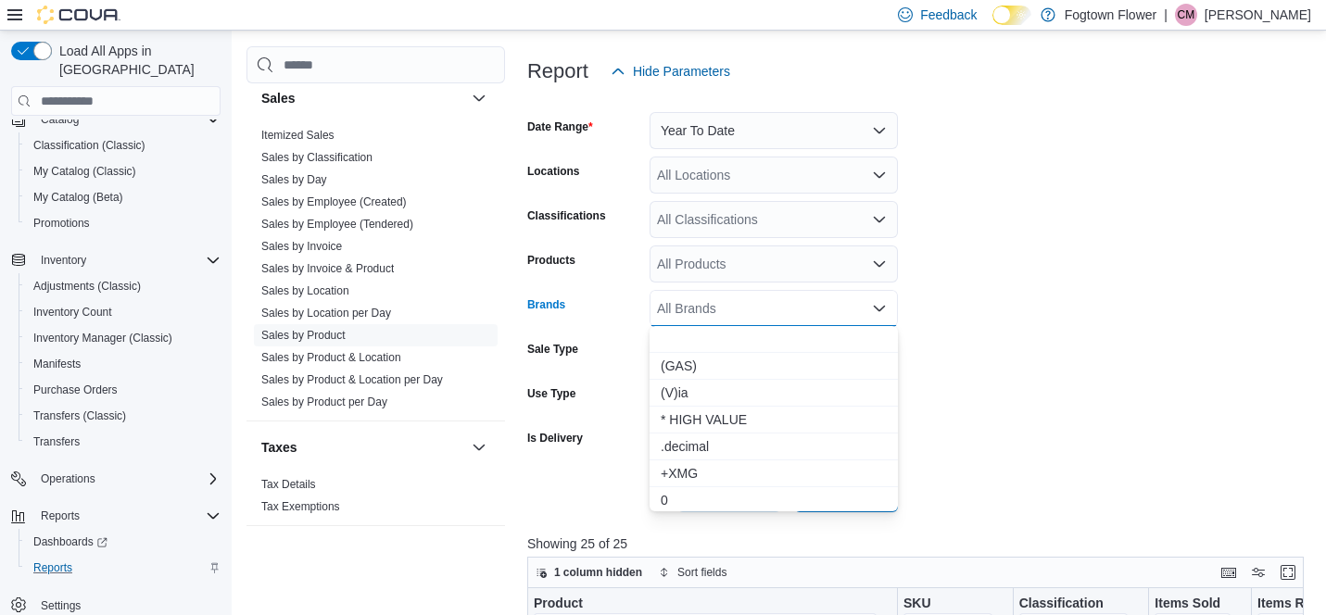
click at [724, 308] on div "All Brands Combo box. Selected. Combo box input. All Brands. Type some text or,…" at bounding box center [773, 308] width 248 height 37
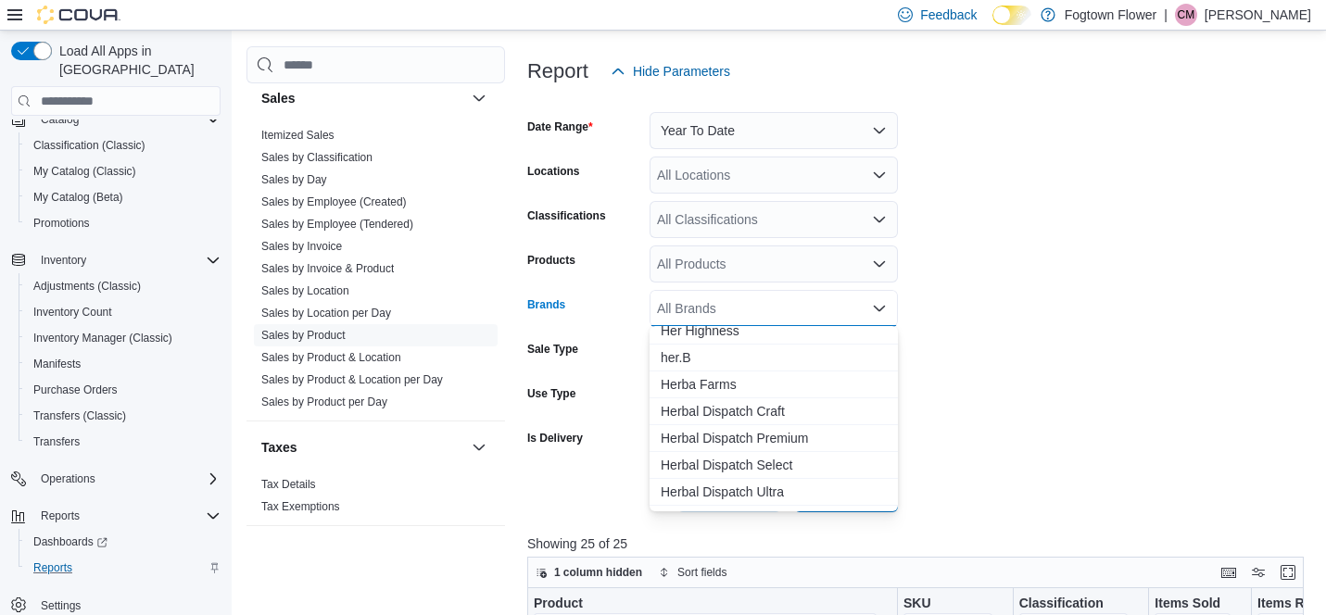
scroll to position [20855, 0]
click at [1259, 290] on form "Date Range Year To Date Locations All Locations Classifications All Classificat…" at bounding box center [919, 301] width 784 height 422
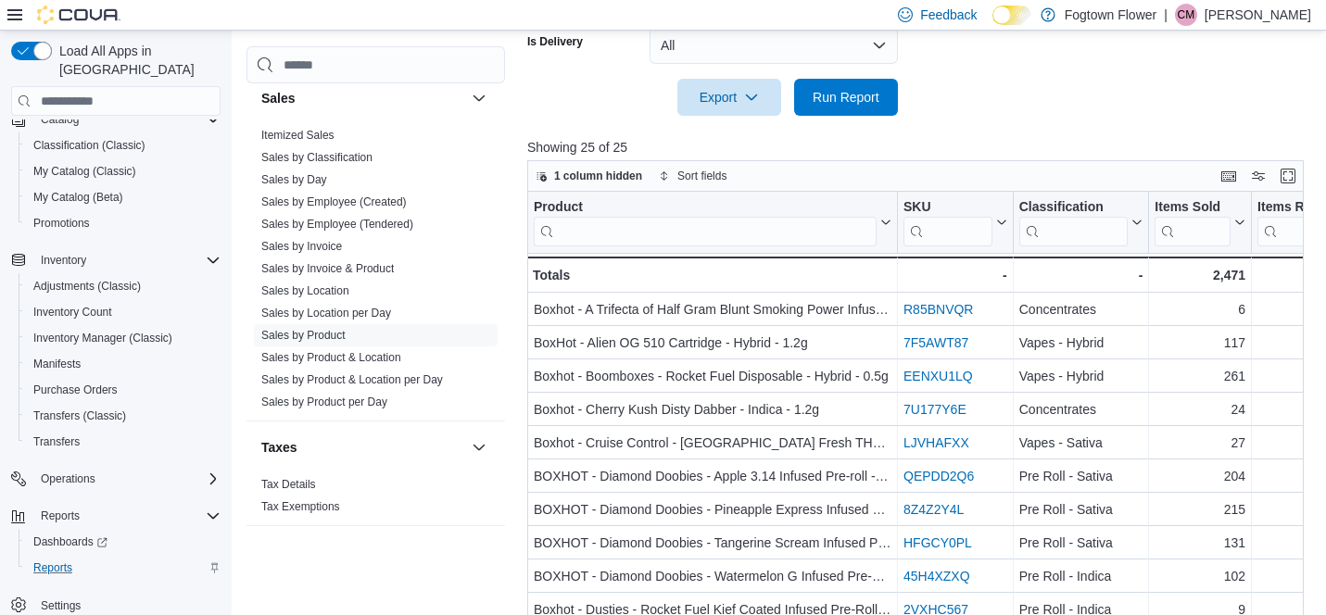
scroll to position [673, 0]
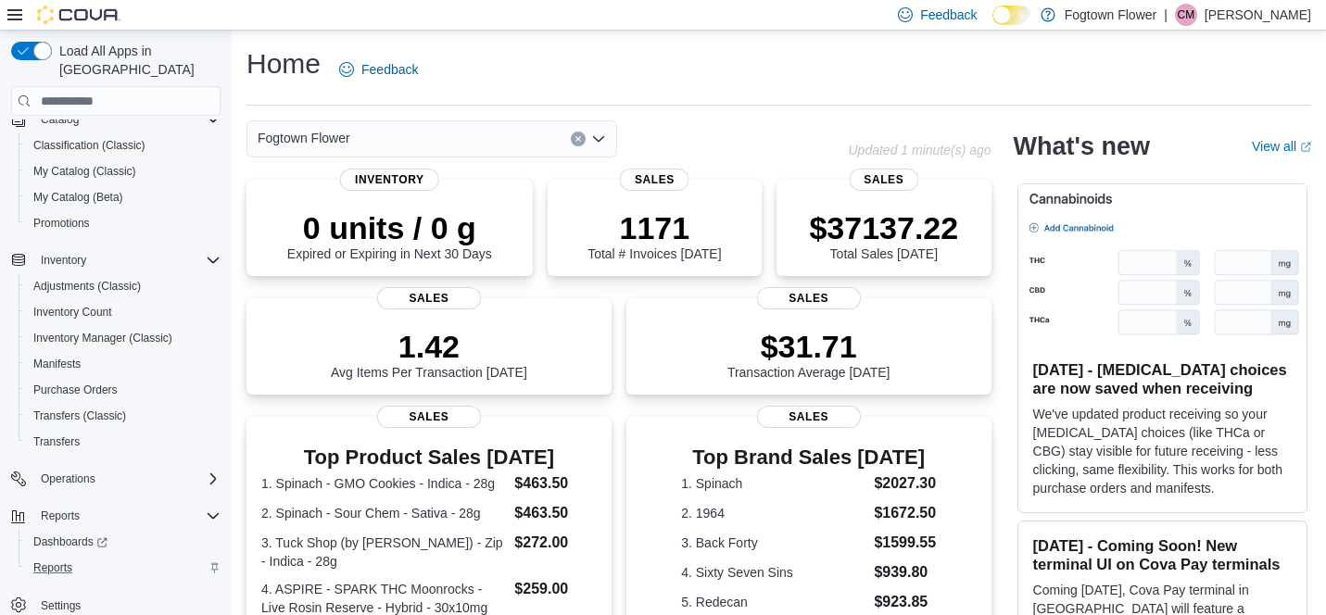
scroll to position [134, 0]
click at [64, 560] on span "Reports" at bounding box center [52, 567] width 39 height 15
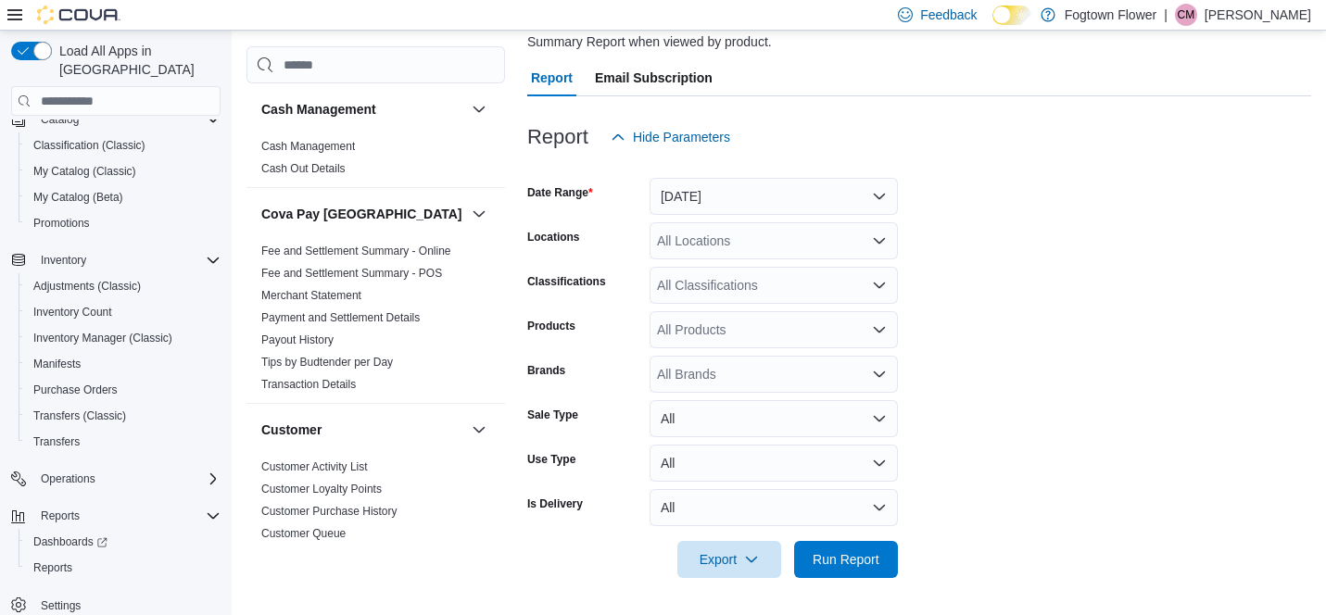
scroll to position [158, 0]
click at [771, 390] on div "All Brands" at bounding box center [773, 375] width 248 height 37
click at [719, 383] on div "******" at bounding box center [773, 375] width 248 height 37
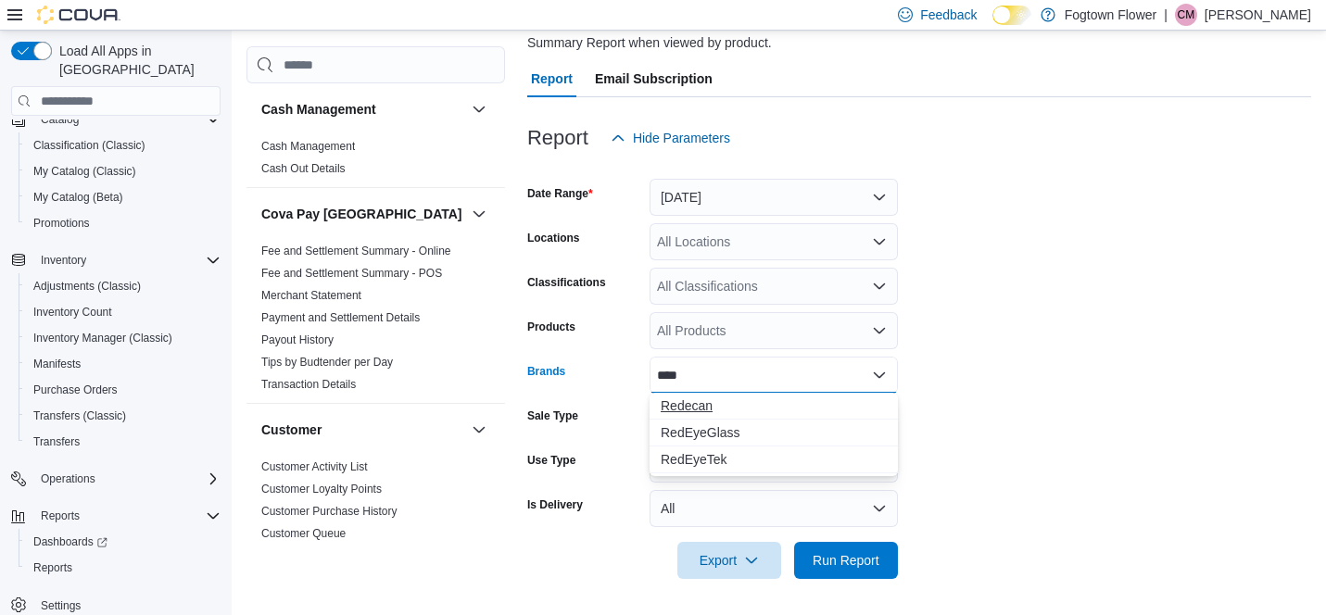
type input "****"
click at [708, 409] on span "Redecan" at bounding box center [774, 405] width 226 height 19
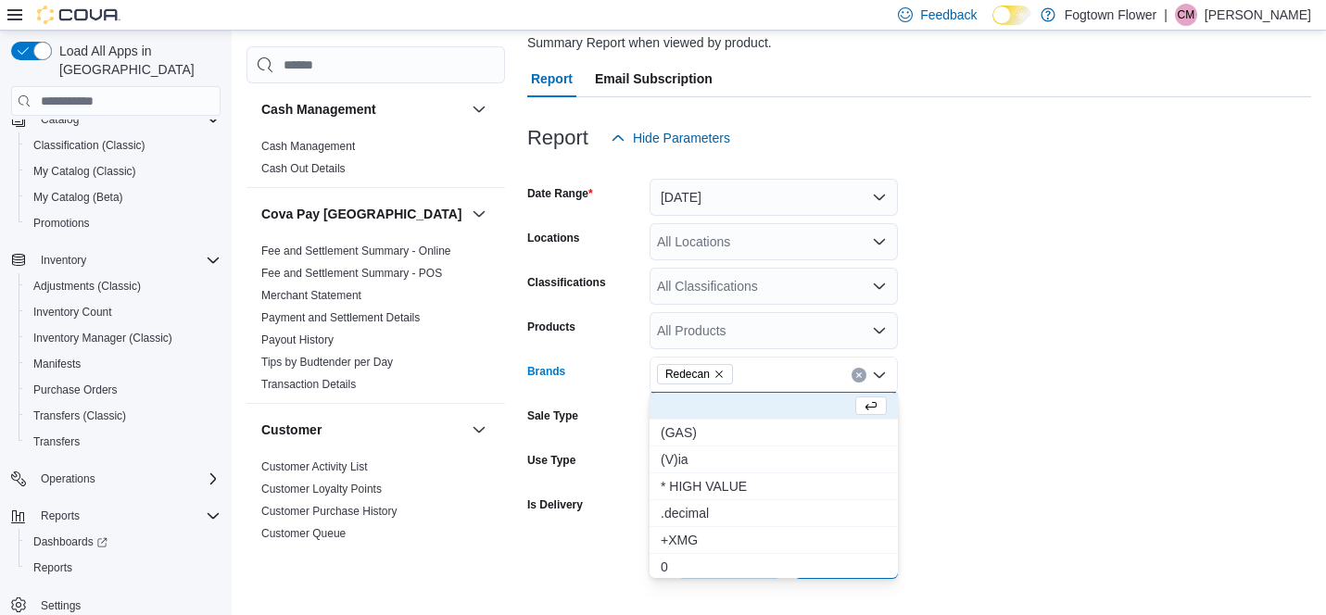
click at [995, 492] on form "Date Range Yesterday Locations All Locations Classifications All Classification…" at bounding box center [919, 368] width 784 height 422
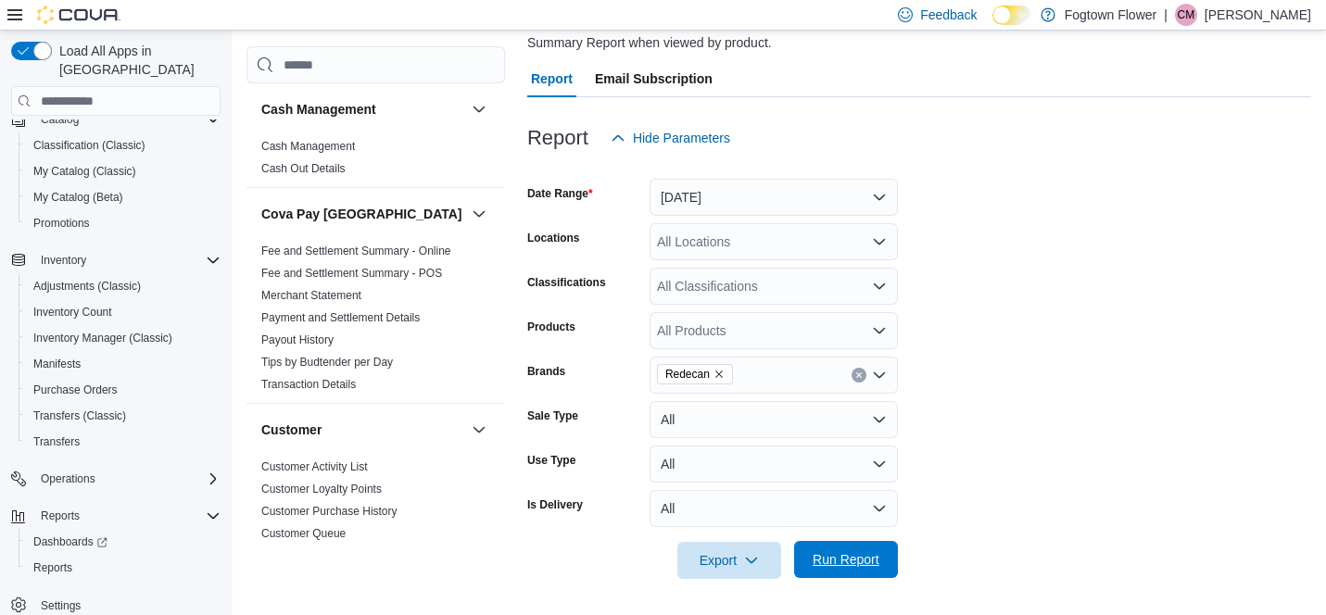
click at [858, 552] on span "Run Report" at bounding box center [845, 559] width 67 height 19
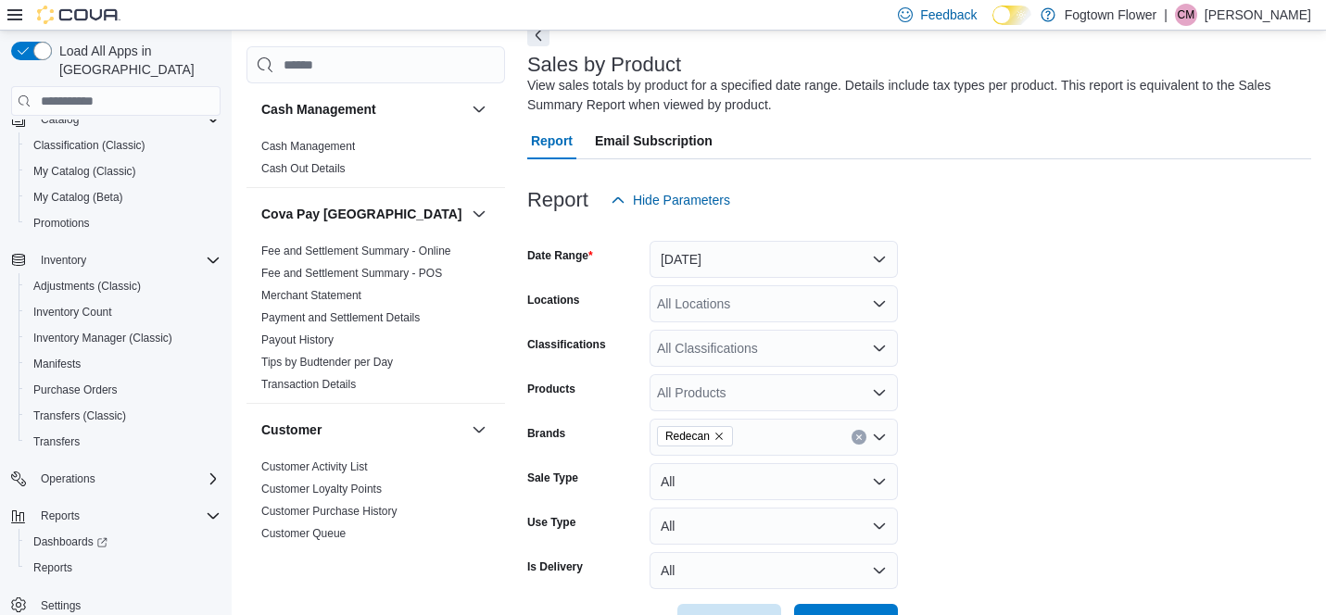
scroll to position [39, 0]
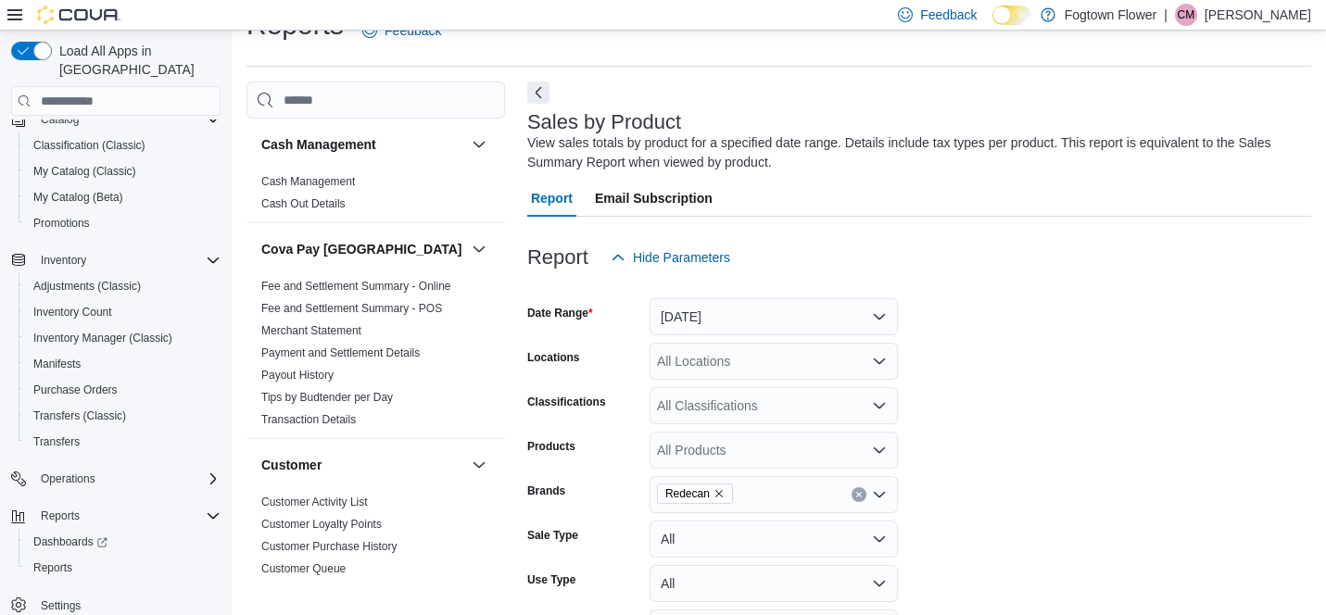
click at [829, 307] on button "Yesterday" at bounding box center [773, 316] width 248 height 37
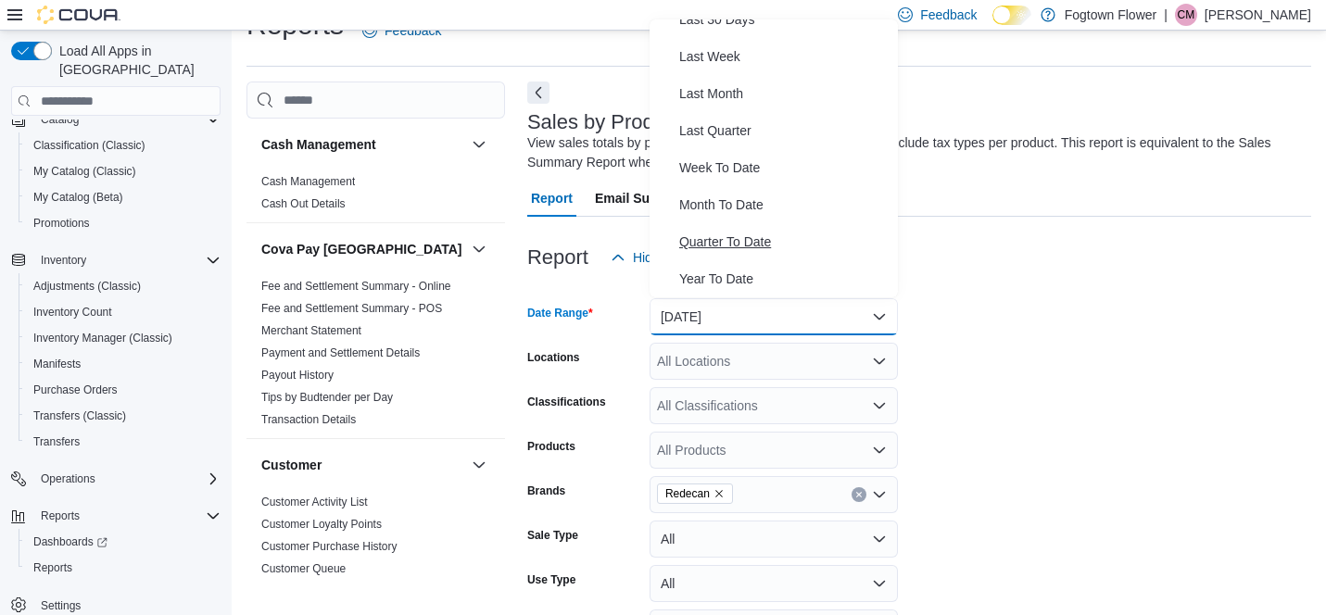
scroll to position [278, 0]
click at [750, 275] on span "Year To Date" at bounding box center [784, 279] width 211 height 22
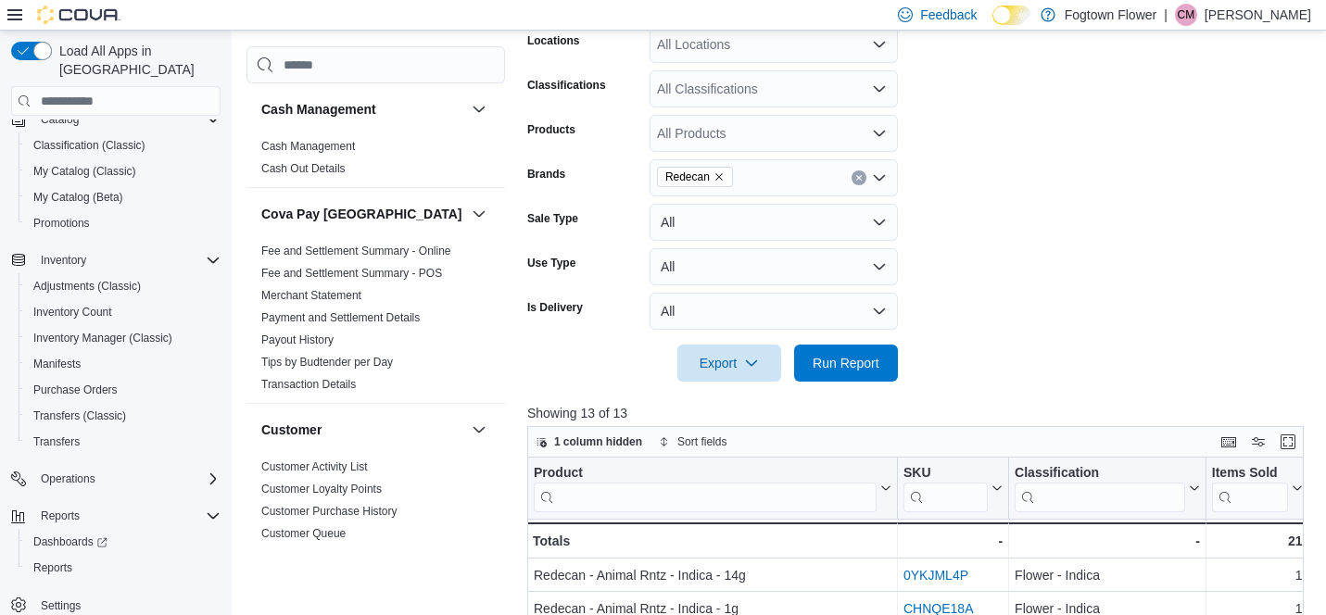
scroll to position [445, 0]
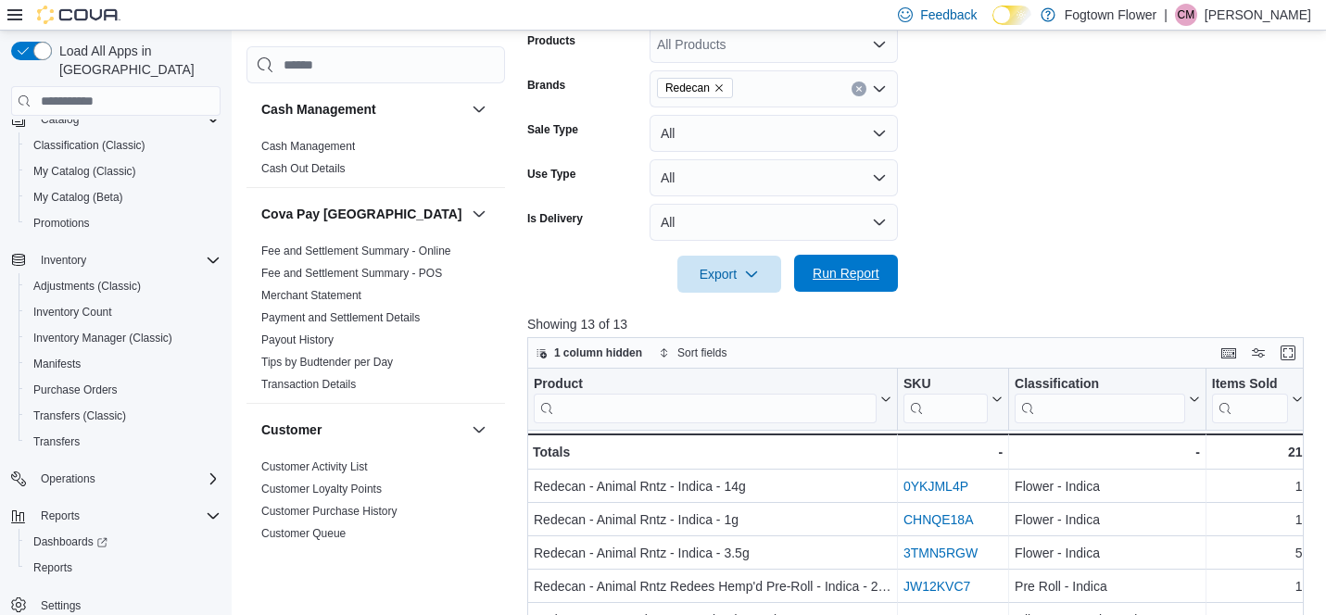
click at [866, 279] on span "Run Report" at bounding box center [845, 273] width 67 height 19
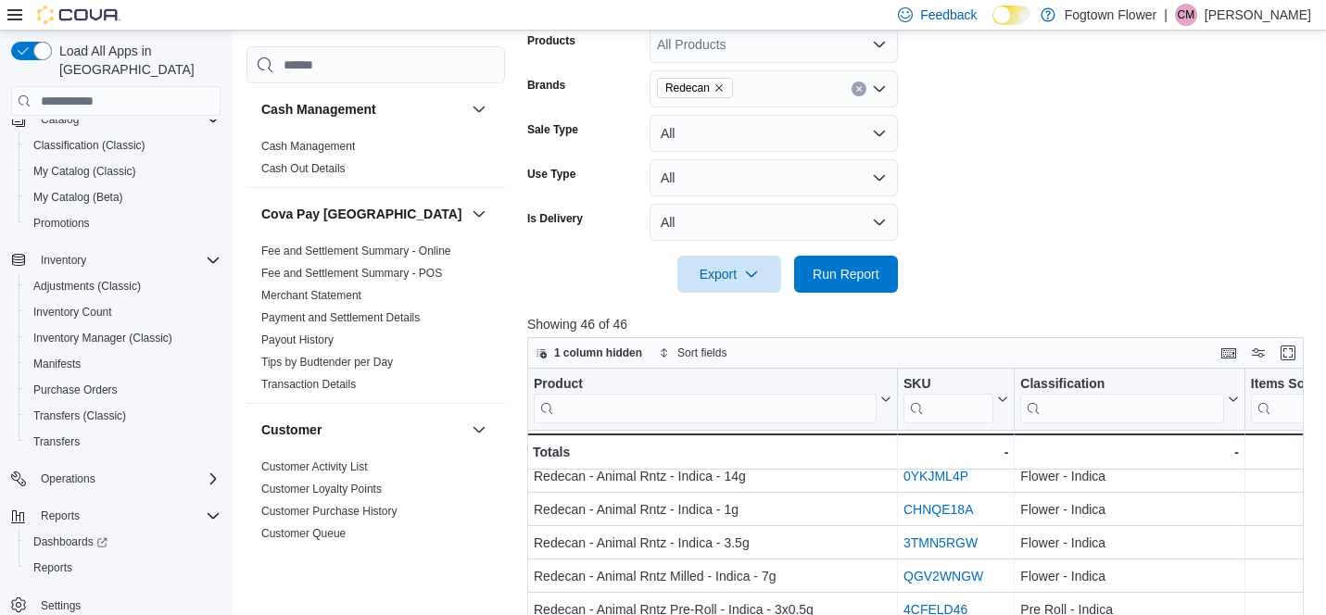
scroll to position [10, 0]
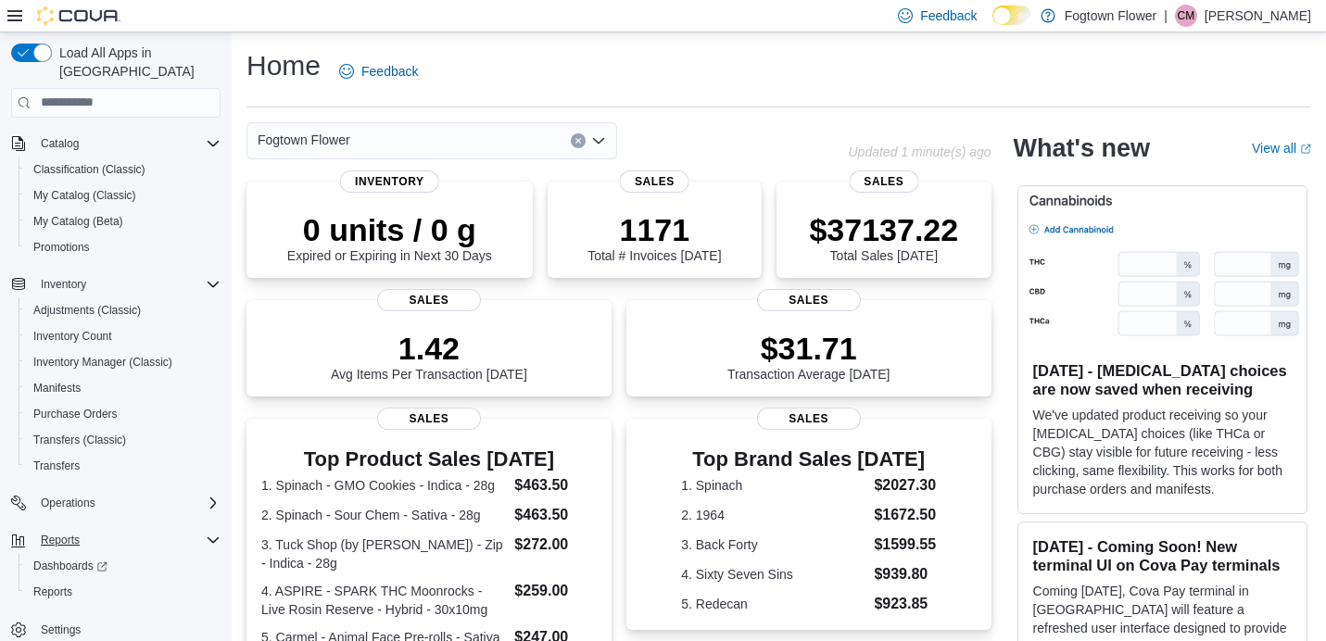
click at [120, 529] on div "Reports" at bounding box center [126, 540] width 187 height 22
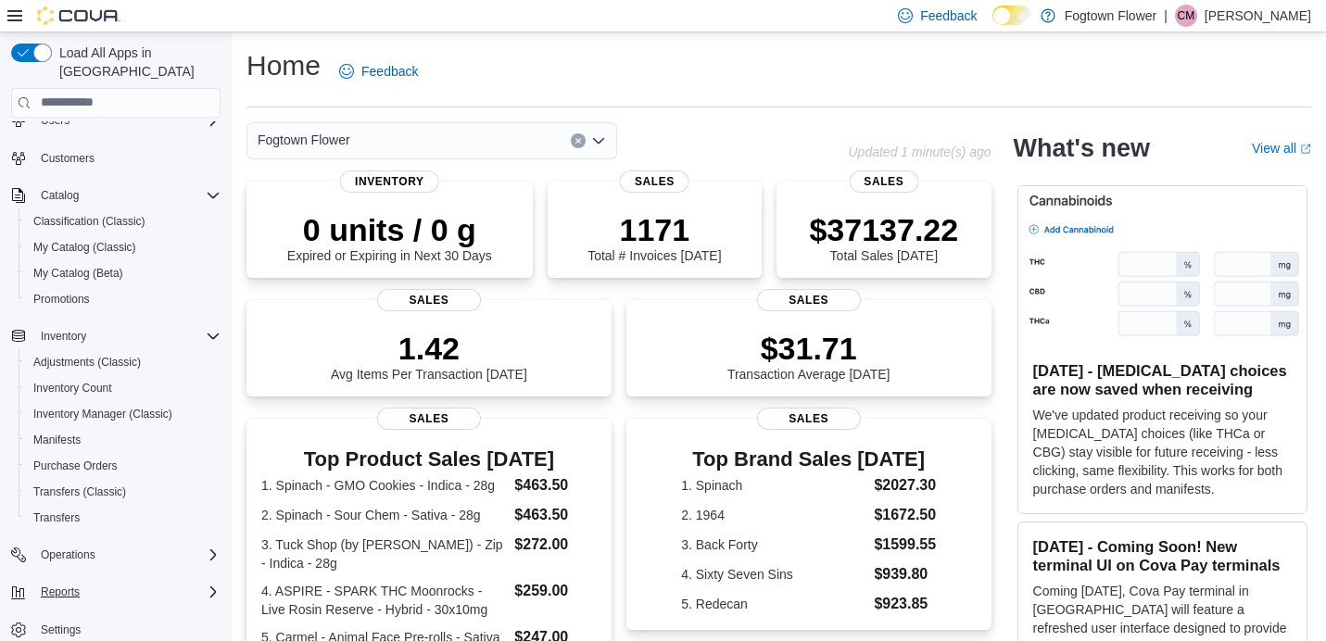
scroll to position [59, 0]
click at [99, 575] on div "Reports" at bounding box center [115, 591] width 209 height 33
click at [83, 581] on button "Reports" at bounding box center [60, 592] width 54 height 22
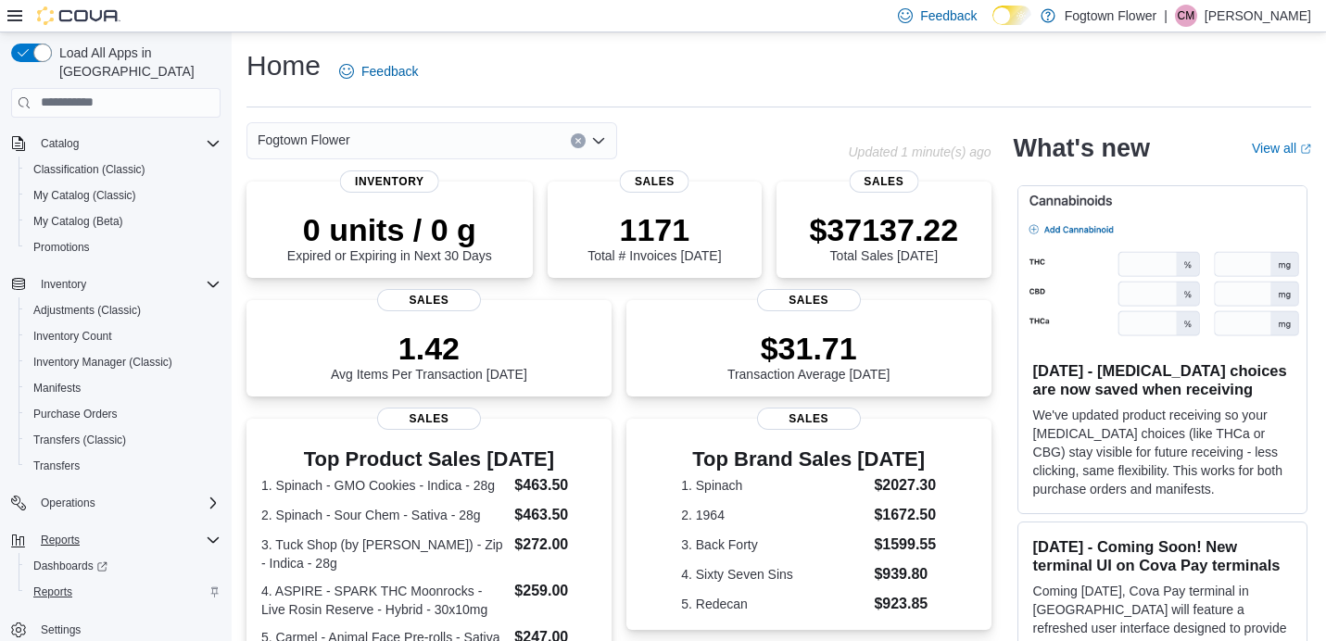
scroll to position [111, 0]
click at [59, 585] on span "Reports" at bounding box center [52, 592] width 39 height 15
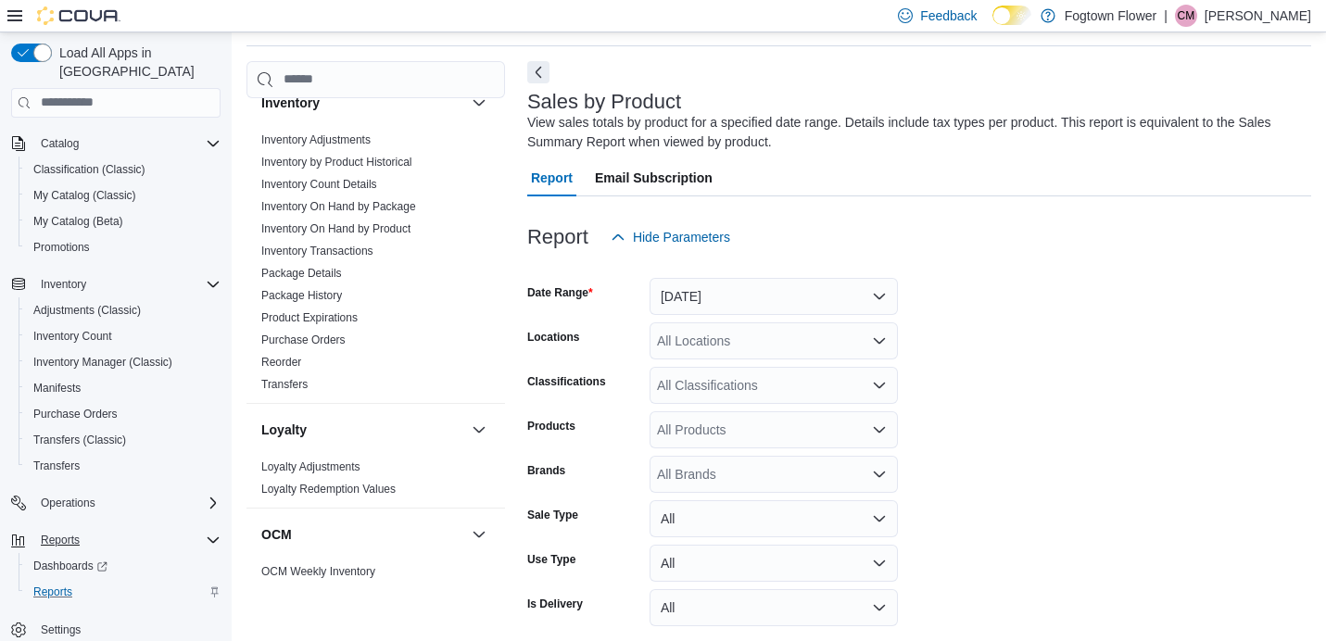
scroll to position [580, 0]
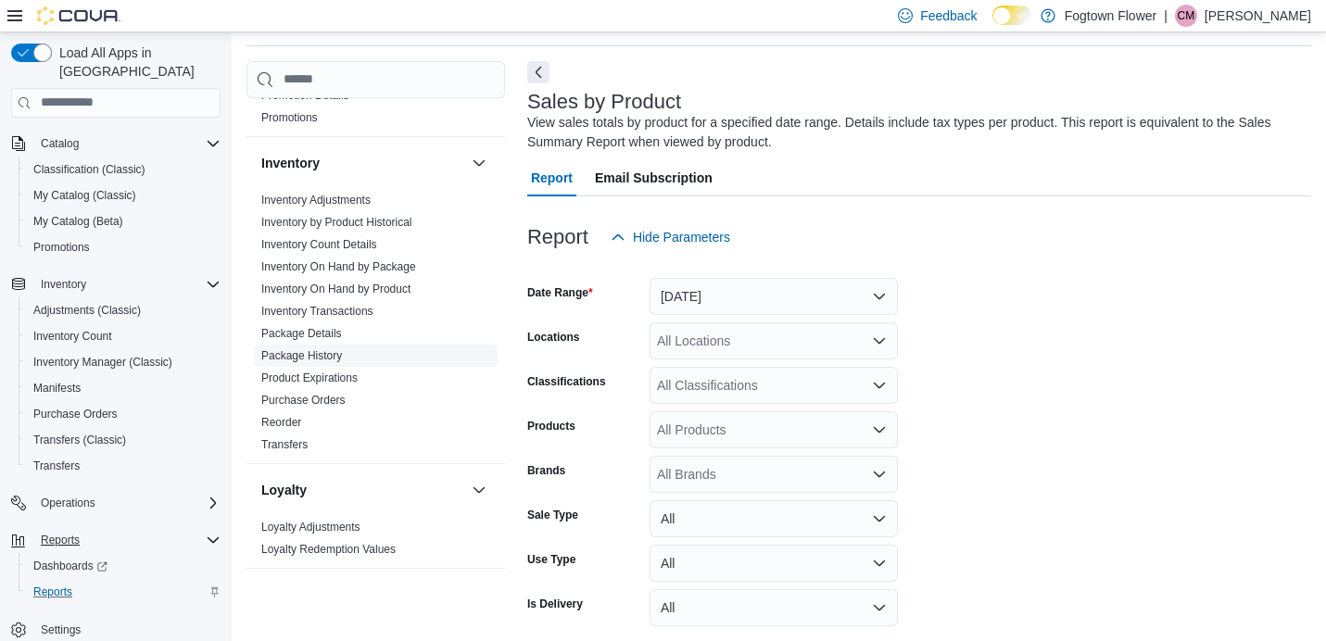
click at [332, 352] on link "Package History" at bounding box center [301, 355] width 81 height 13
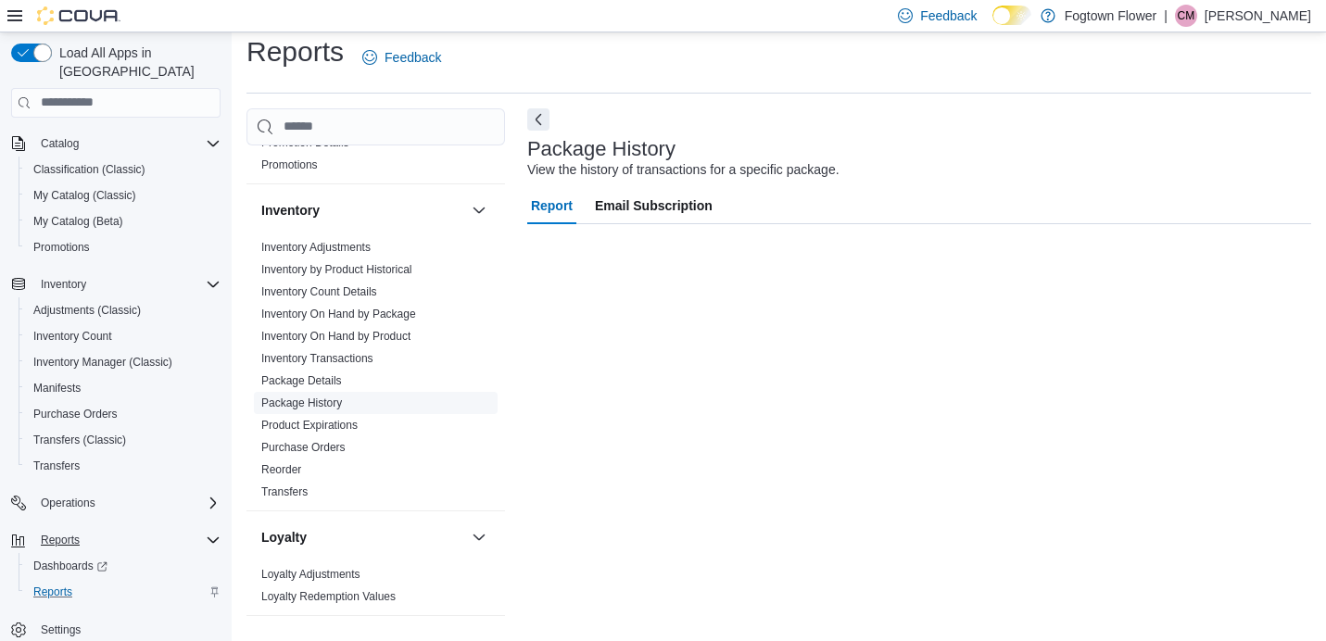
scroll to position [13, 0]
click at [623, 258] on icon "button" at bounding box center [617, 265] width 15 height 15
click at [352, 341] on link "Inventory On Hand by Product" at bounding box center [335, 337] width 149 height 13
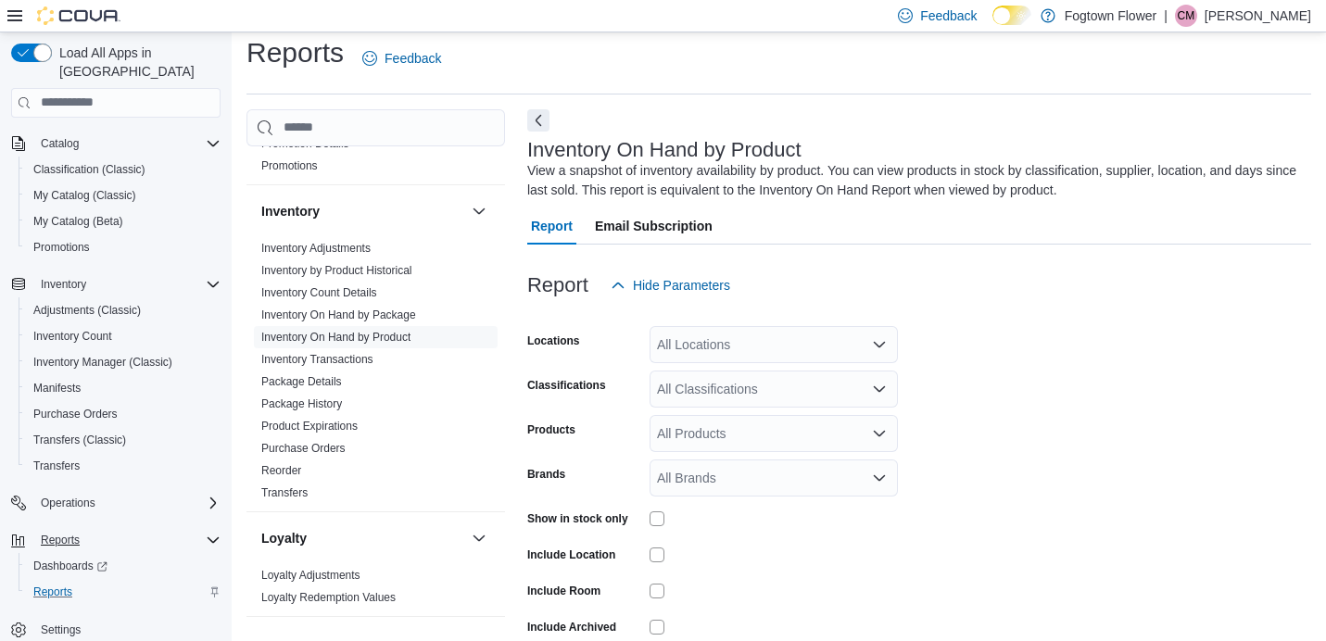
scroll to position [61, 0]
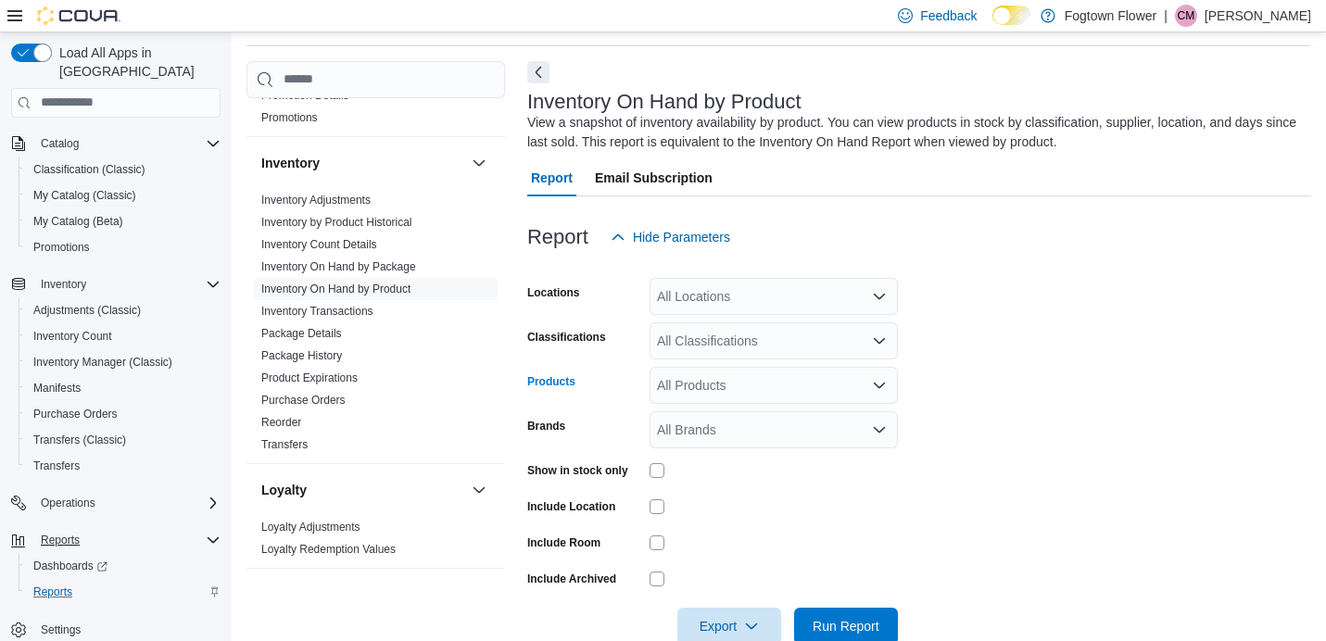
click at [781, 382] on div "All Products" at bounding box center [773, 385] width 248 height 37
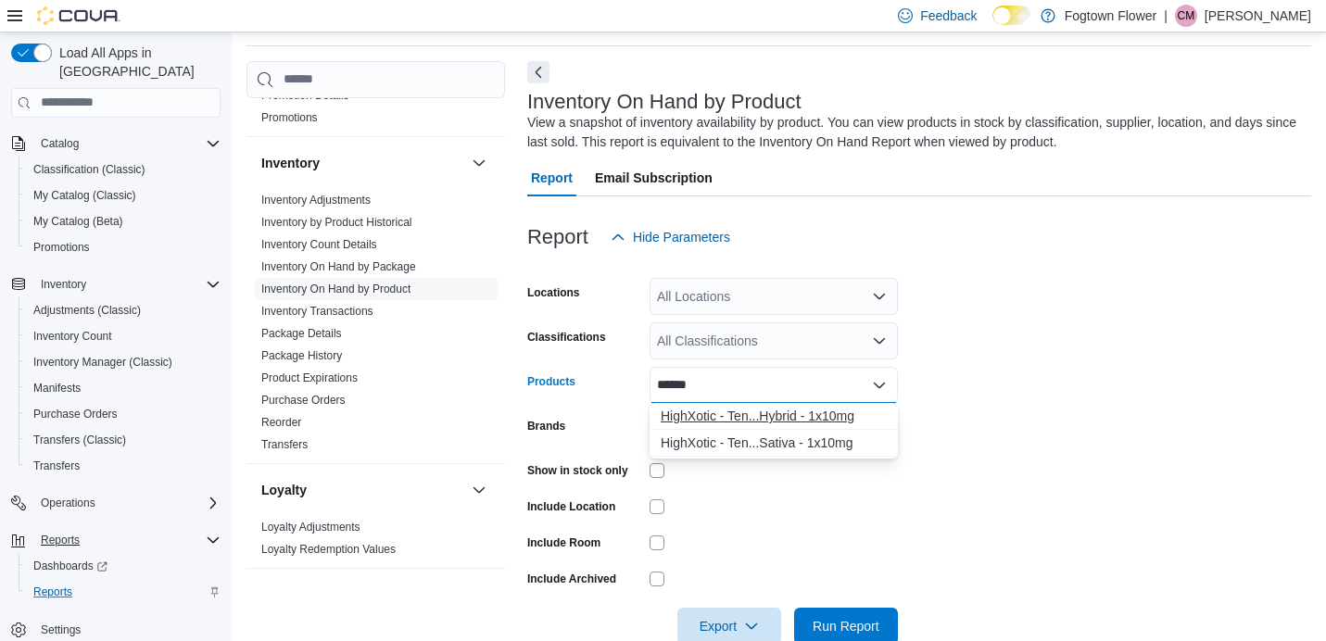
type input "******"
click at [761, 422] on div "HighXotic - Ten...Hybrid - 1x10mg" at bounding box center [774, 416] width 226 height 19
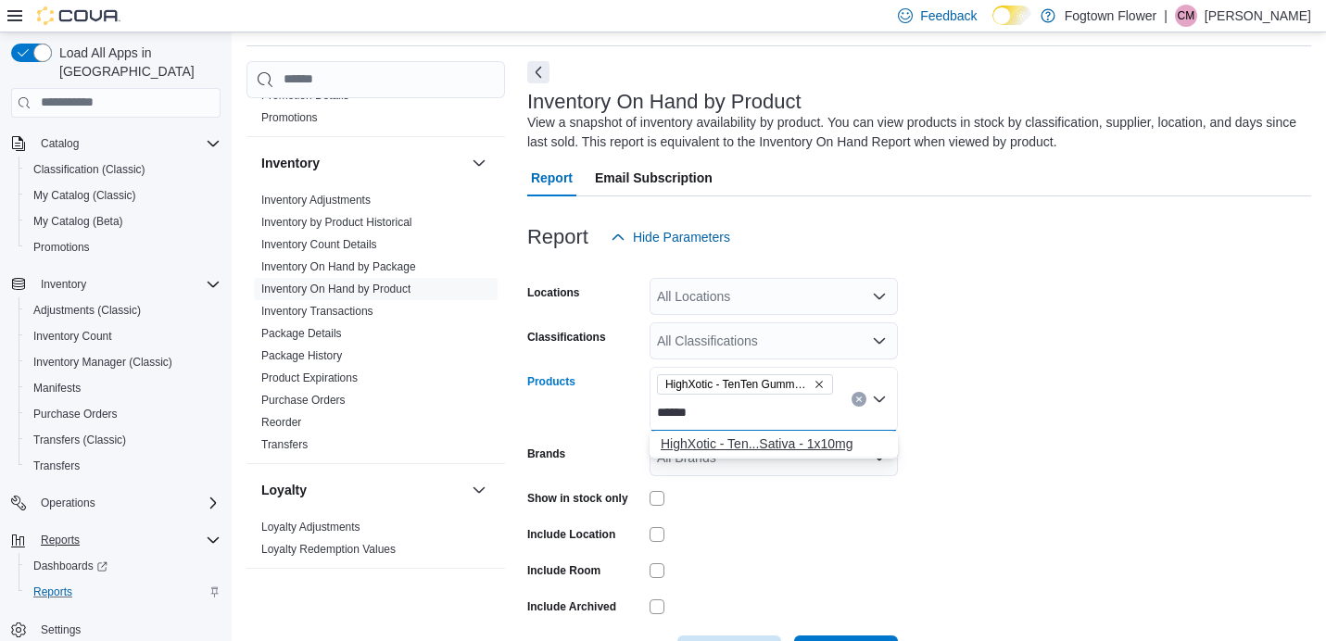
type input "******"
click at [778, 446] on div "HighXotic - Ten...Sativa - 1x10mg" at bounding box center [774, 443] width 226 height 19
click at [1025, 472] on form "Locations All Locations Classifications All Classifications Products HighXotic …" at bounding box center [919, 464] width 784 height 417
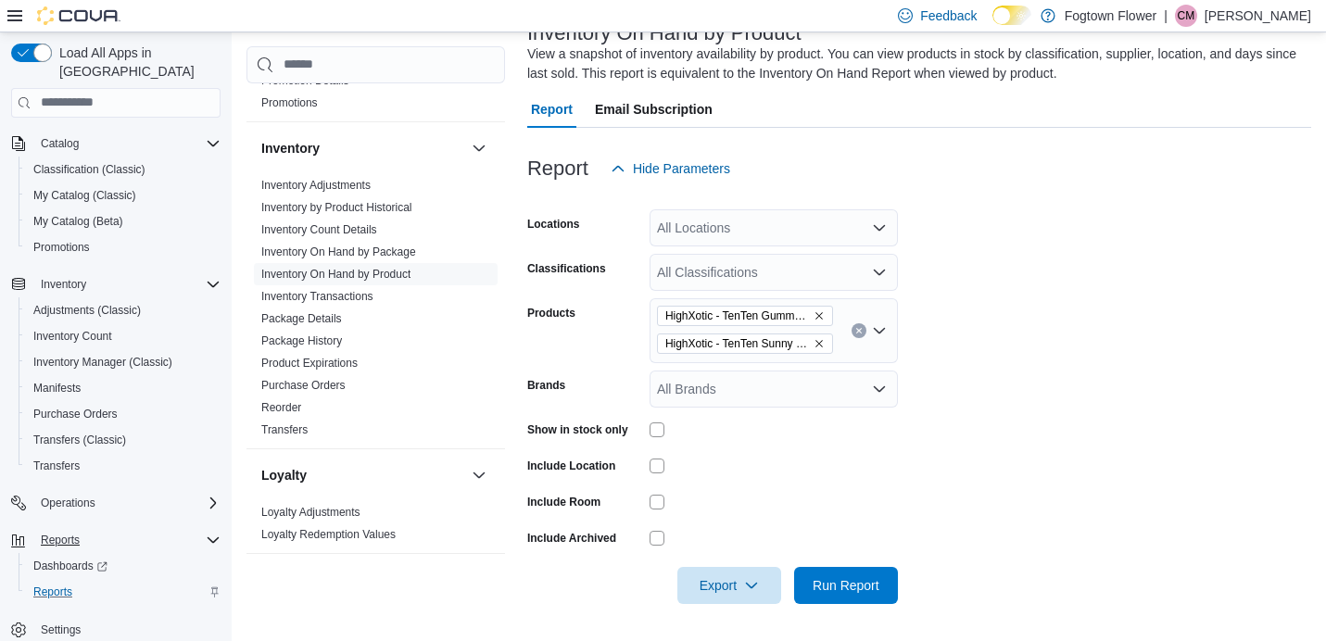
scroll to position [129, 0]
click at [875, 587] on span "Run Report" at bounding box center [845, 585] width 67 height 19
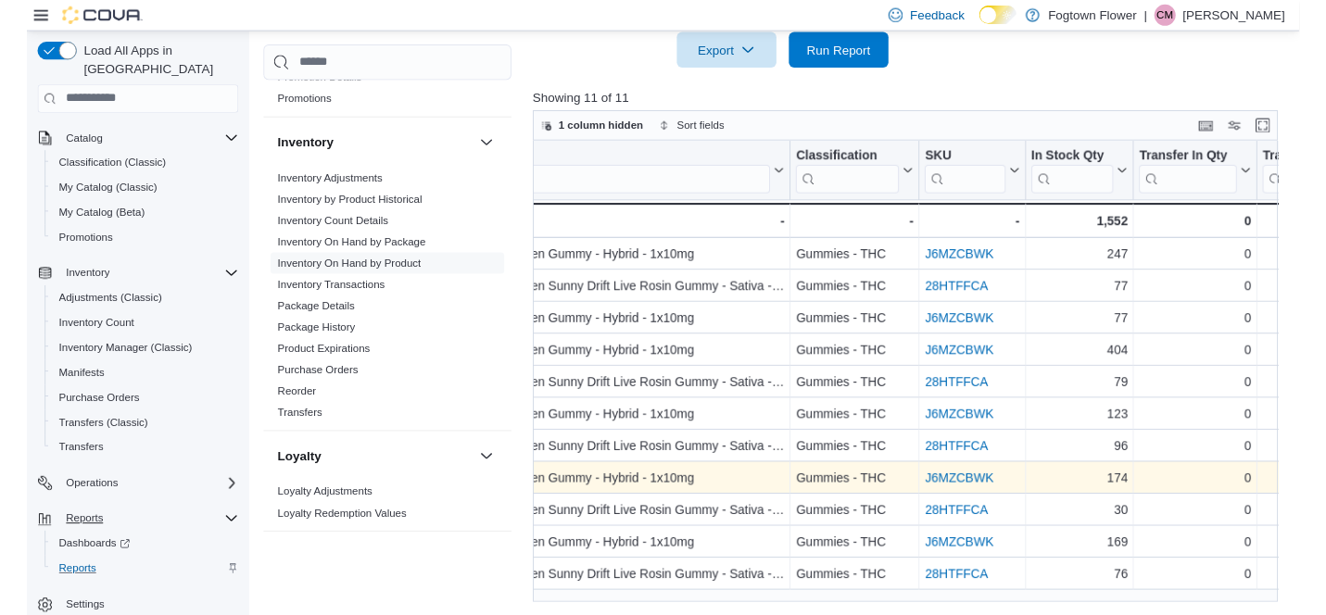
scroll to position [0, 251]
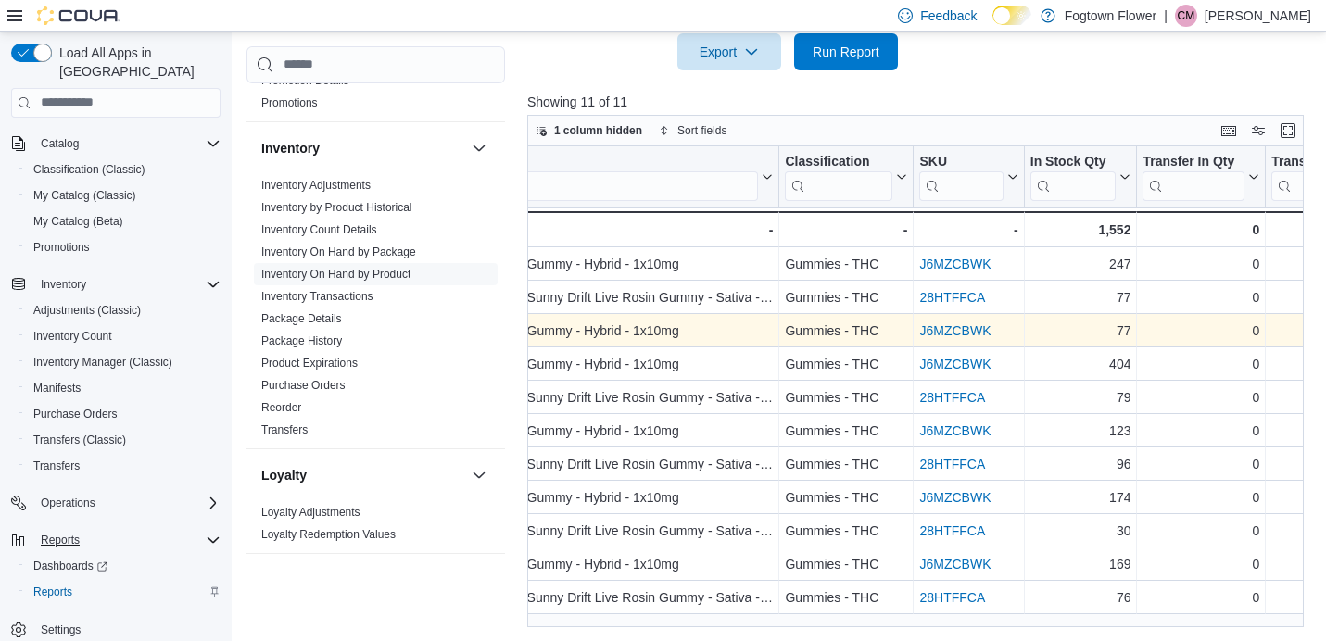
click at [978, 330] on link "J6MZCBWK" at bounding box center [954, 330] width 71 height 15
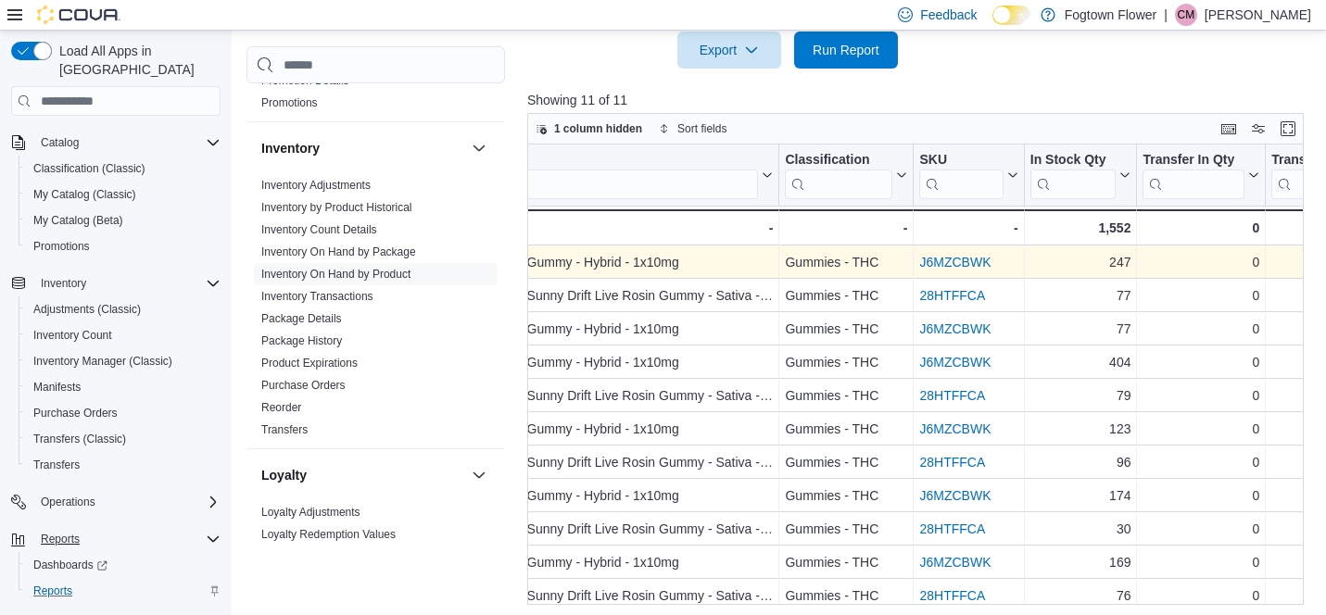
drag, startPoint x: 1010, startPoint y: 266, endPoint x: 934, endPoint y: 271, distance: 76.1
click at [934, 271] on div "J6MZCBWK" at bounding box center [968, 262] width 98 height 22
drag, startPoint x: 916, startPoint y: 264, endPoint x: 999, endPoint y: 265, distance: 82.5
click at [999, 265] on div "J6MZCBWK - SKU URL, column 4, row 1" at bounding box center [968, 261] width 110 height 33
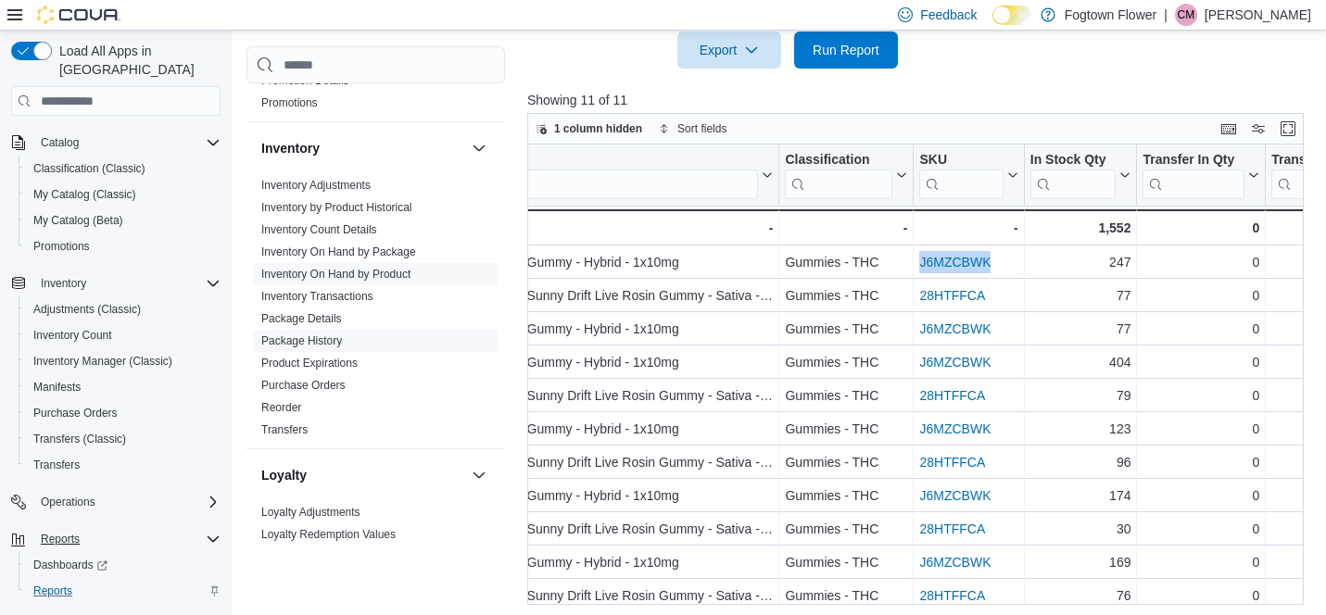
click at [296, 342] on link "Package History" at bounding box center [301, 340] width 81 height 13
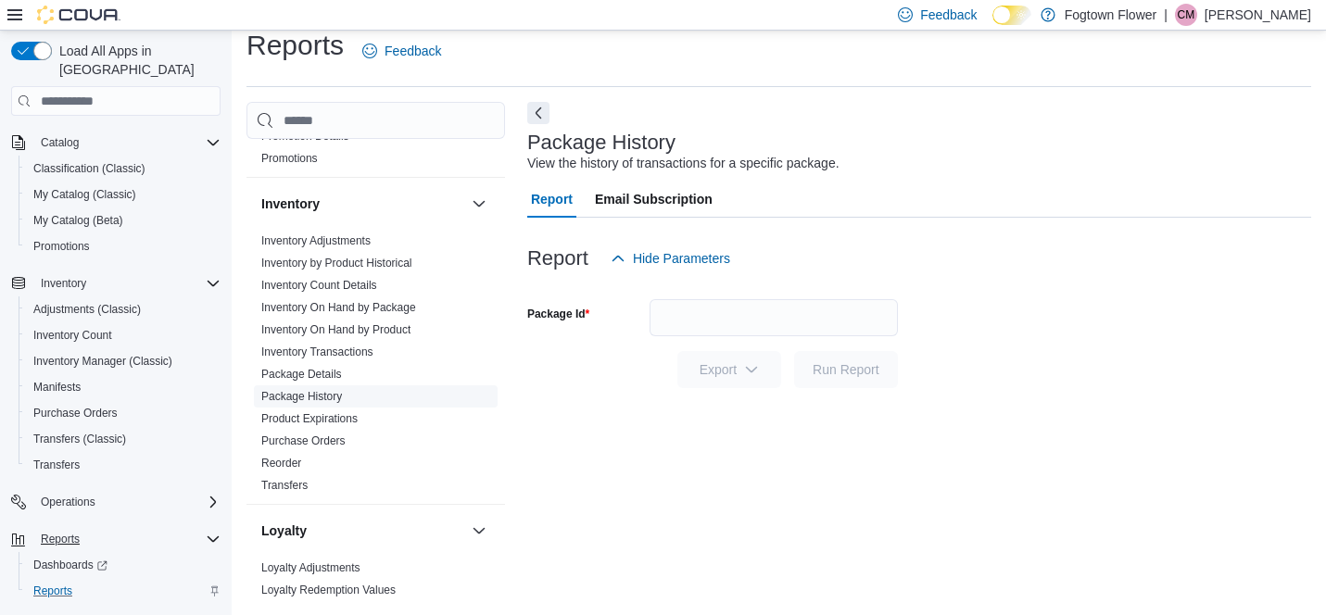
scroll to position [18, 0]
click at [693, 315] on input "Package Id" at bounding box center [773, 318] width 248 height 37
paste input "**********"
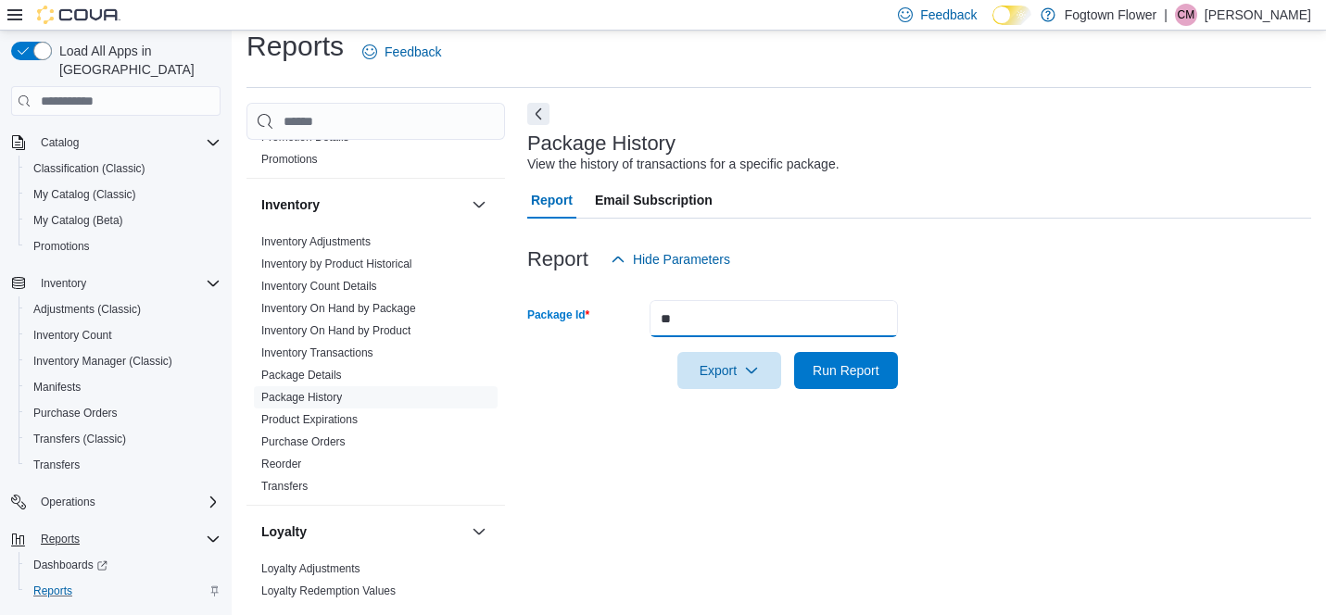
type input "*"
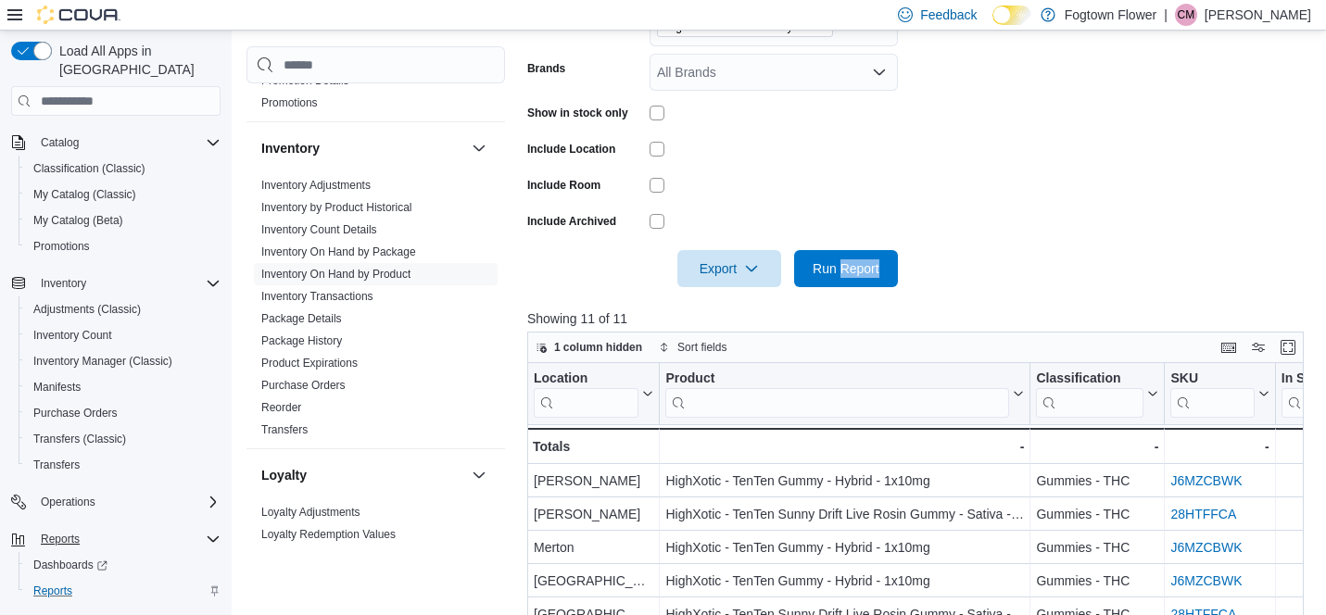
scroll to position [447, 0]
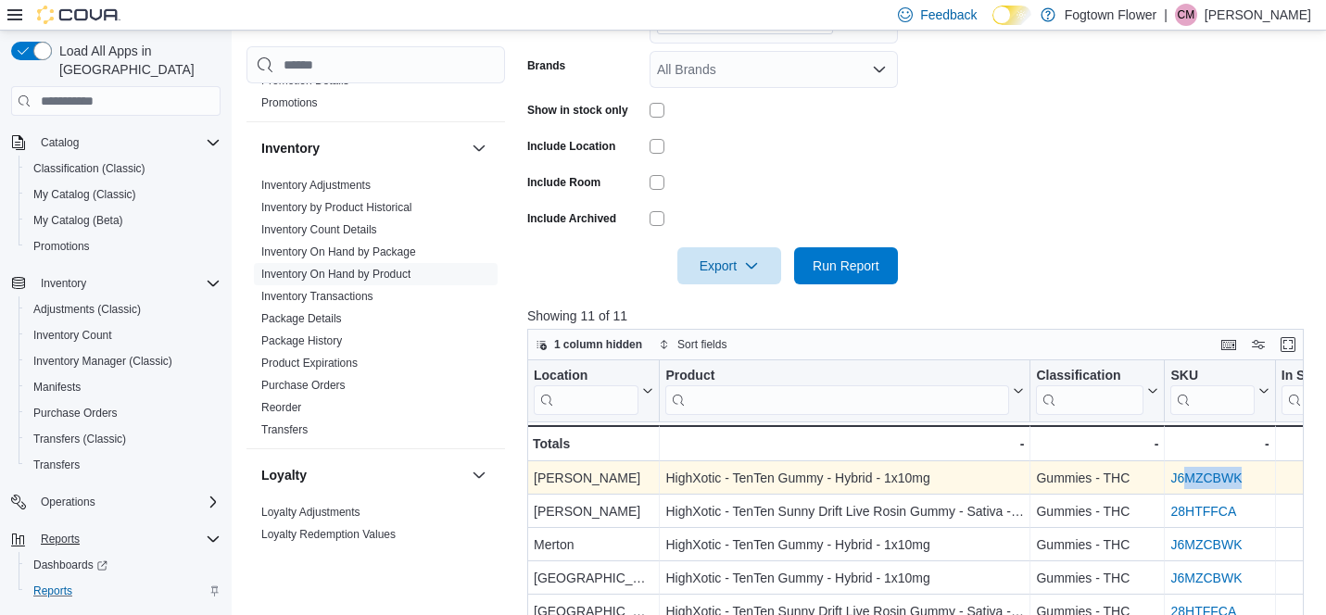
drag, startPoint x: 1255, startPoint y: 480, endPoint x: 1182, endPoint y: 481, distance: 73.2
click at [1182, 481] on div "J6MZCBWK" at bounding box center [1219, 478] width 98 height 22
drag, startPoint x: 1249, startPoint y: 479, endPoint x: 1169, endPoint y: 475, distance: 79.8
click at [1169, 475] on div "J6MZCBWK - SKU URL, column 4, row 1" at bounding box center [1219, 477] width 110 height 33
copy link "J6MZCBWK"
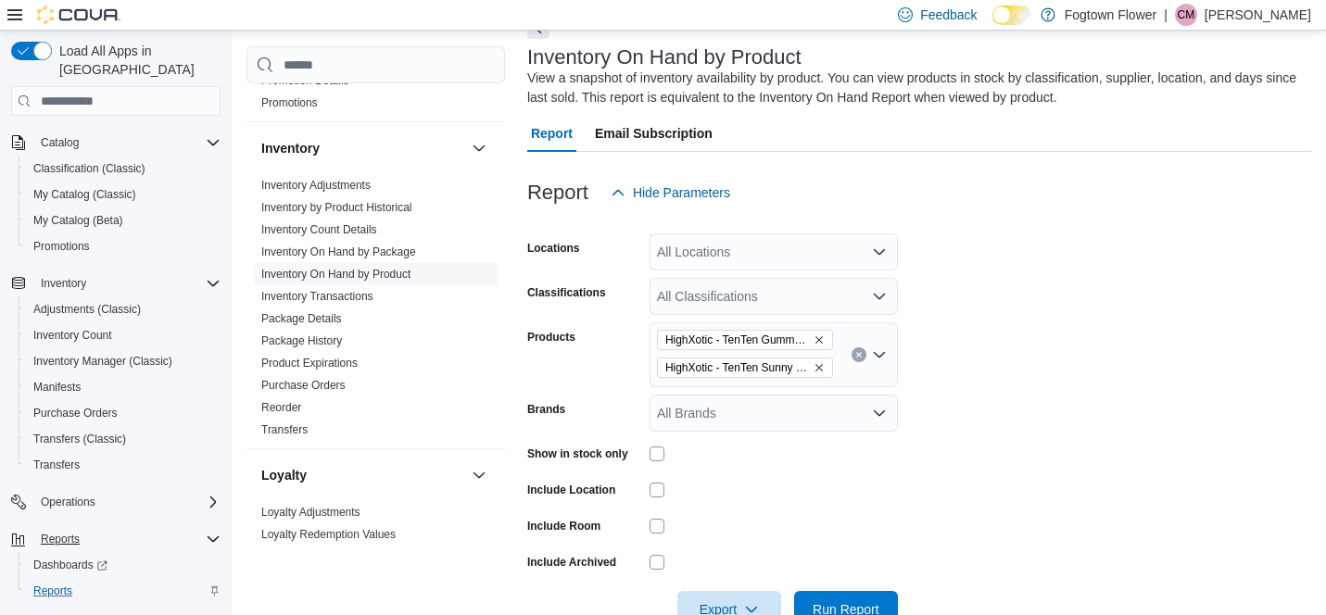
scroll to position [107, 0]
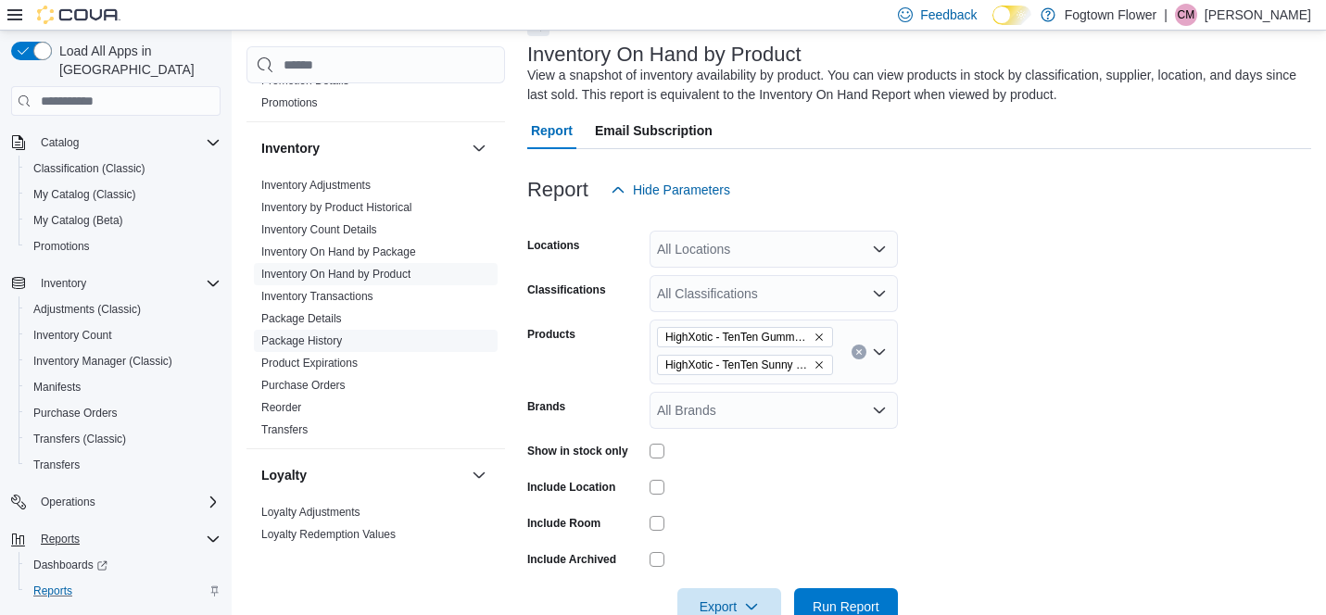
click at [332, 337] on link "Package History" at bounding box center [301, 340] width 81 height 13
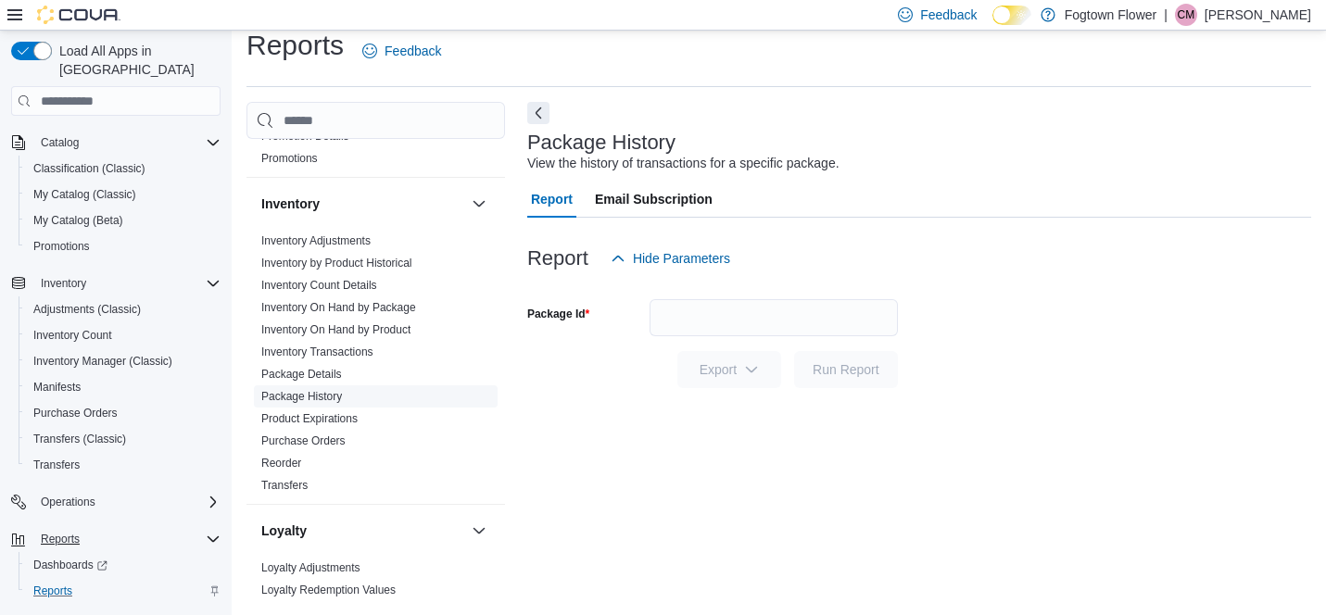
scroll to position [18, 0]
click at [710, 323] on input "Package Id" at bounding box center [773, 318] width 248 height 37
paste input "********"
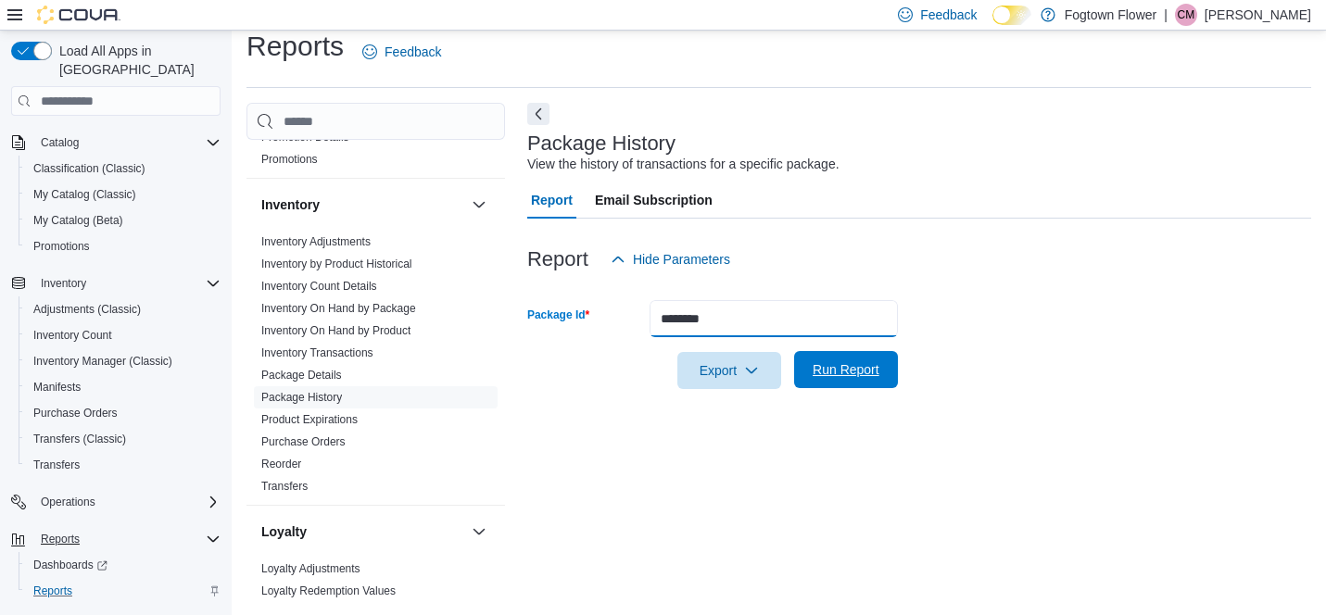
type input "********"
click at [833, 376] on span "Run Report" at bounding box center [845, 369] width 67 height 19
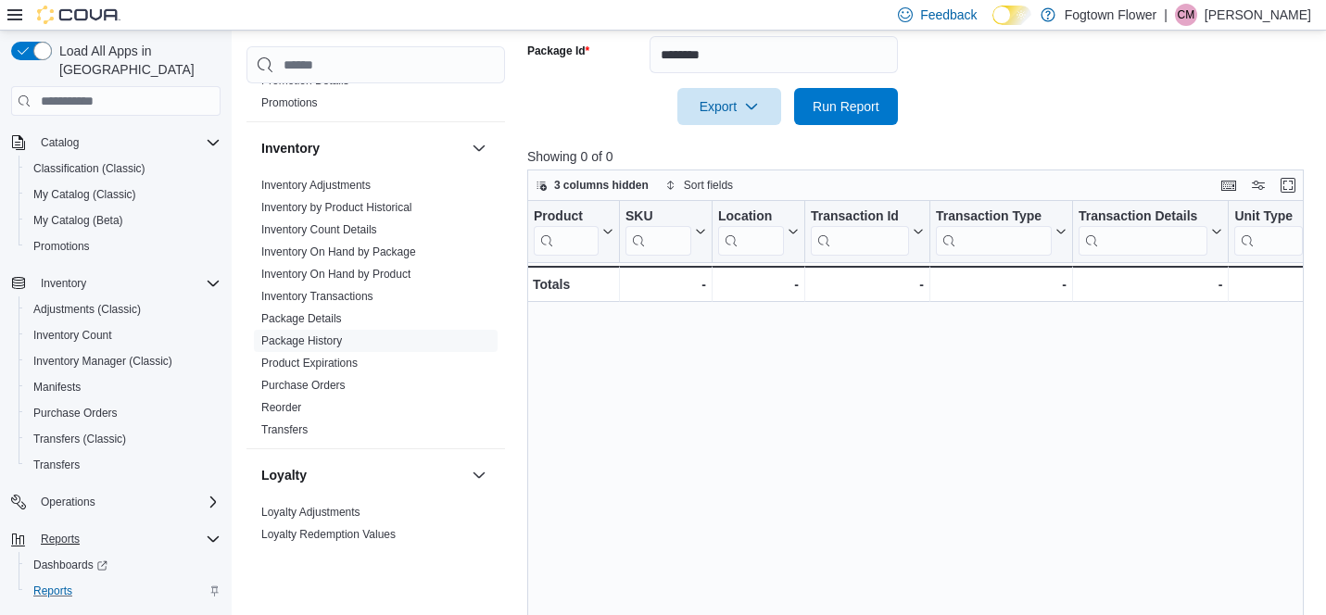
scroll to position [128, 0]
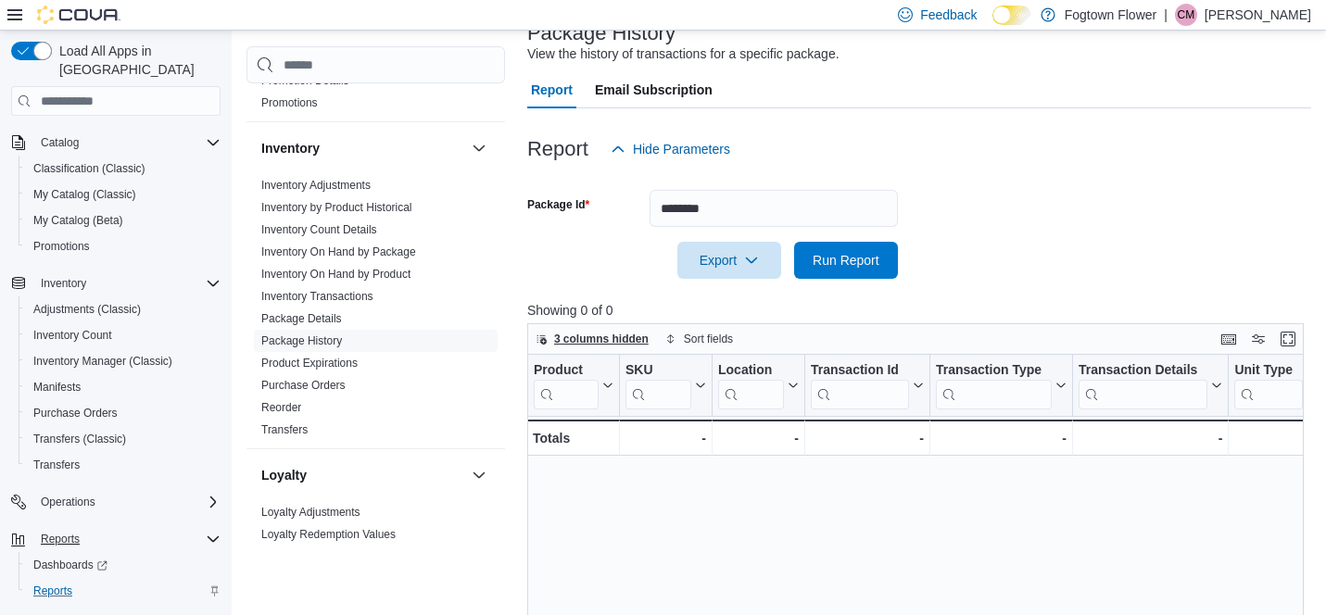
click at [621, 338] on span "3 columns hidden" at bounding box center [601, 339] width 94 height 15
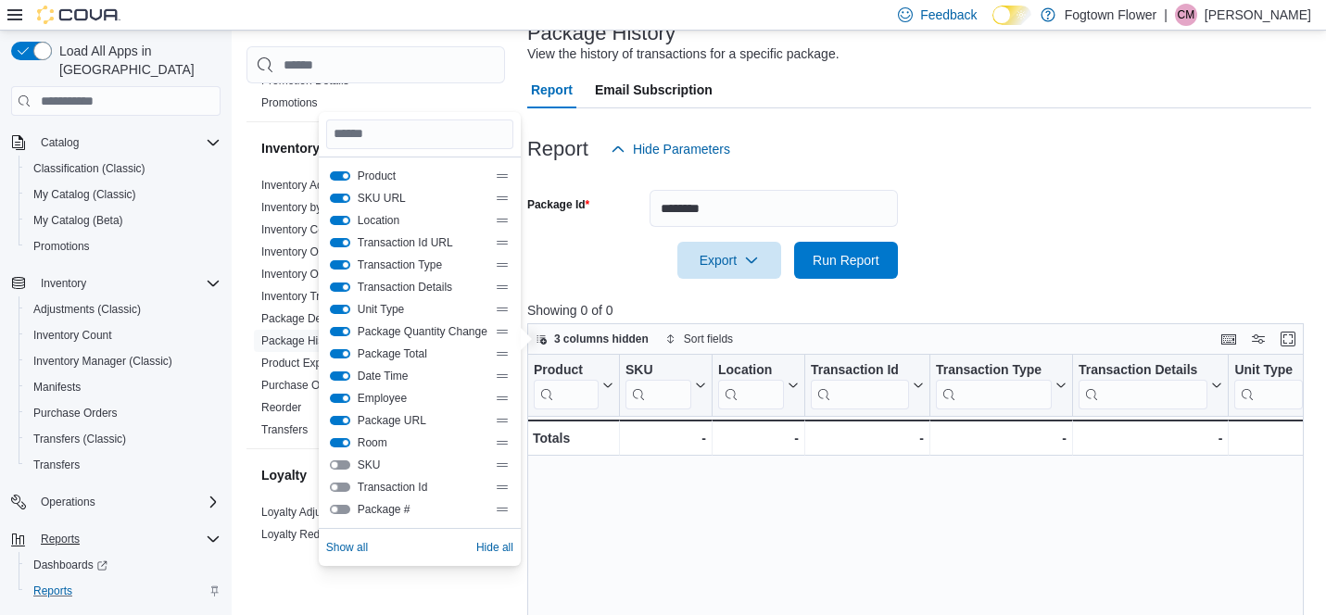
click at [334, 467] on button "SKU" at bounding box center [340, 464] width 20 height 9
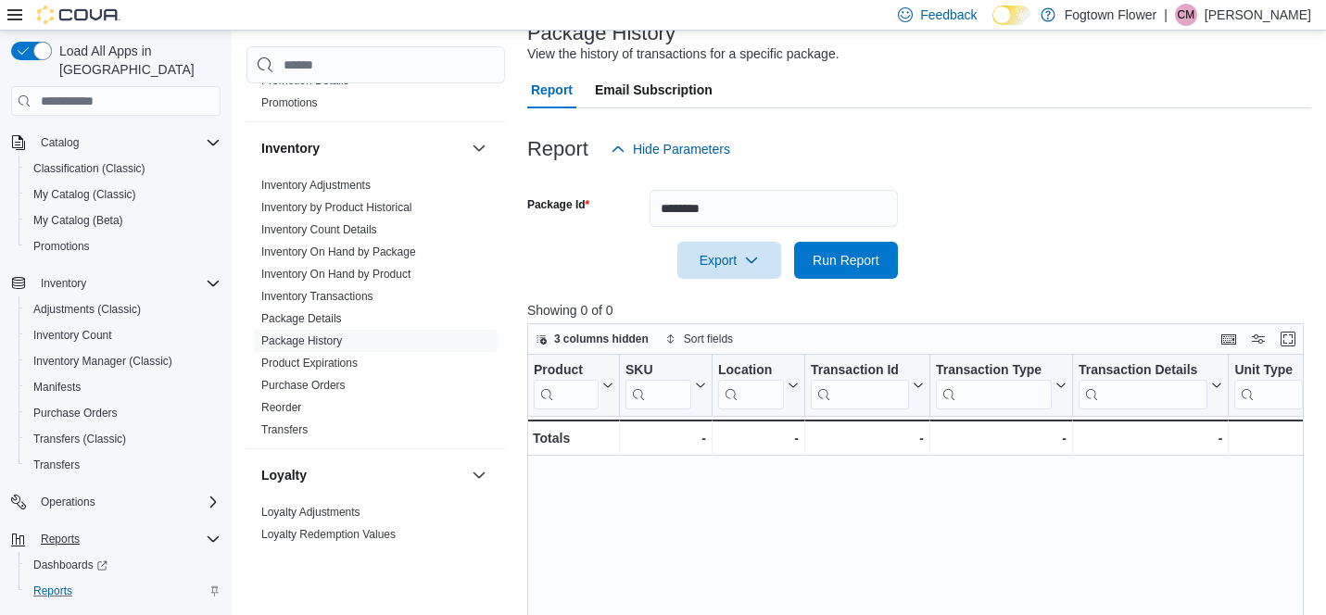
click at [938, 607] on div "Product Click to view column header actions SKU Click to view column header act…" at bounding box center [915, 585] width 776 height 460
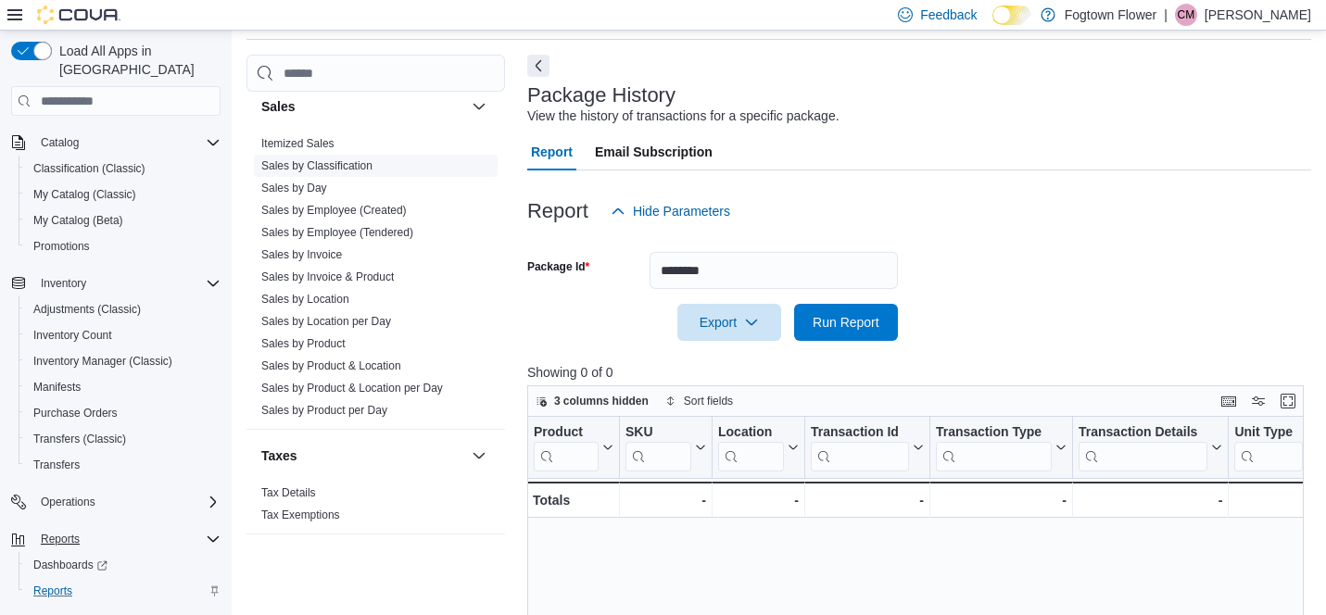
scroll to position [1331, 0]
click at [322, 345] on link "Sales by Product" at bounding box center [303, 343] width 84 height 13
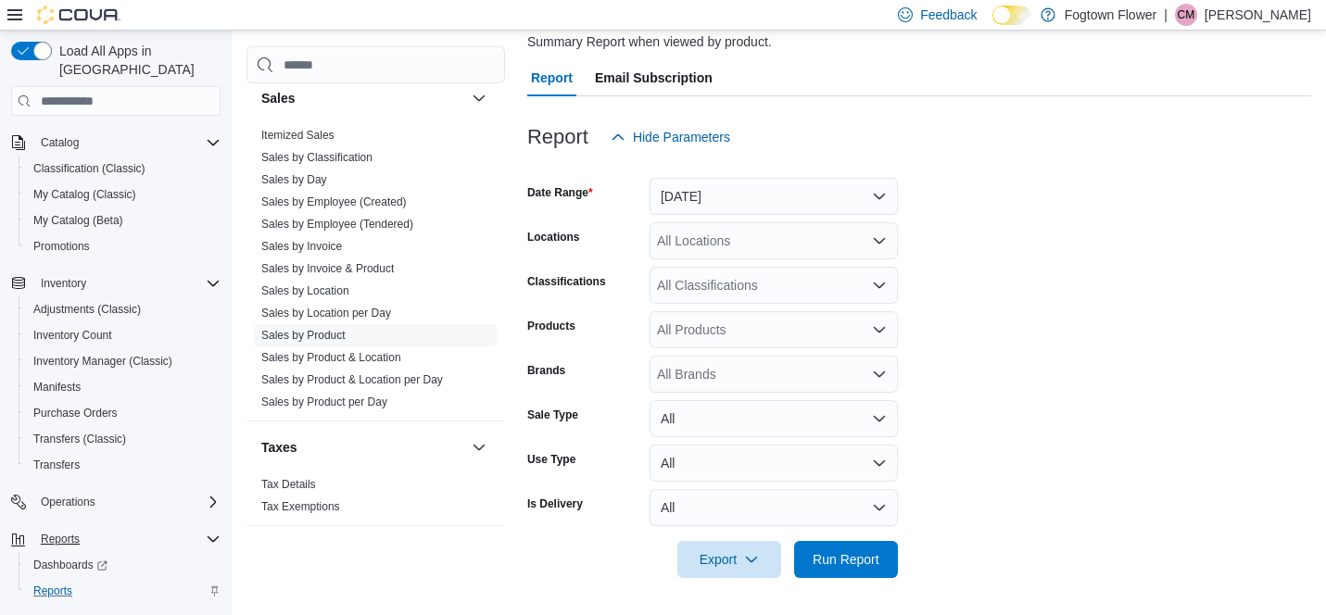
scroll to position [158, 0]
click at [863, 190] on button "Yesterday" at bounding box center [773, 197] width 248 height 37
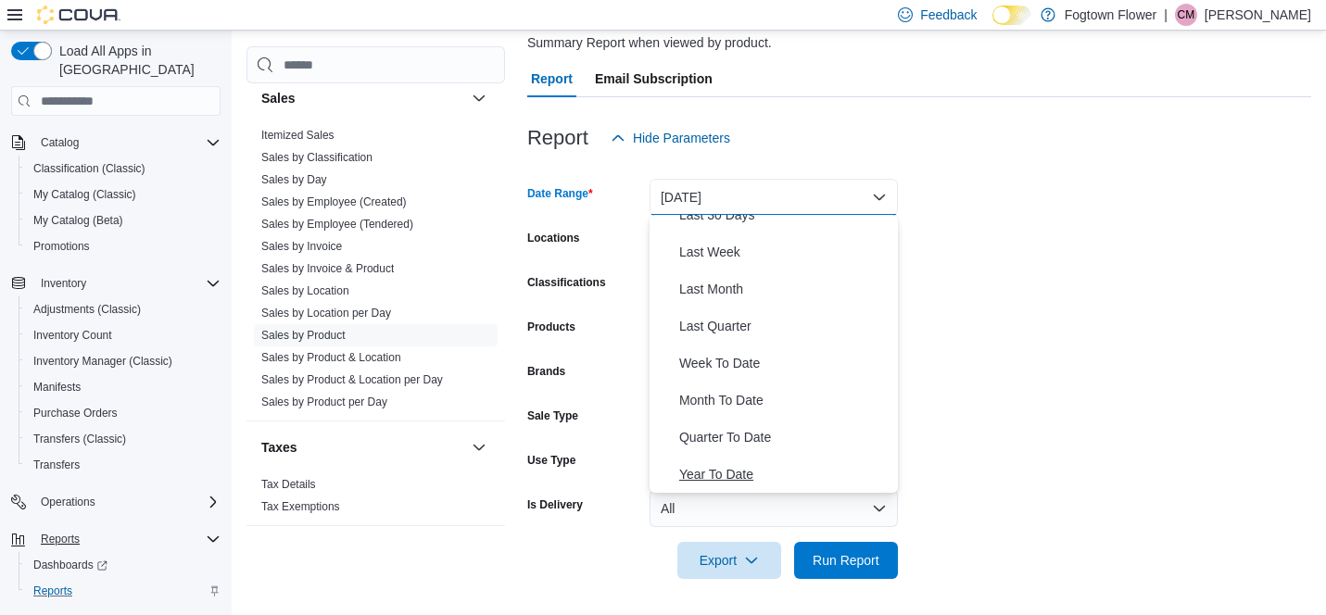
scroll to position [278, 0]
click at [740, 471] on span "Year To Date" at bounding box center [784, 474] width 211 height 22
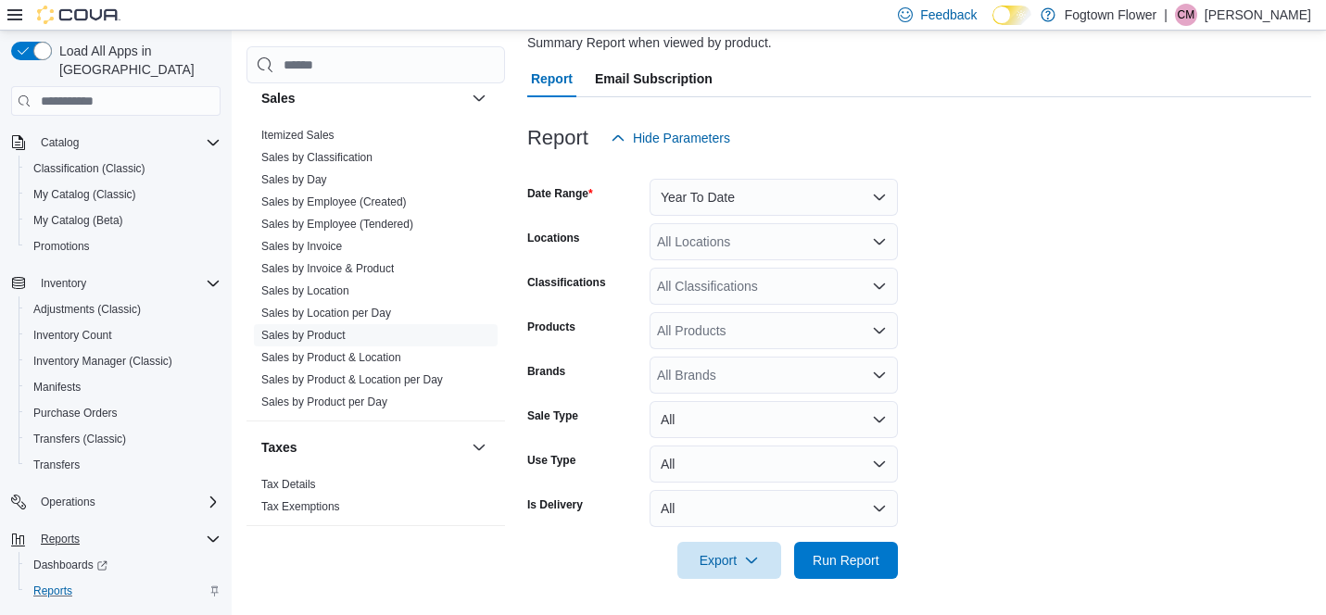
click at [775, 318] on div "All Products" at bounding box center [773, 330] width 248 height 37
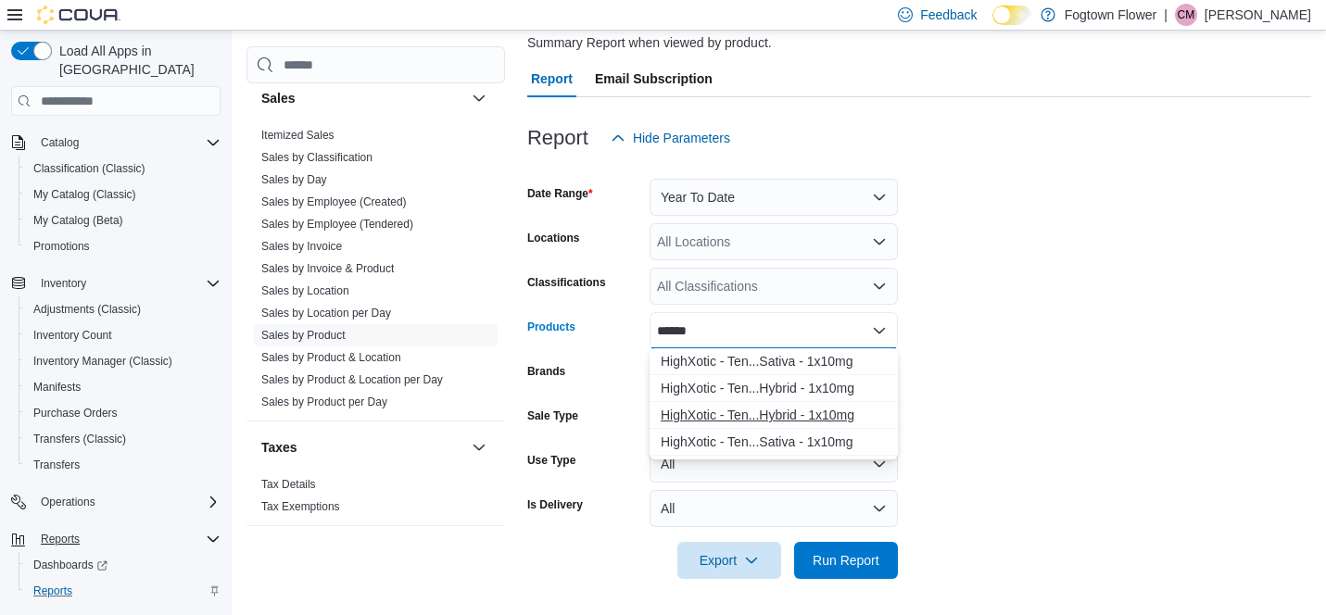
type input "******"
click at [774, 412] on div "HighXotic - Ten...Hybrid - 1x10mg" at bounding box center [774, 415] width 226 height 19
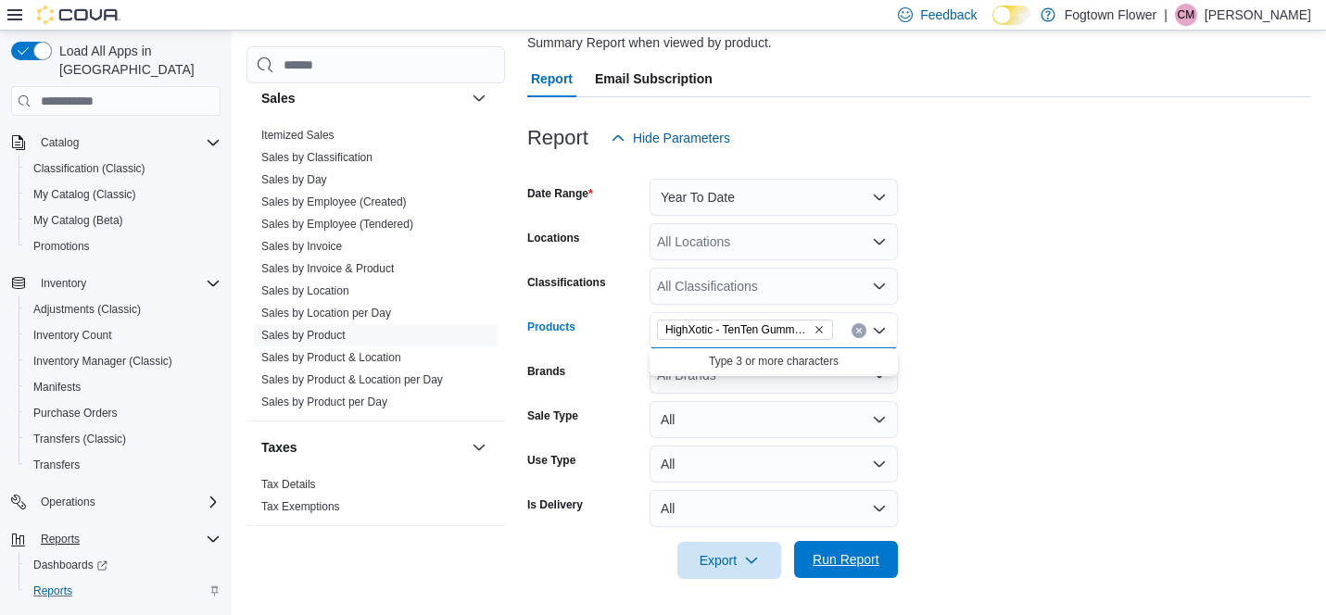
click at [855, 550] on span "Run Report" at bounding box center [845, 559] width 67 height 19
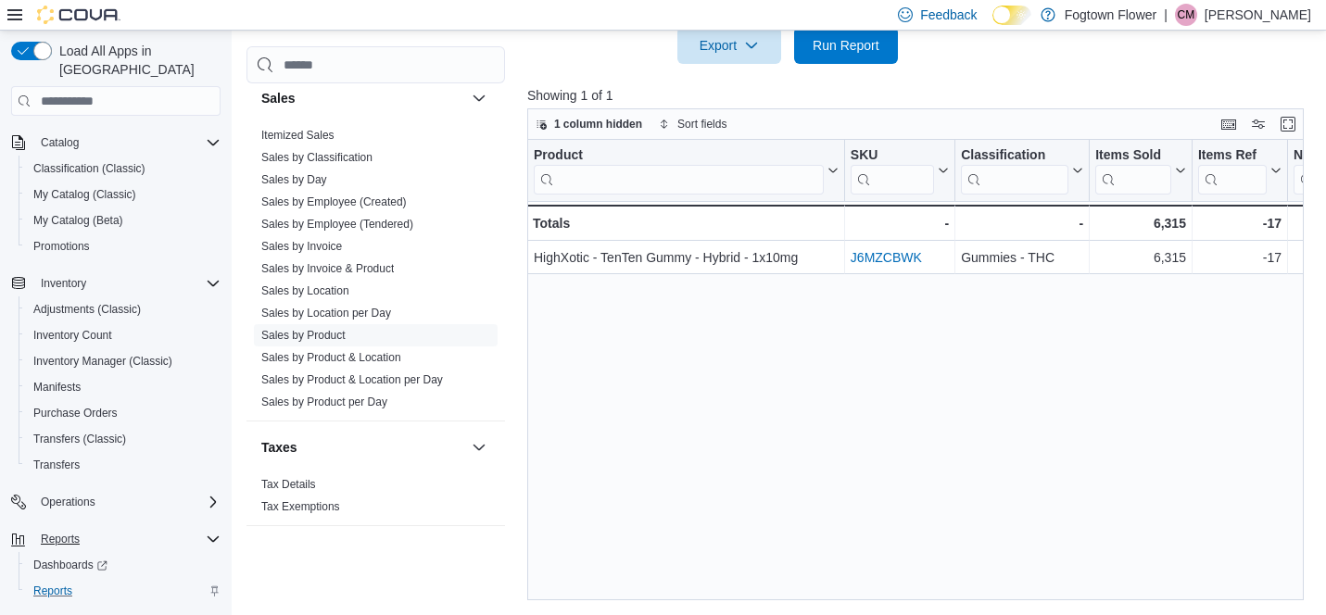
scroll to position [673, 0]
click at [384, 271] on link "Sales by Invoice & Product" at bounding box center [327, 268] width 132 height 13
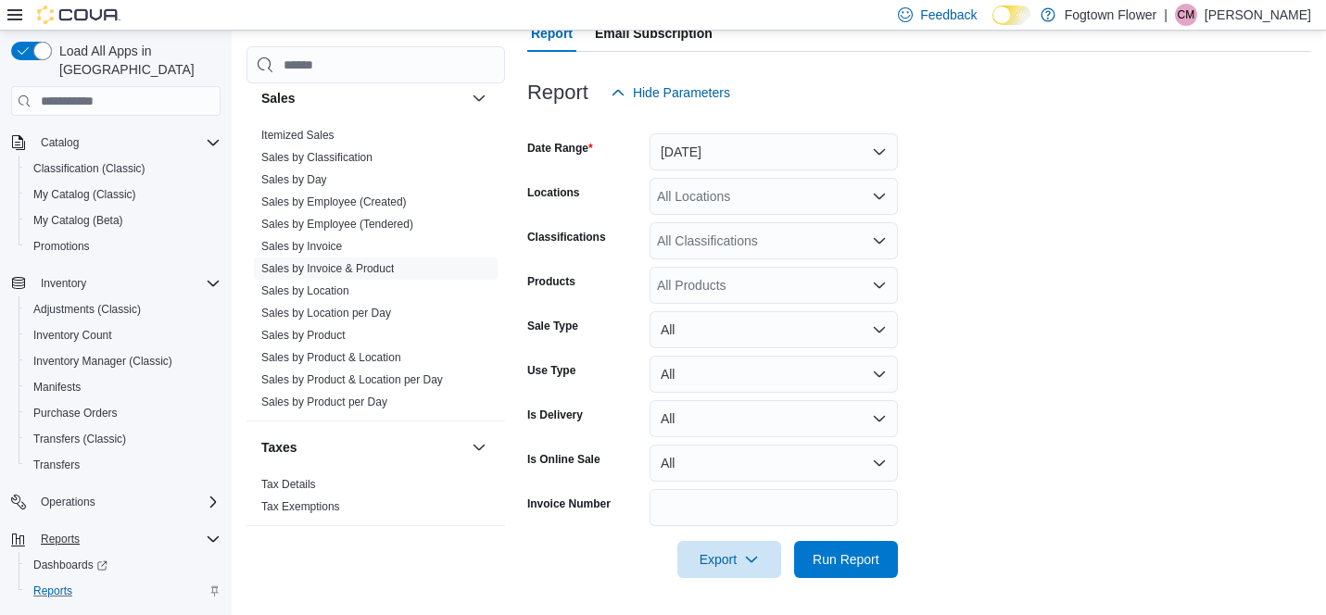
scroll to position [183, 0]
click at [780, 292] on div "All Products" at bounding box center [773, 286] width 248 height 37
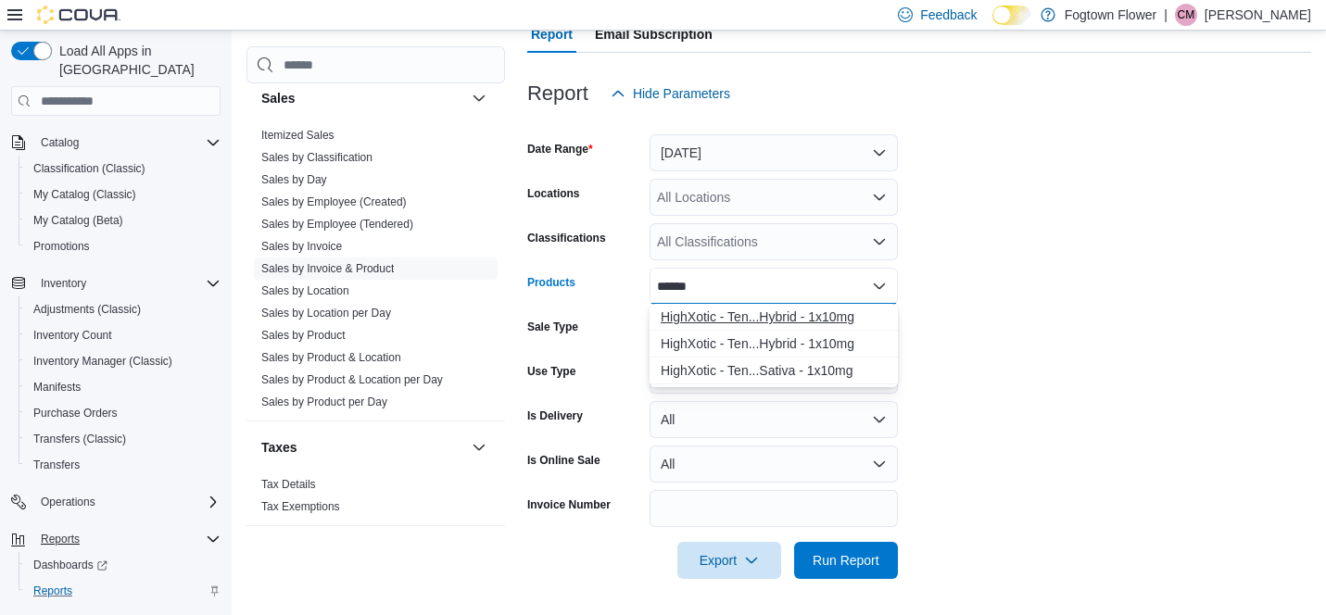
type input "******"
click at [777, 313] on div "HighXotic - Ten...Hybrid - 1x10mg" at bounding box center [774, 317] width 226 height 19
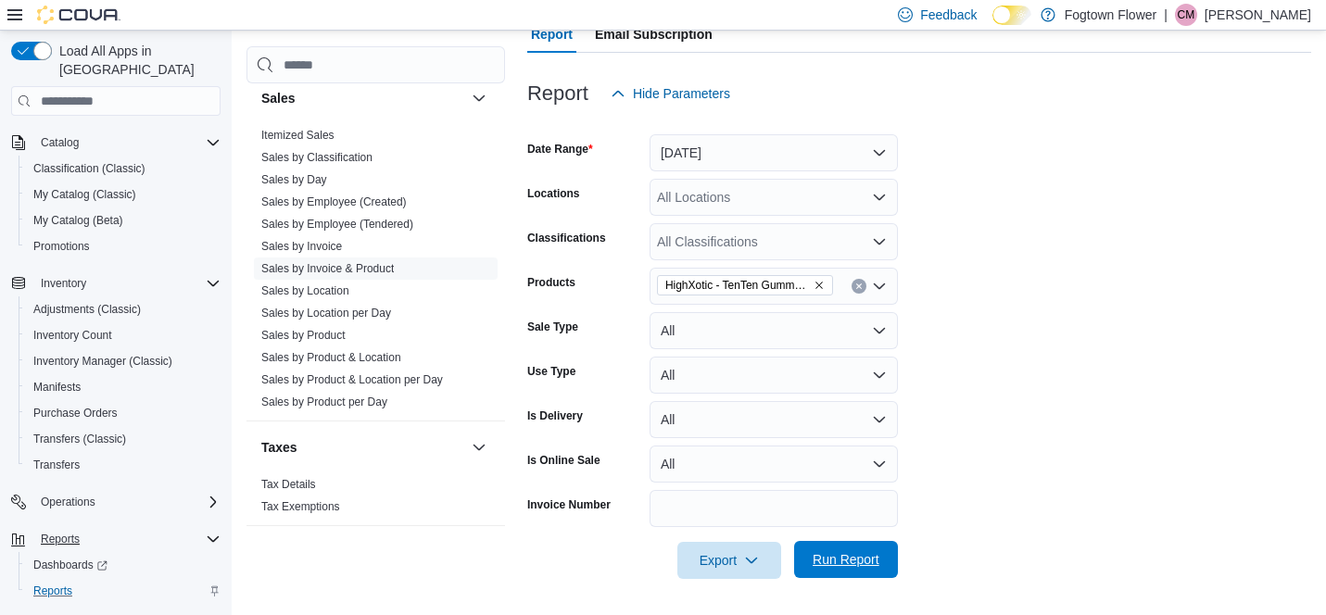
click at [844, 565] on span "Run Report" at bounding box center [845, 559] width 67 height 19
click at [848, 147] on button "Yesterday" at bounding box center [773, 152] width 248 height 37
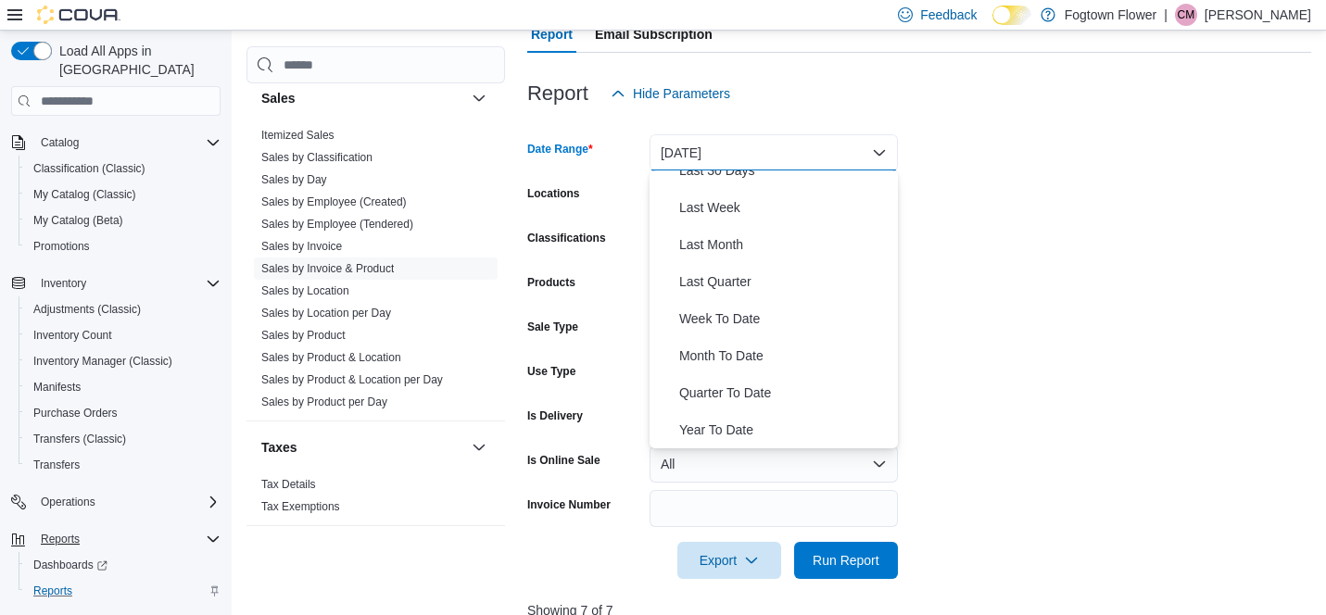
scroll to position [278, 0]
click at [739, 443] on button "Year To Date" at bounding box center [773, 429] width 248 height 37
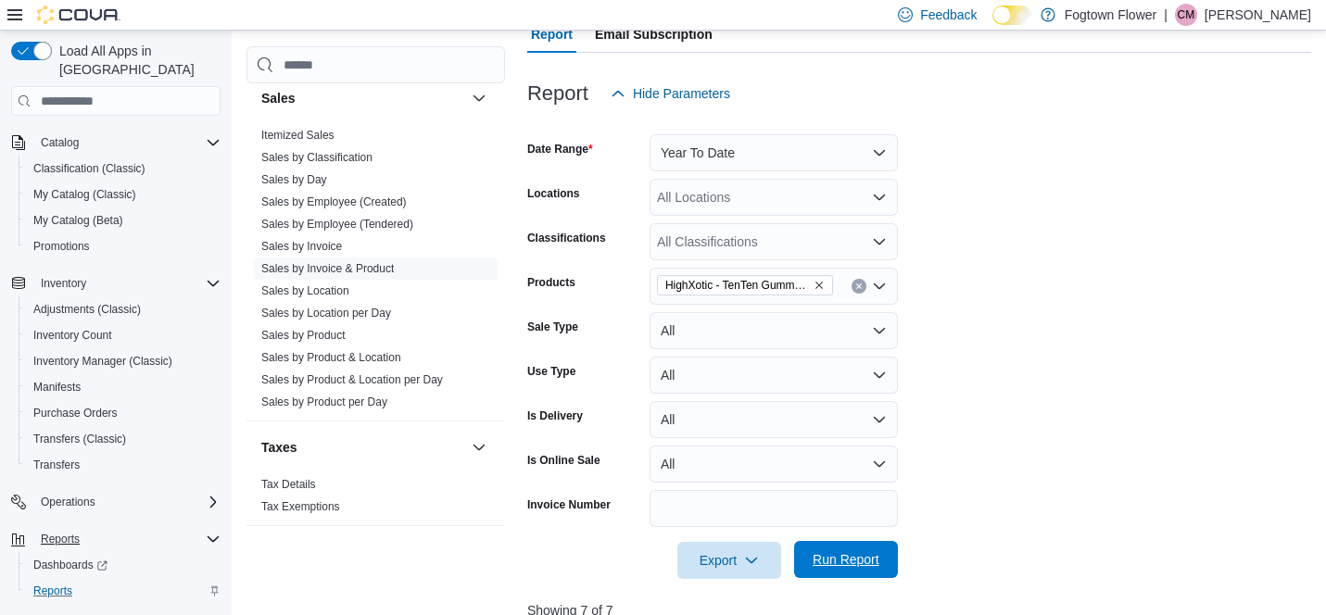
click at [874, 573] on span "Run Report" at bounding box center [846, 559] width 82 height 37
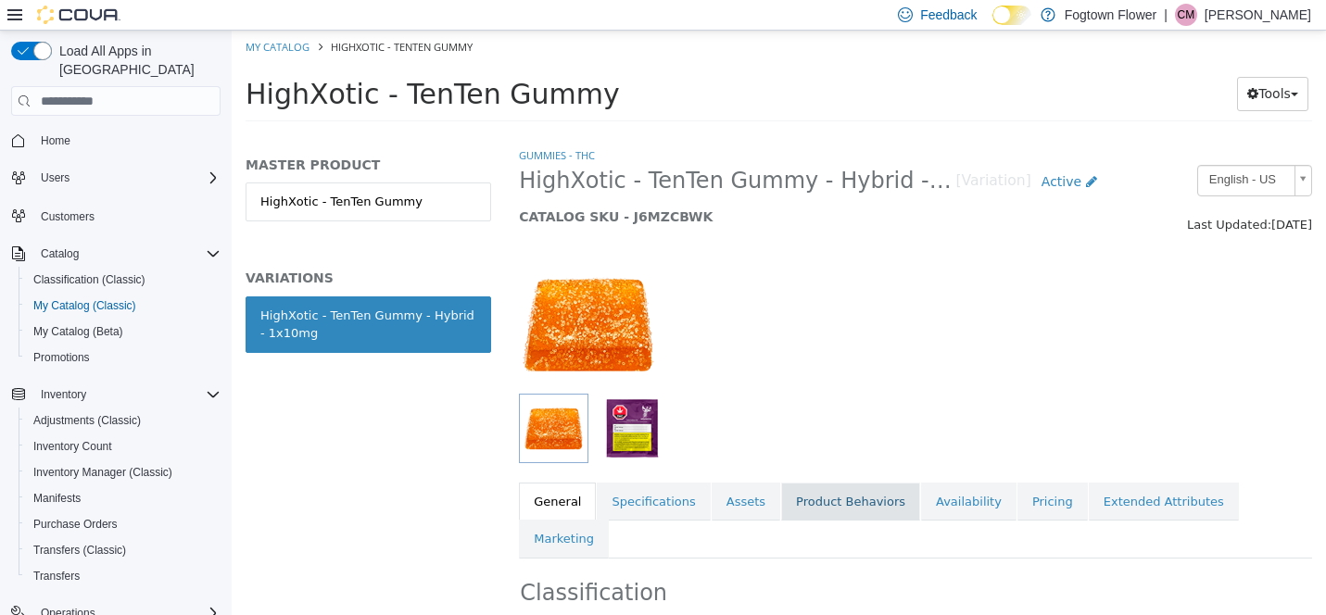
click at [818, 502] on link "Product Behaviors" at bounding box center [850, 502] width 139 height 39
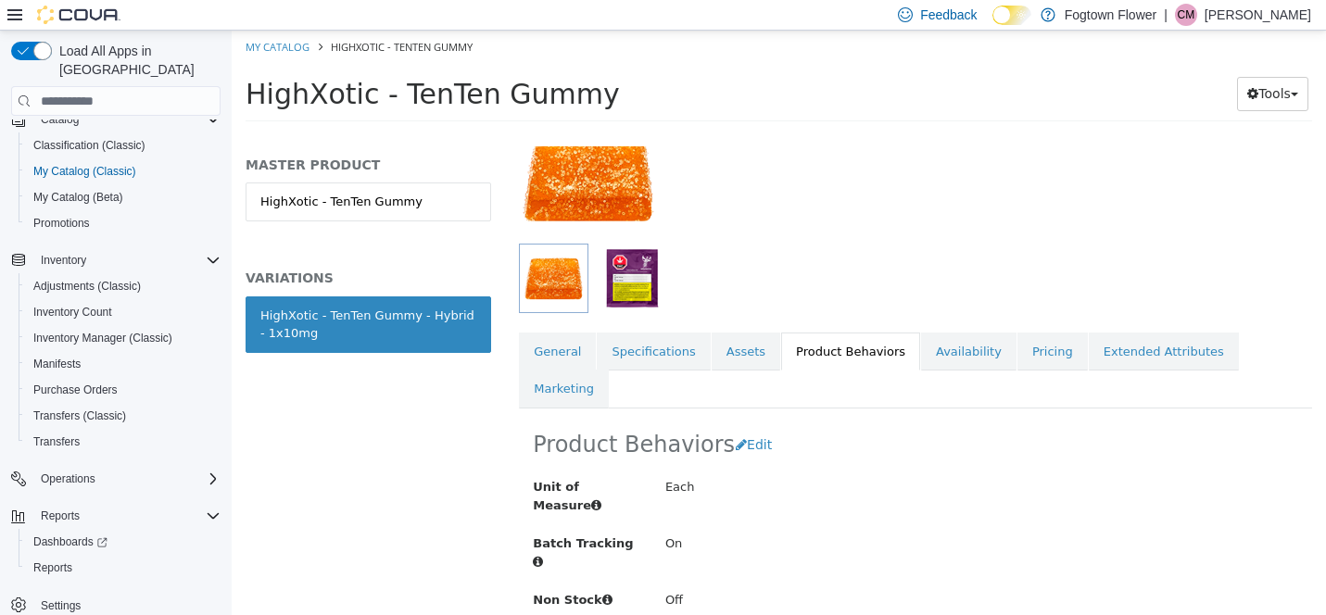
scroll to position [134, 0]
